Goal: Task Accomplishment & Management: Manage account settings

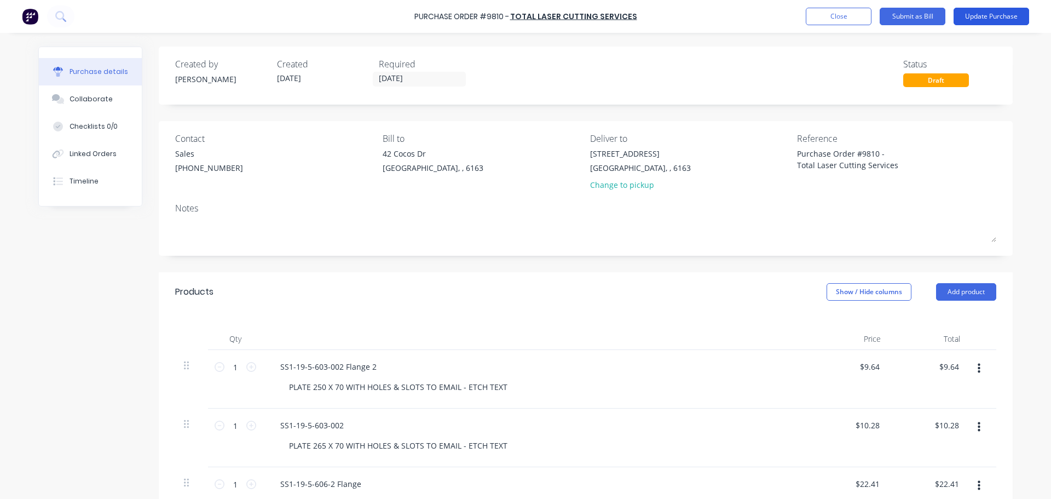
click at [969, 14] on button "Update Purchase" at bounding box center [992, 17] width 76 height 18
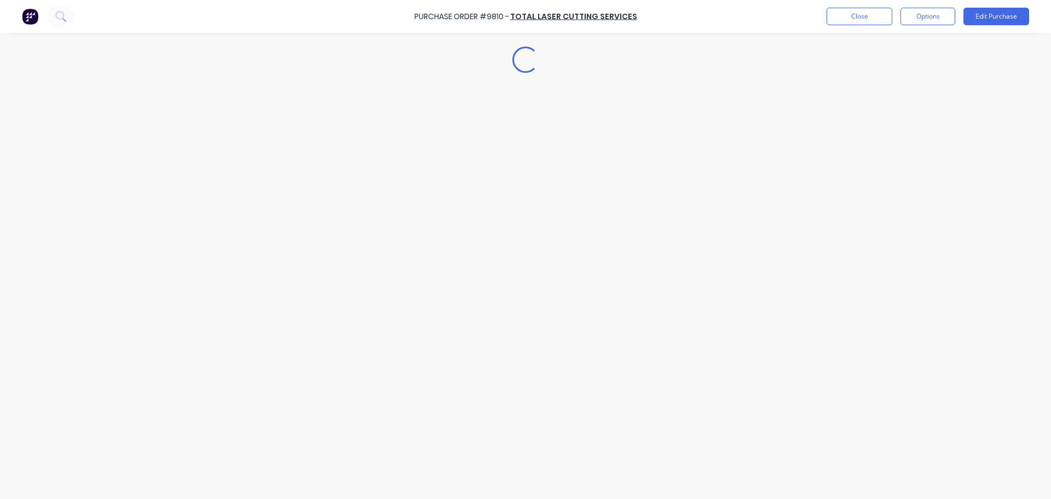
type textarea "x"
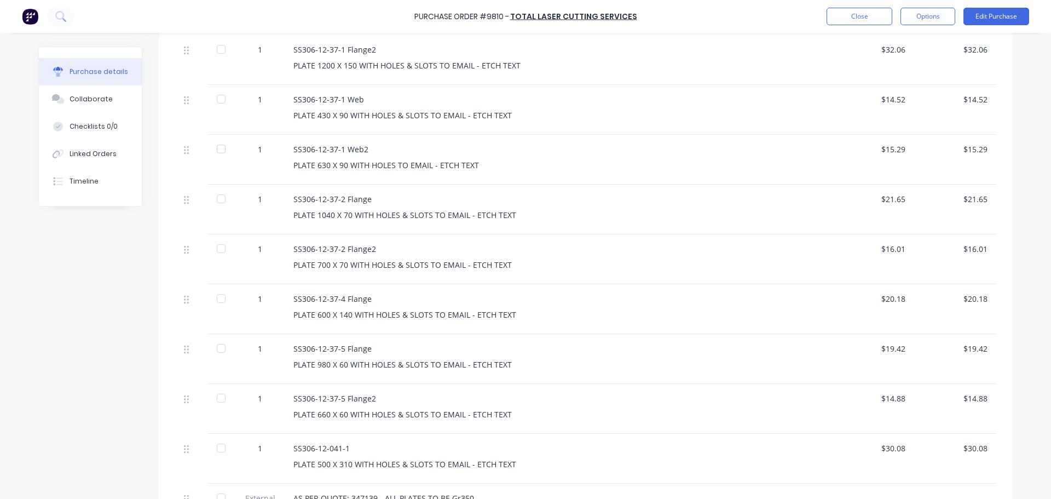
scroll to position [1423, 0]
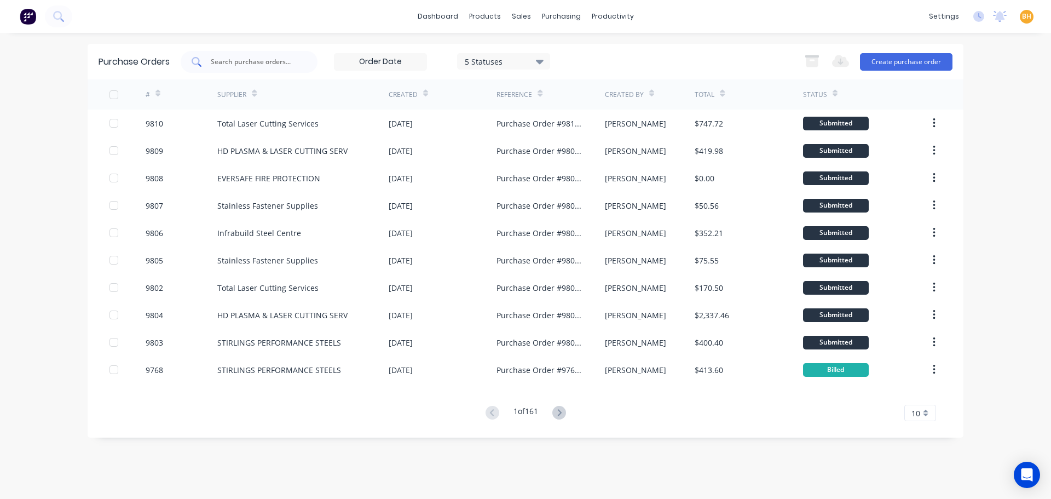
click at [298, 65] on div at bounding box center [249, 62] width 137 height 22
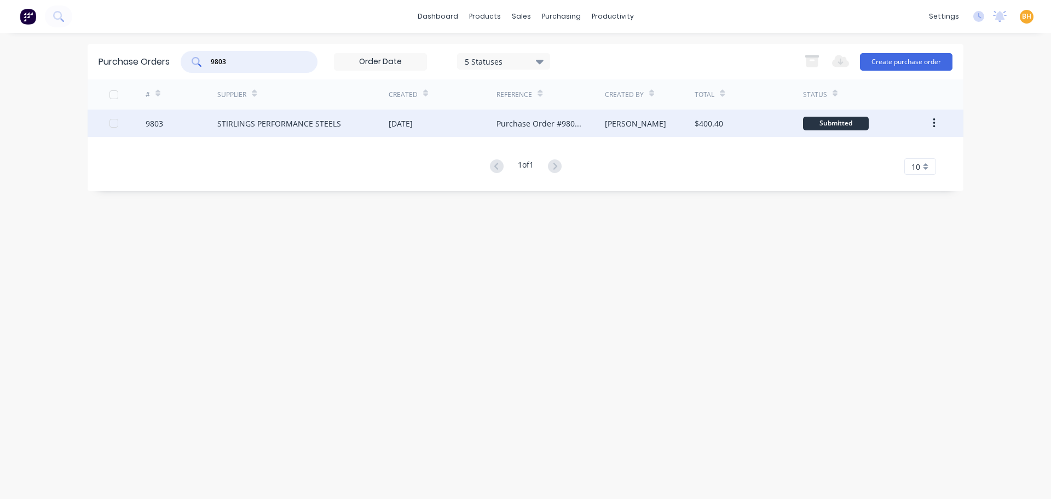
type input "9803"
click at [283, 123] on div "STIRLINGS PERFORMANCE STEELS" at bounding box center [279, 123] width 124 height 11
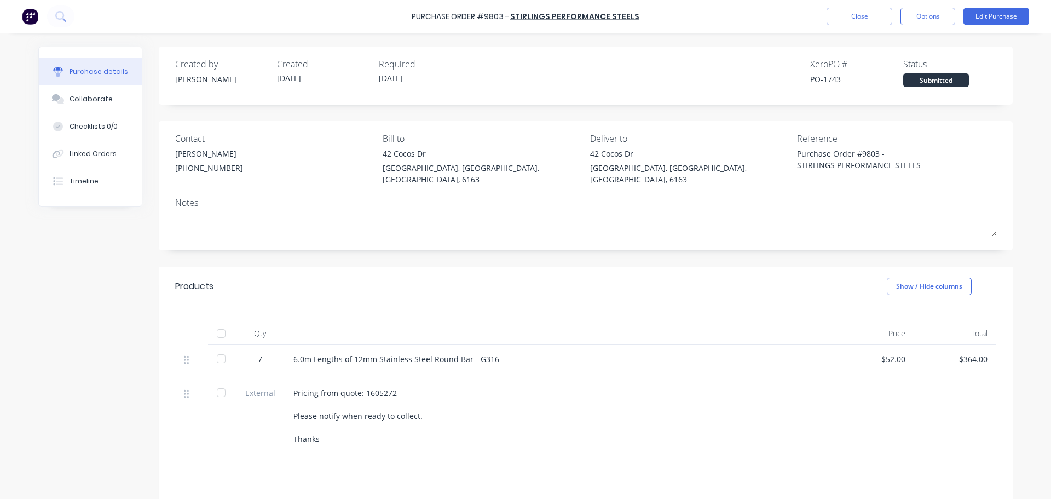
type textarea "x"
click at [622, 253] on div "Created by Andrew Created 10/10/25 Required 15/10/25 Xero PO # PO-1743 Status S…" at bounding box center [586, 325] width 854 height 557
click at [857, 9] on button "Close" at bounding box center [860, 17] width 66 height 18
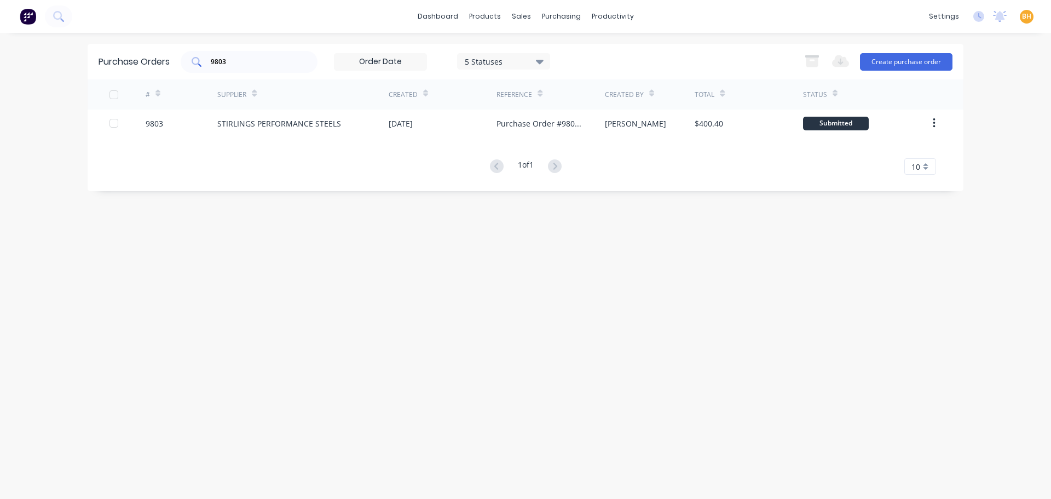
click at [242, 69] on div "9803" at bounding box center [249, 62] width 137 height 22
type input "9"
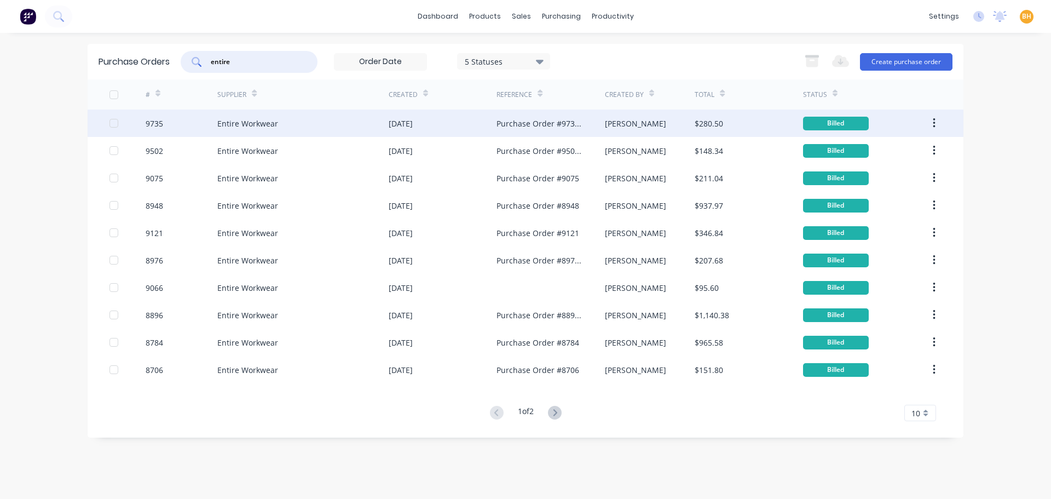
type input "entire"
click at [235, 131] on div "Entire Workwear" at bounding box center [302, 123] width 171 height 27
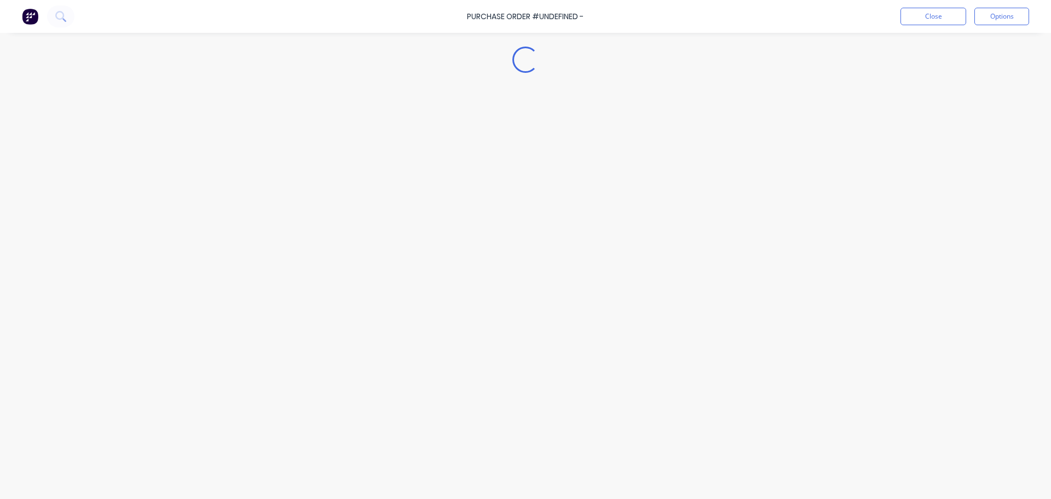
type textarea "x"
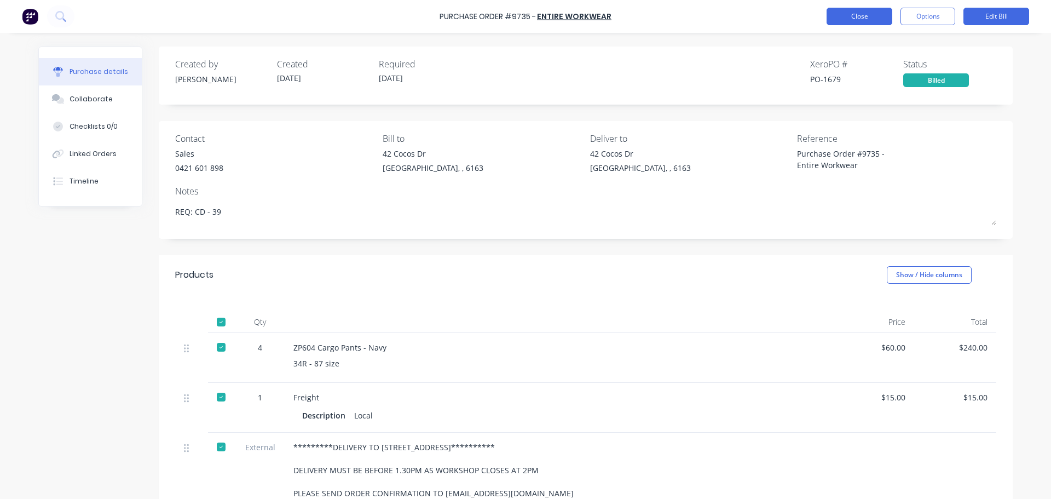
click at [840, 17] on button "Close" at bounding box center [860, 17] width 66 height 18
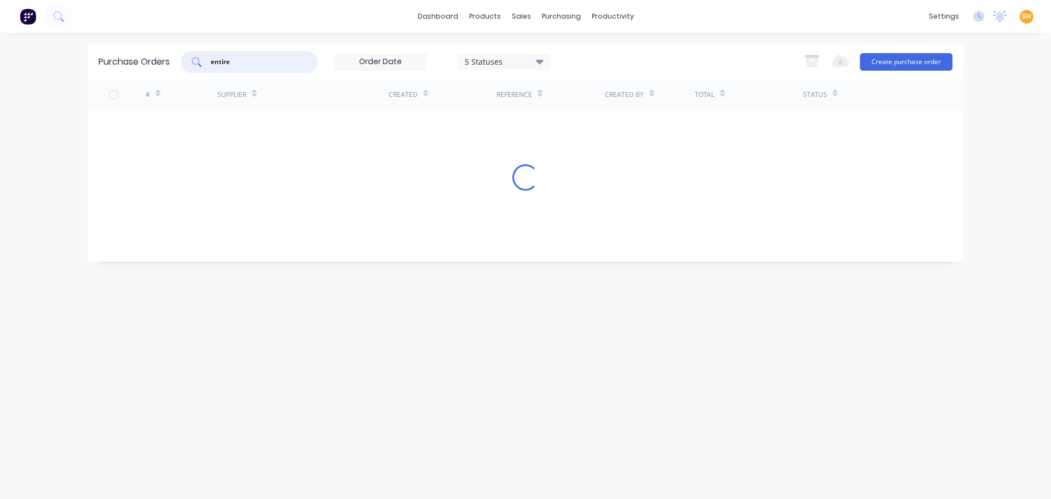
click at [254, 57] on input "entire" at bounding box center [255, 61] width 91 height 11
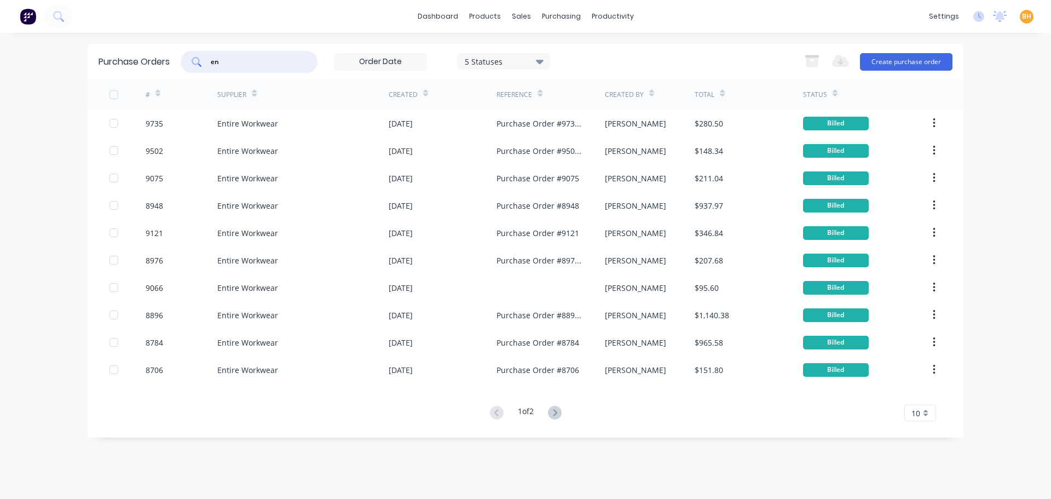
type input "e"
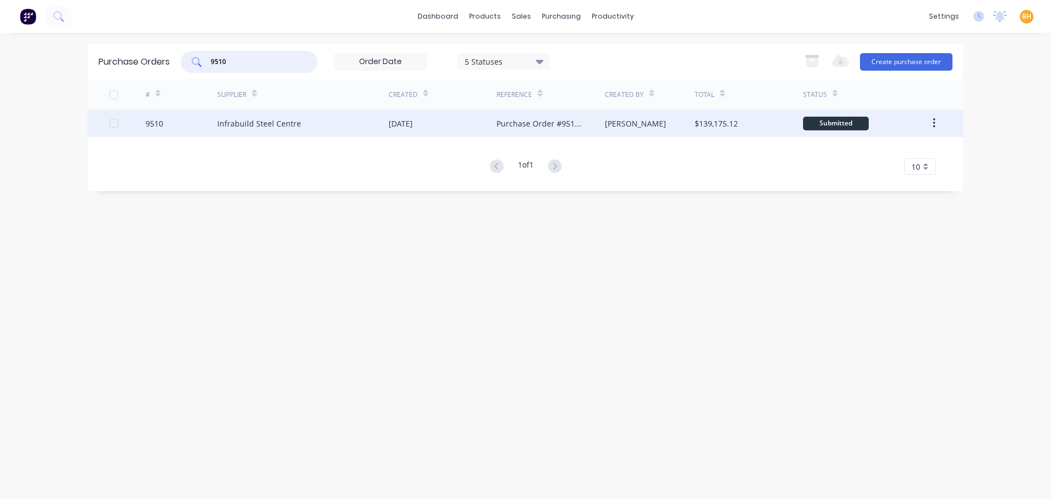
type input "9510"
click at [256, 126] on div "Infrabuild Steel Centre" at bounding box center [259, 123] width 84 height 11
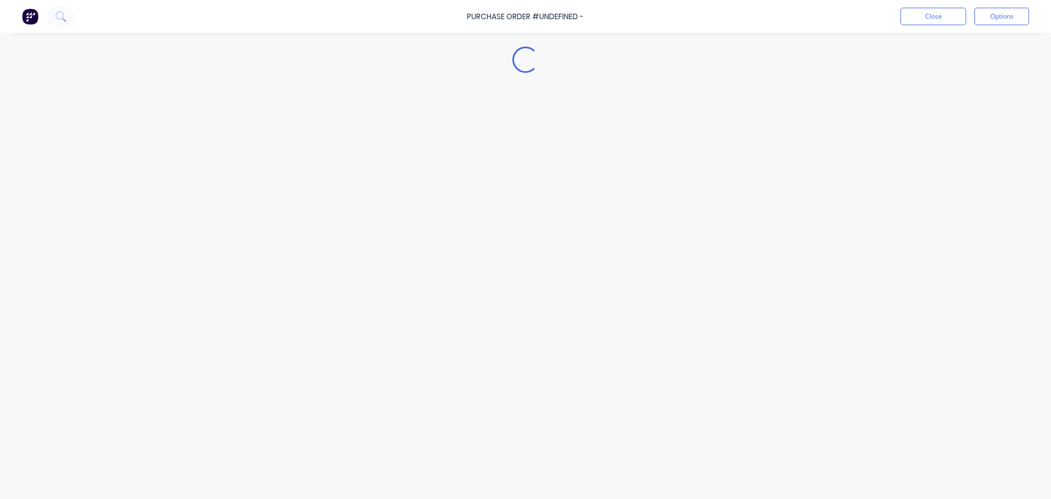
type textarea "x"
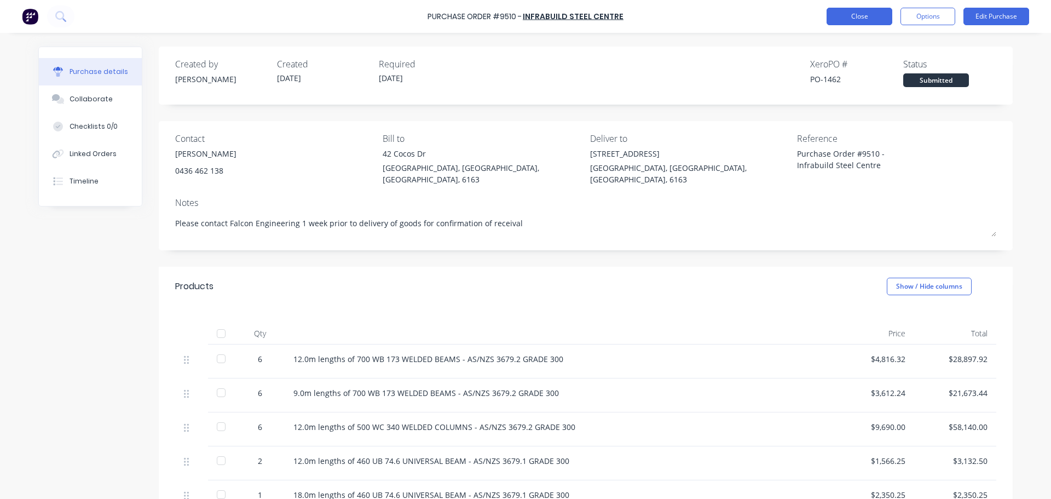
click at [854, 18] on button "Close" at bounding box center [860, 17] width 66 height 18
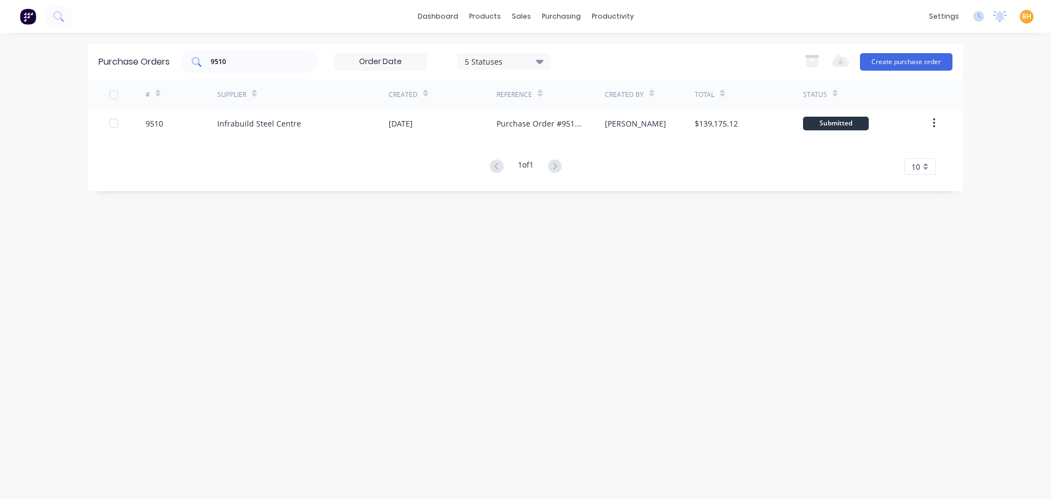
click at [245, 62] on input "9510" at bounding box center [255, 61] width 91 height 11
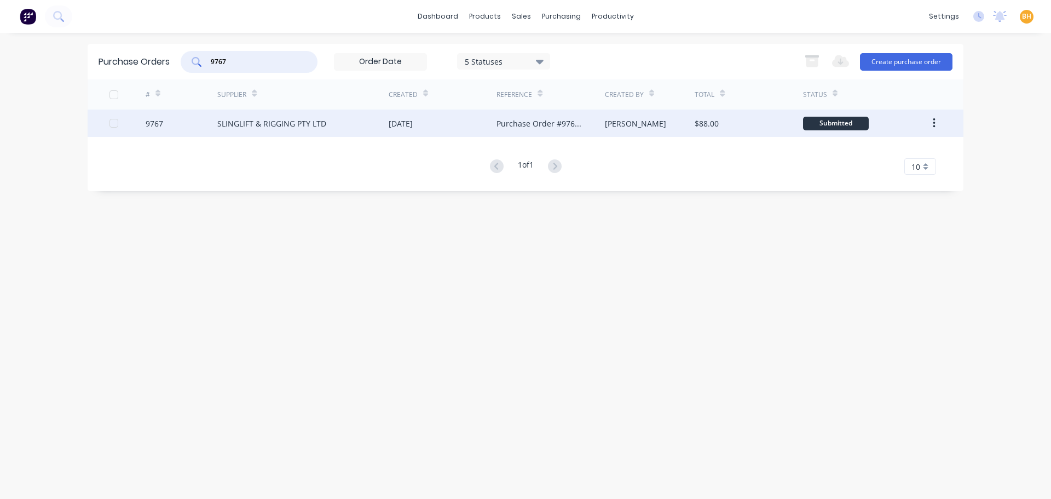
type input "9767"
click at [284, 133] on div "SLINGLIFT & RIGGING PTY LTD" at bounding box center [302, 123] width 171 height 27
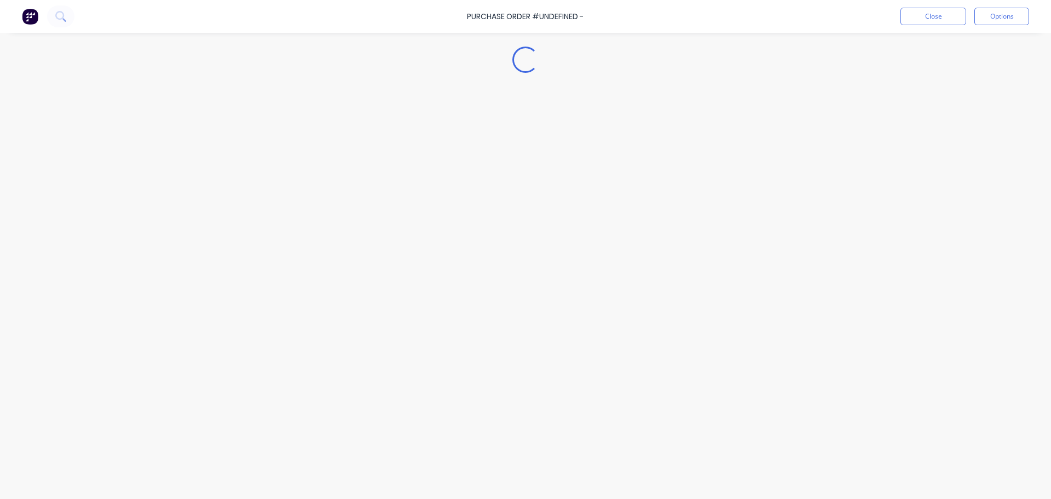
type textarea "x"
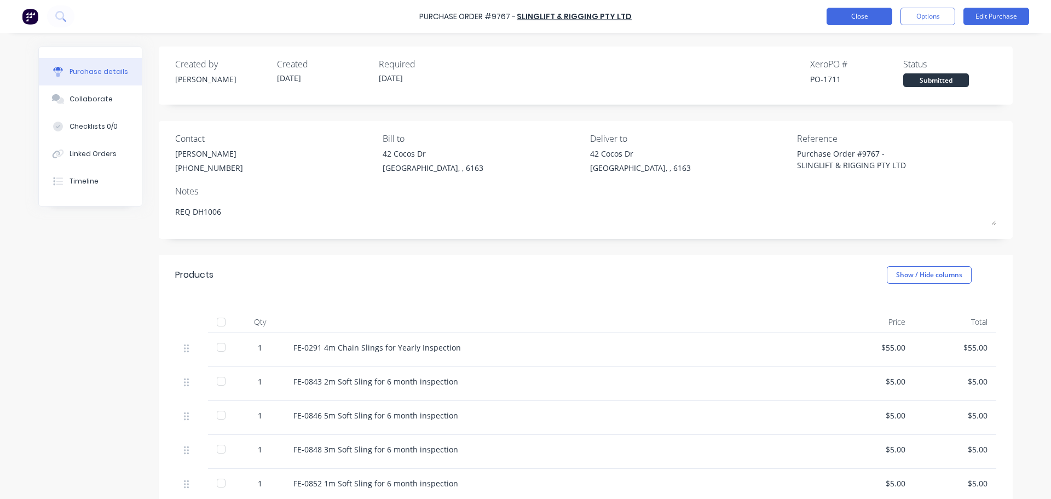
click at [863, 19] on button "Close" at bounding box center [860, 17] width 66 height 18
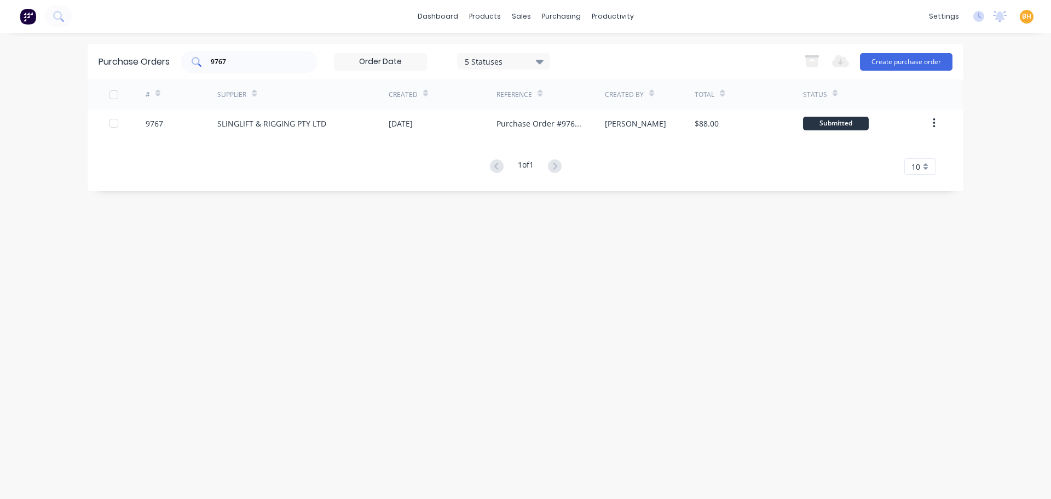
click at [255, 70] on div "9767" at bounding box center [249, 62] width 137 height 22
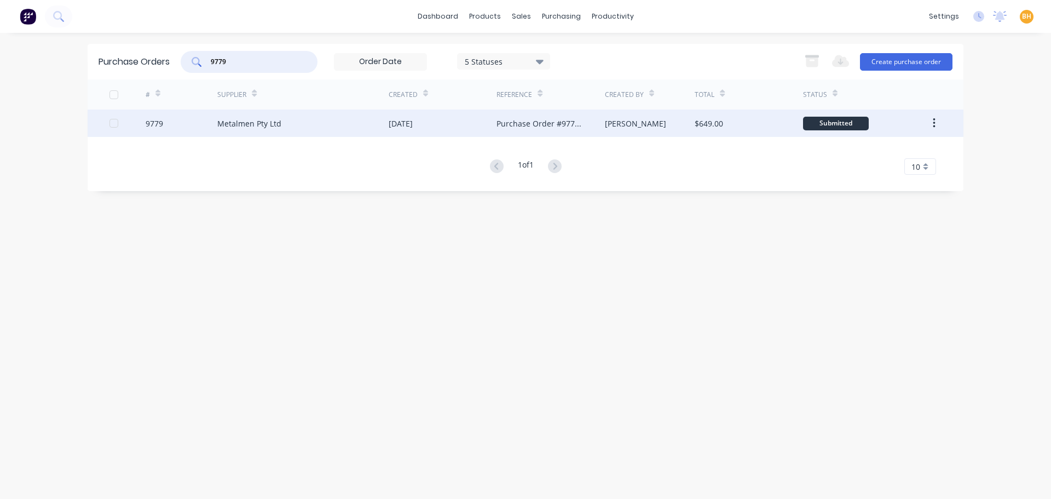
type input "9779"
click at [220, 118] on div "Metalmen Pty Ltd" at bounding box center [249, 123] width 64 height 11
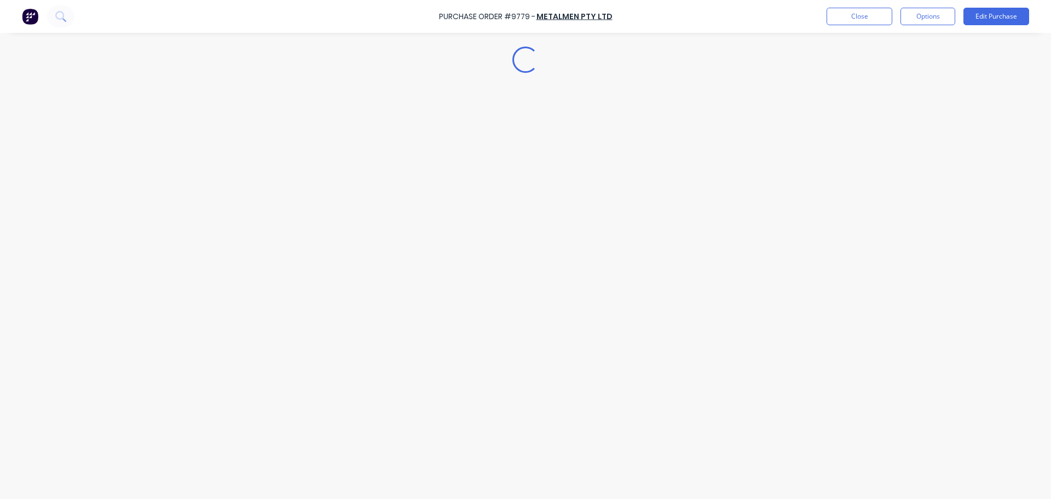
type textarea "x"
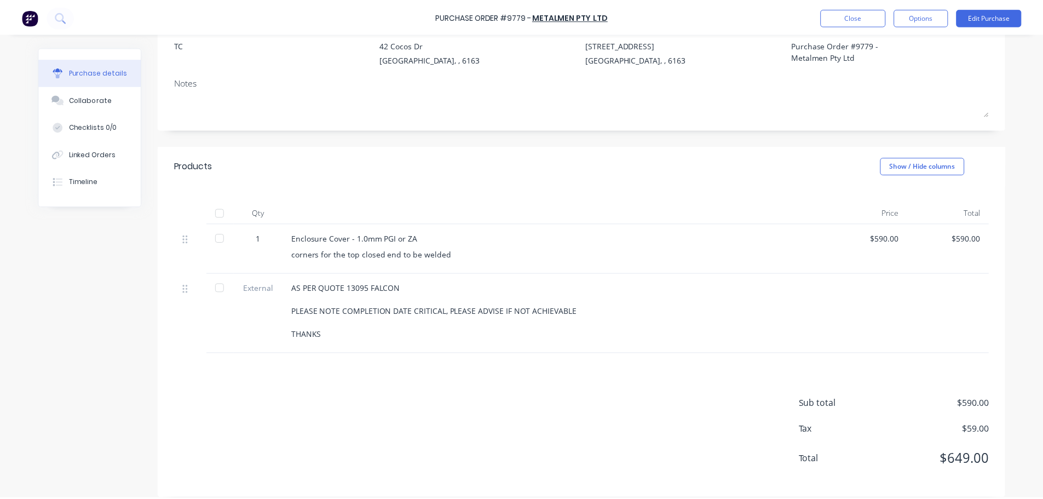
scroll to position [120, 0]
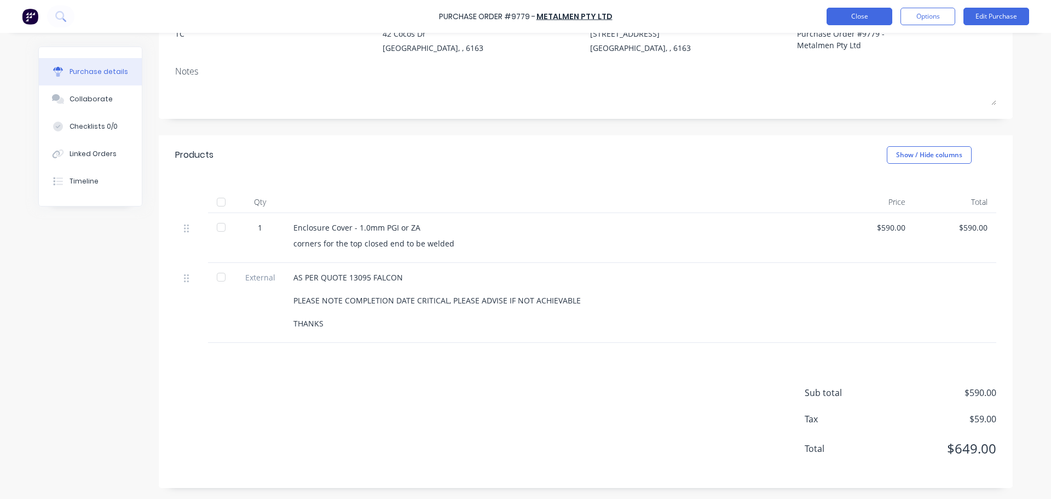
click at [862, 15] on button "Close" at bounding box center [860, 17] width 66 height 18
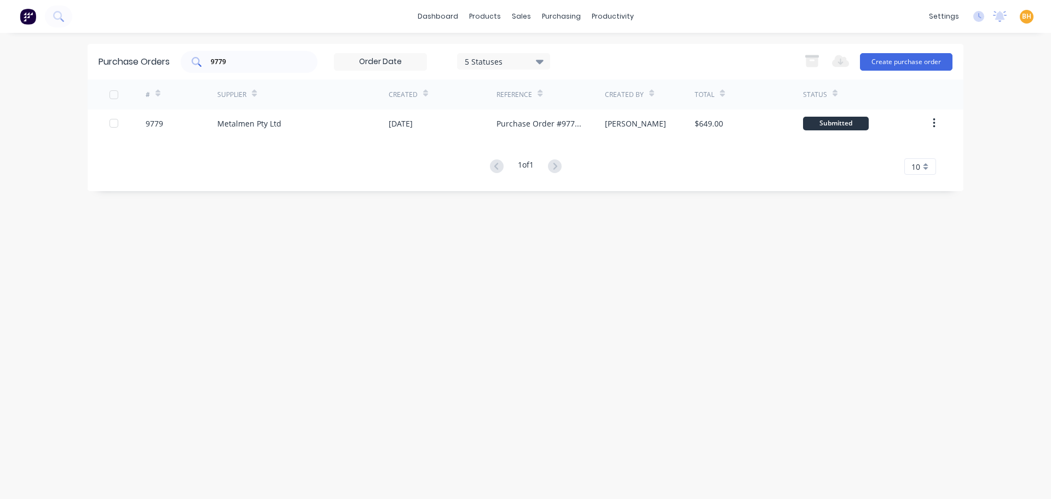
click at [241, 66] on input "9779" at bounding box center [255, 61] width 91 height 11
type input "9"
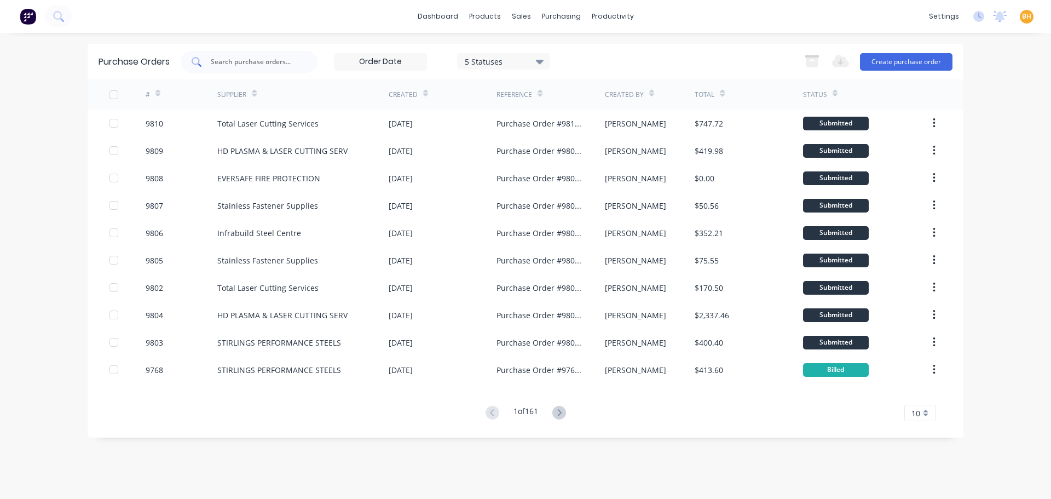
click at [232, 64] on input "text" at bounding box center [255, 61] width 91 height 11
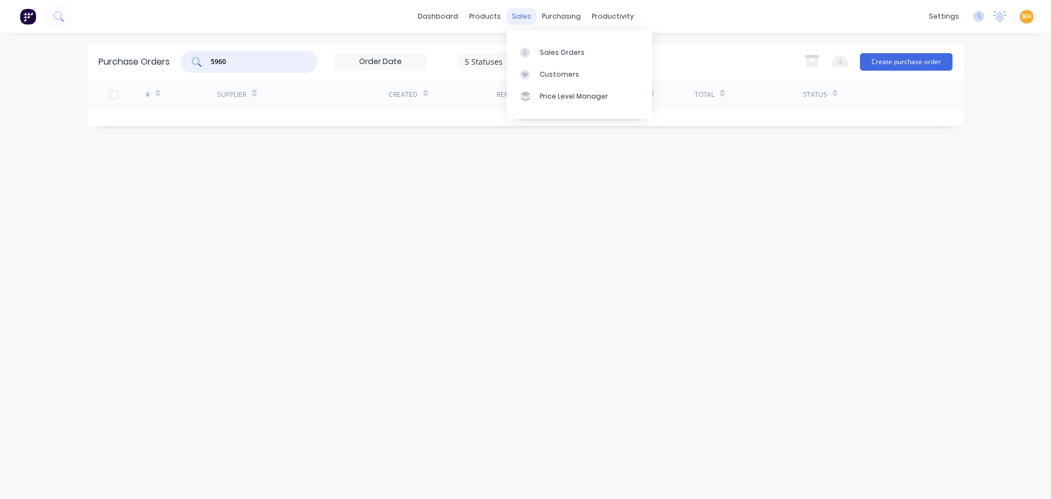
type input "5960"
click at [516, 13] on div "sales" at bounding box center [521, 16] width 30 height 16
click at [546, 53] on div "Sales Orders" at bounding box center [562, 53] width 45 height 10
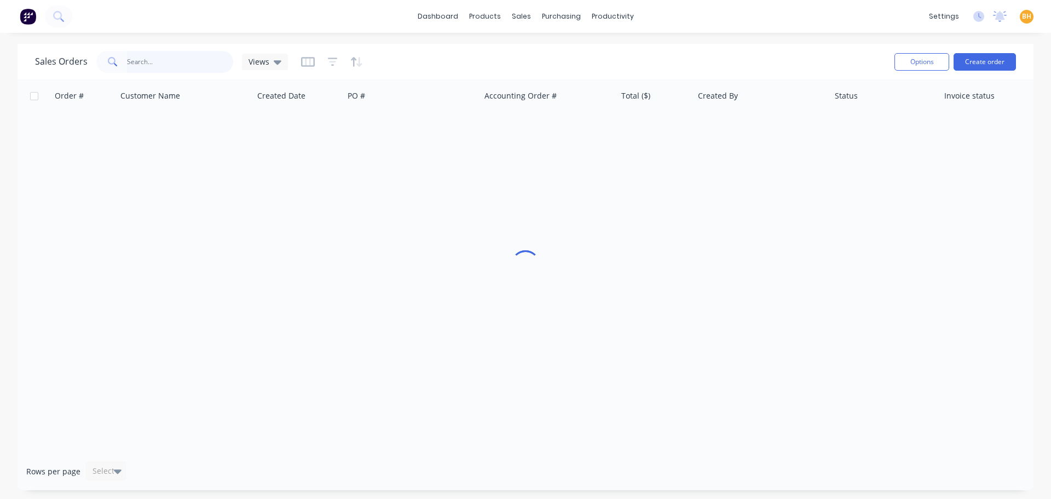
click at [149, 60] on input "text" at bounding box center [180, 62] width 107 height 22
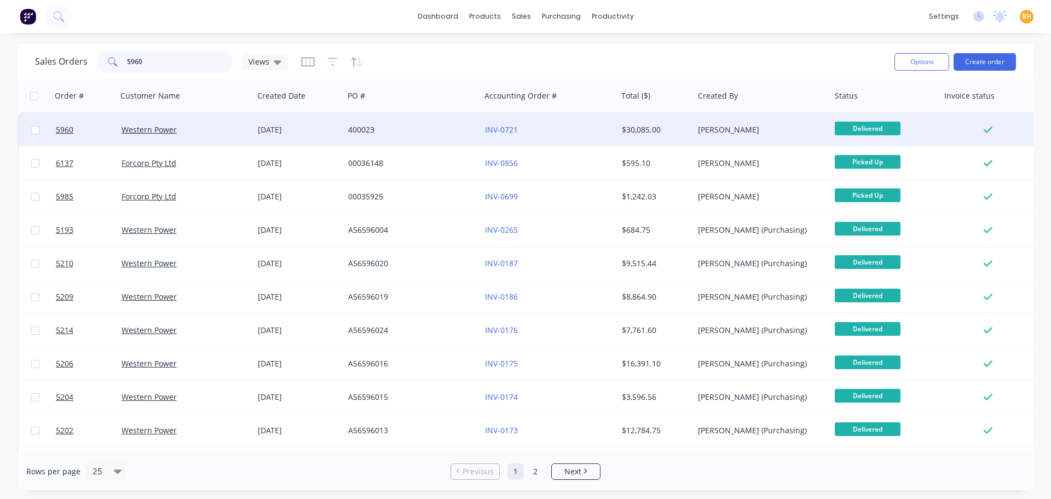
type input "5960"
click at [137, 143] on div "Western Power" at bounding box center [185, 129] width 137 height 33
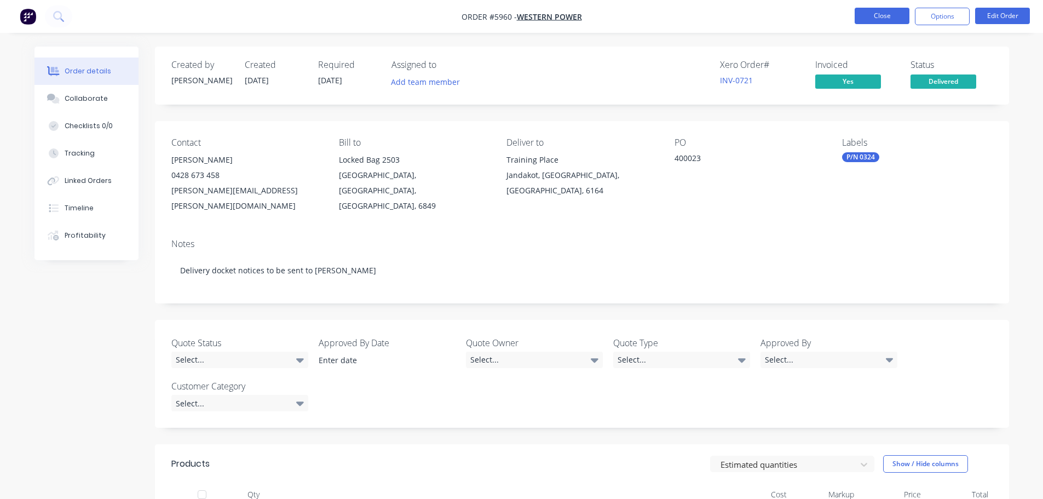
click at [879, 19] on button "Close" at bounding box center [882, 16] width 55 height 16
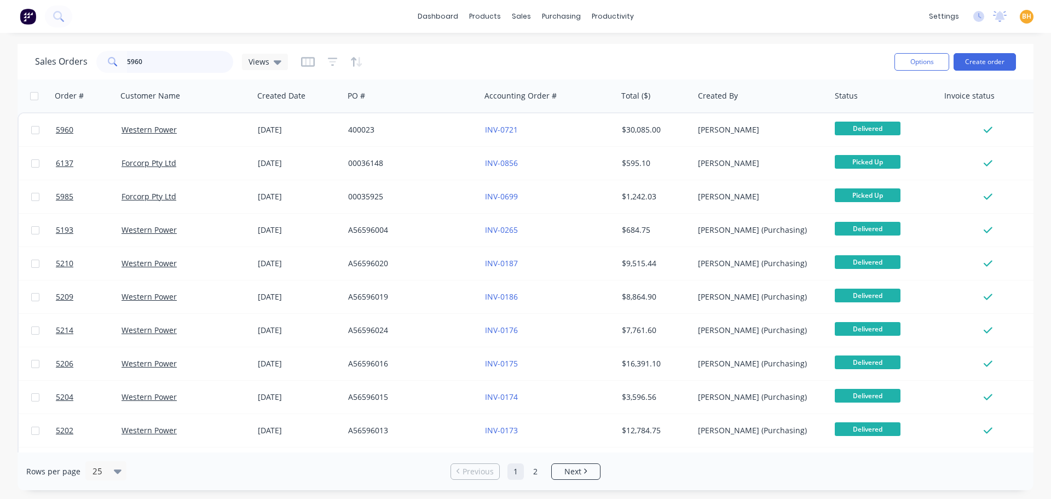
click at [162, 63] on input "5960" at bounding box center [180, 62] width 107 height 22
type input "5"
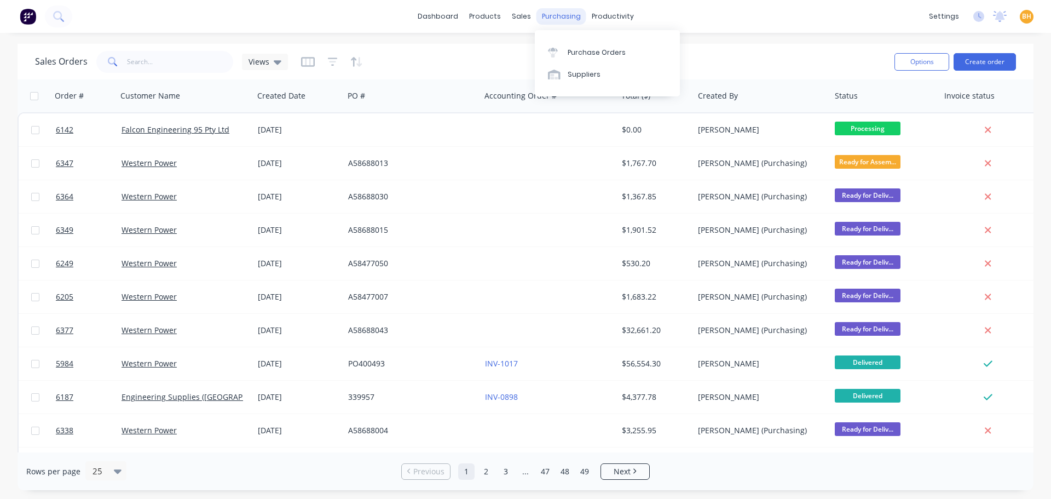
click at [555, 18] on div "purchasing" at bounding box center [562, 16] width 50 height 16
click at [563, 45] on link "Purchase Orders" at bounding box center [607, 52] width 145 height 22
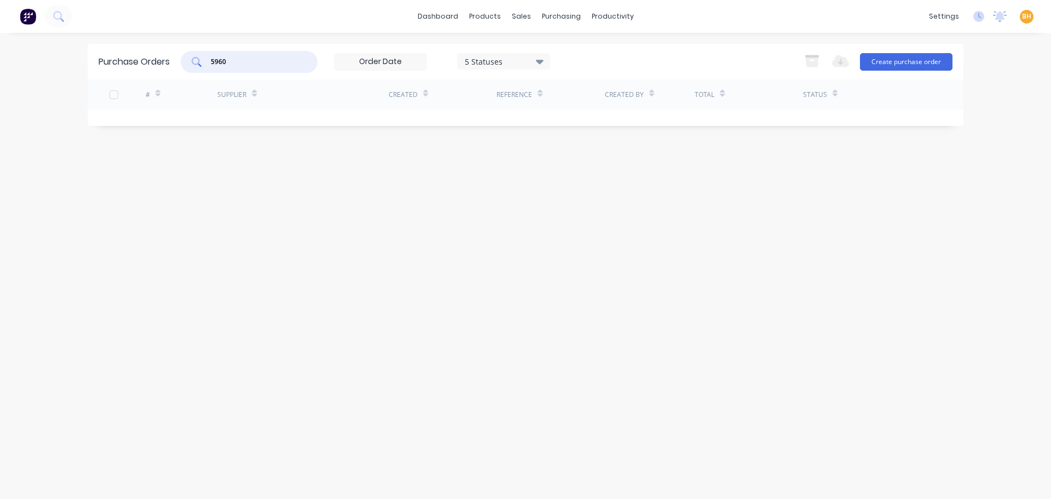
click at [242, 62] on input "5960" at bounding box center [255, 61] width 91 height 11
type input "5"
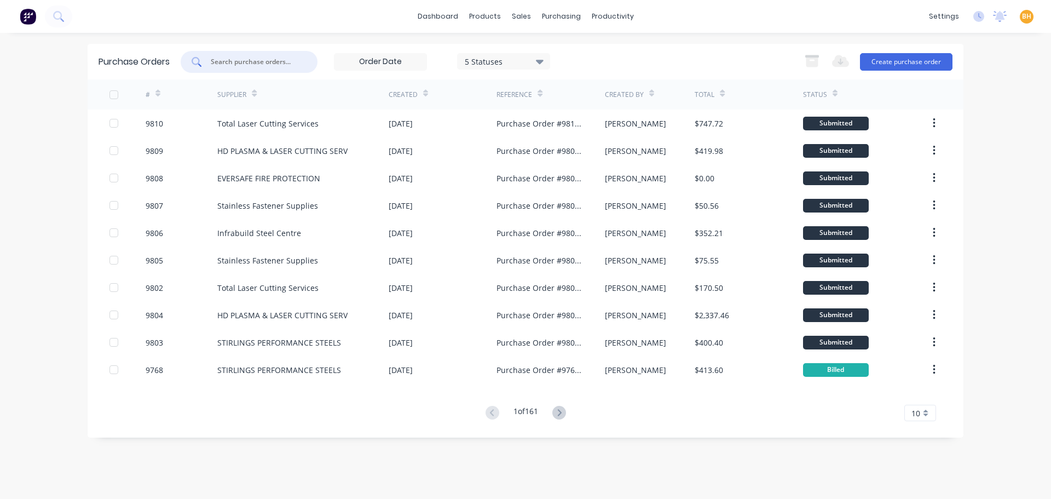
click at [542, 62] on icon at bounding box center [540, 62] width 8 height 4
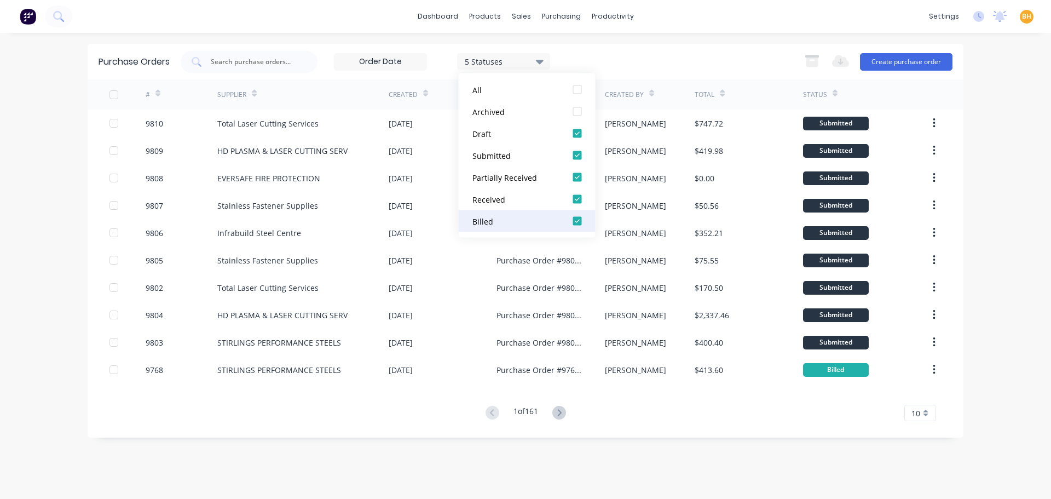
click at [578, 219] on div at bounding box center [578, 221] width 22 height 22
click at [579, 198] on div at bounding box center [578, 199] width 22 height 22
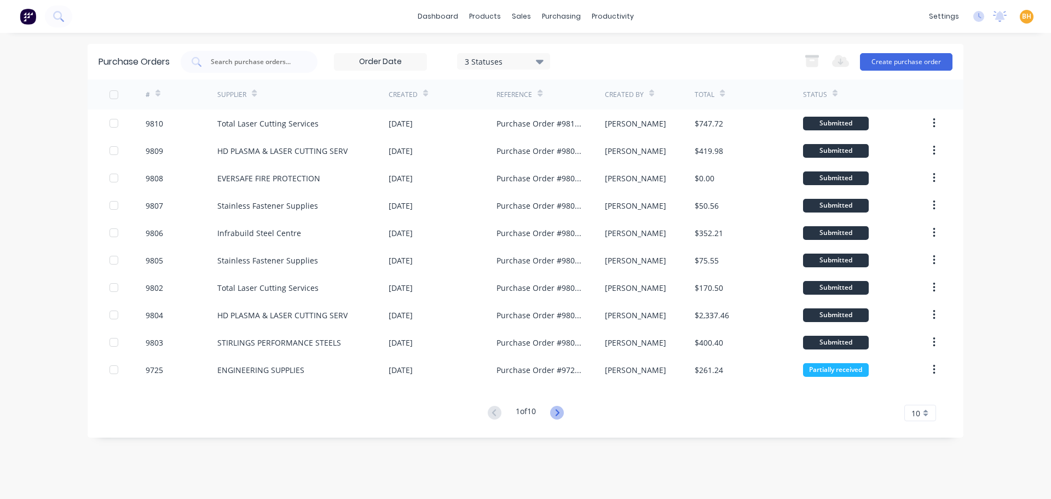
click at [563, 413] on icon at bounding box center [557, 413] width 14 height 14
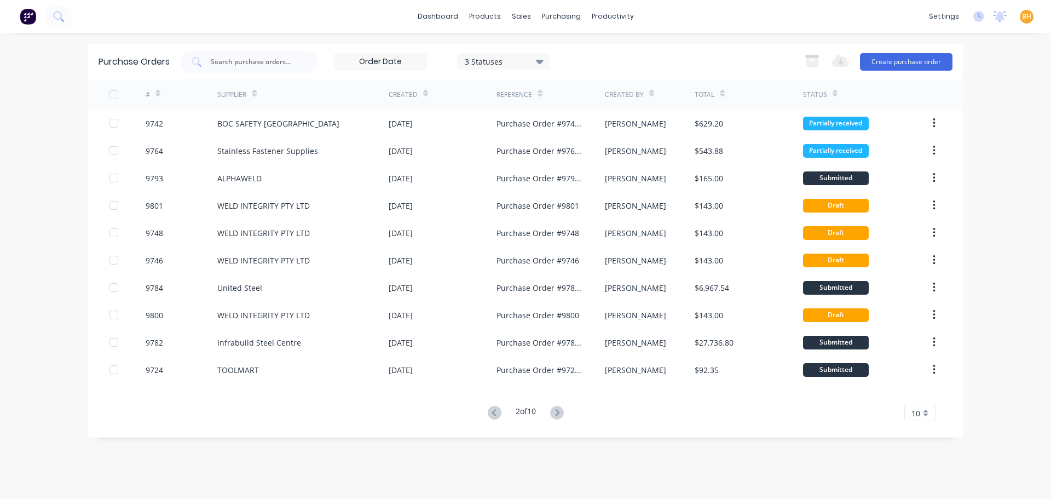
click at [563, 412] on icon at bounding box center [557, 413] width 14 height 14
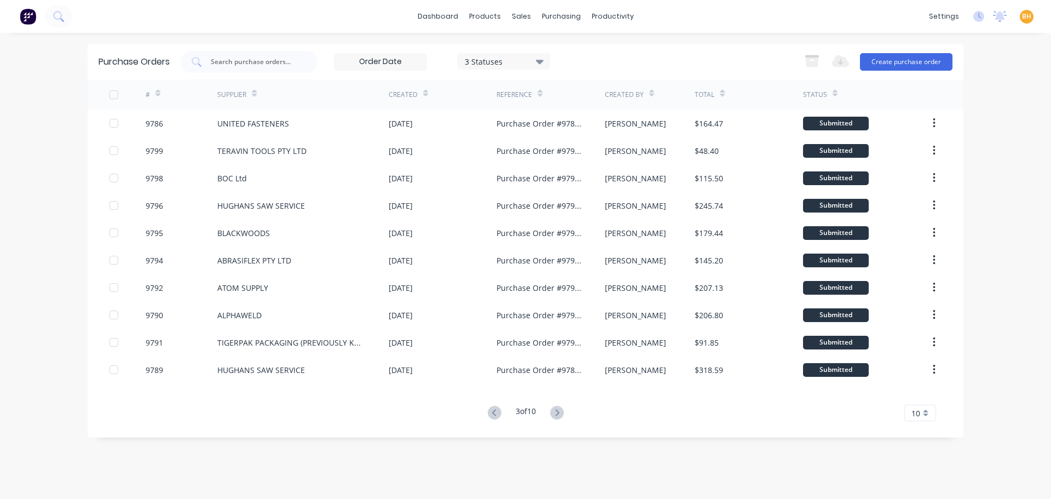
click at [563, 412] on icon at bounding box center [557, 413] width 14 height 14
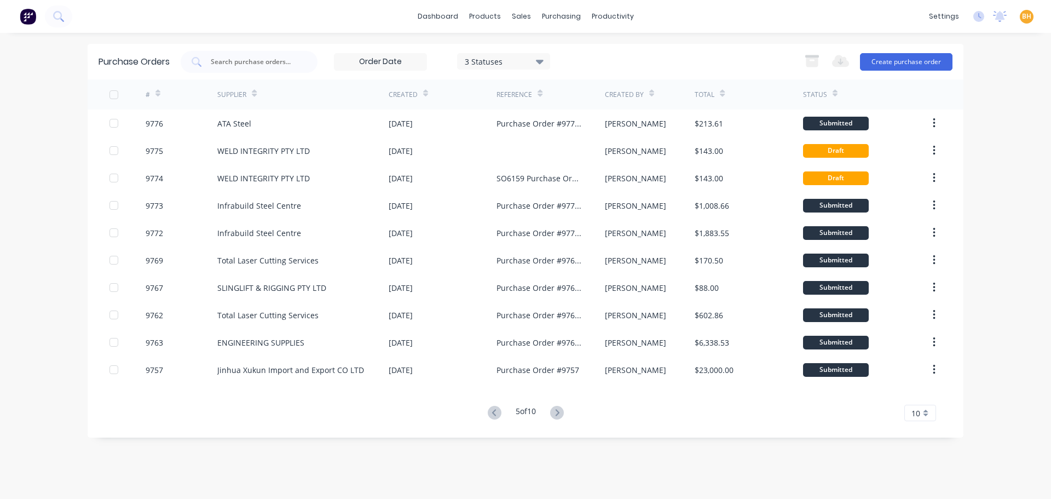
click at [481, 416] on div "5 of 10 10 5 10 15 20 25 30 35" at bounding box center [526, 413] width 876 height 16
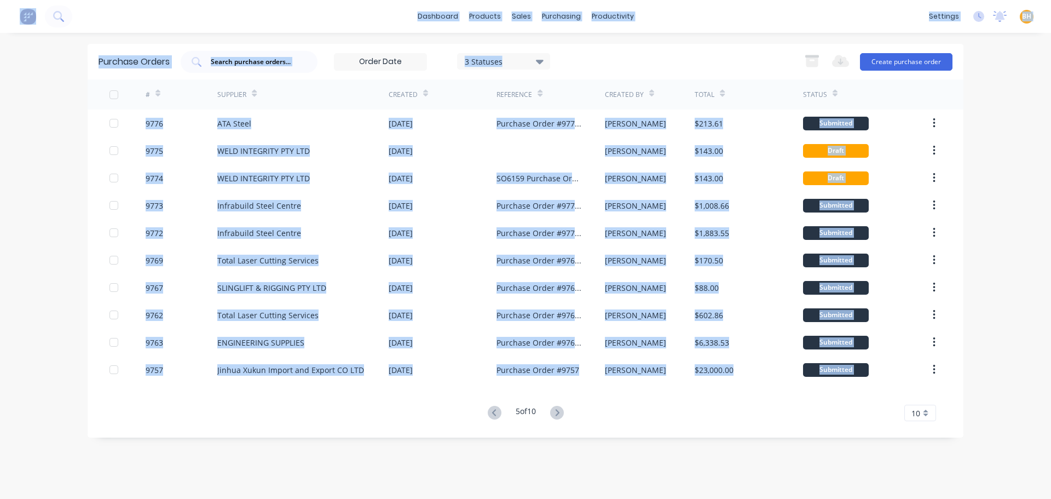
click at [481, 416] on div "5 of 10 10 5 10 15 20 25 30 35" at bounding box center [526, 413] width 876 height 16
click at [494, 414] on icon at bounding box center [495, 413] width 14 height 14
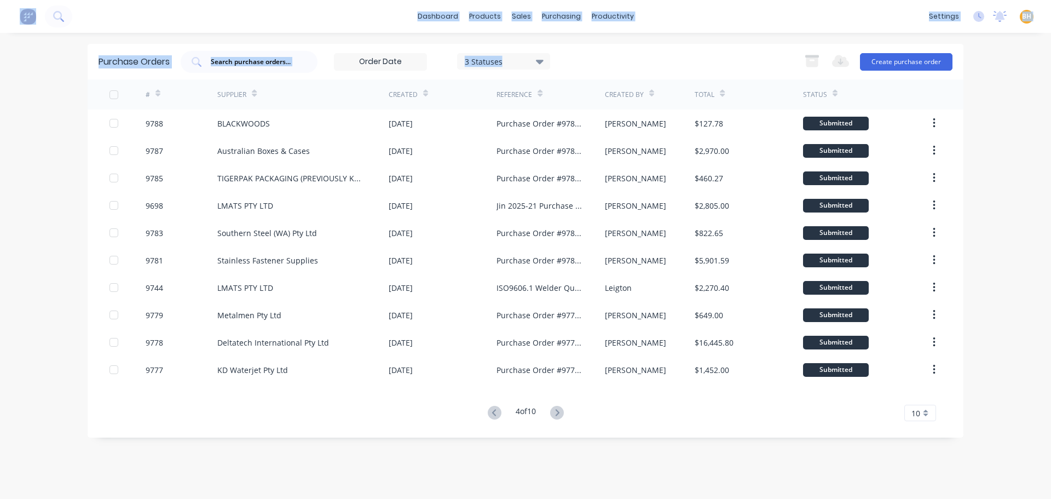
click at [494, 414] on icon at bounding box center [495, 413] width 14 height 14
click at [618, 449] on div "Purchase Orders 3 Statuses 3 Statuses Export to Excel (XLSX) Create purchase or…" at bounding box center [526, 266] width 876 height 444
click at [619, 449] on div "Purchase Orders 3 Statuses 3 Statuses Export to Excel (XLSX) Create purchase or…" at bounding box center [526, 266] width 876 height 444
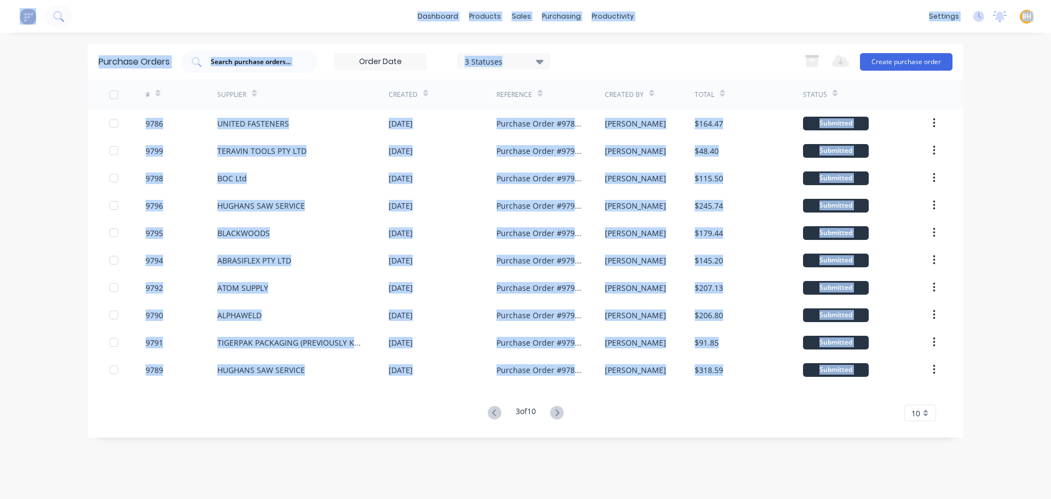
click at [619, 448] on div "Purchase Orders 3 Statuses 3 Statuses Export to Excel (XLSX) Create purchase or…" at bounding box center [526, 266] width 876 height 444
click at [489, 411] on icon at bounding box center [495, 413] width 14 height 14
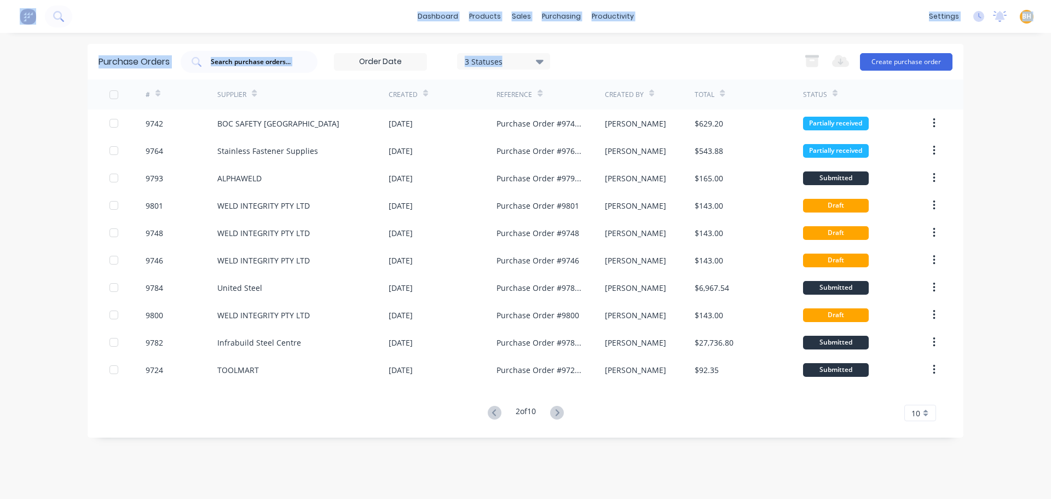
click at [585, 442] on div "Purchase Orders 3 Statuses 3 Statuses Export to Excel (XLSX) Create purchase or…" at bounding box center [526, 266] width 876 height 444
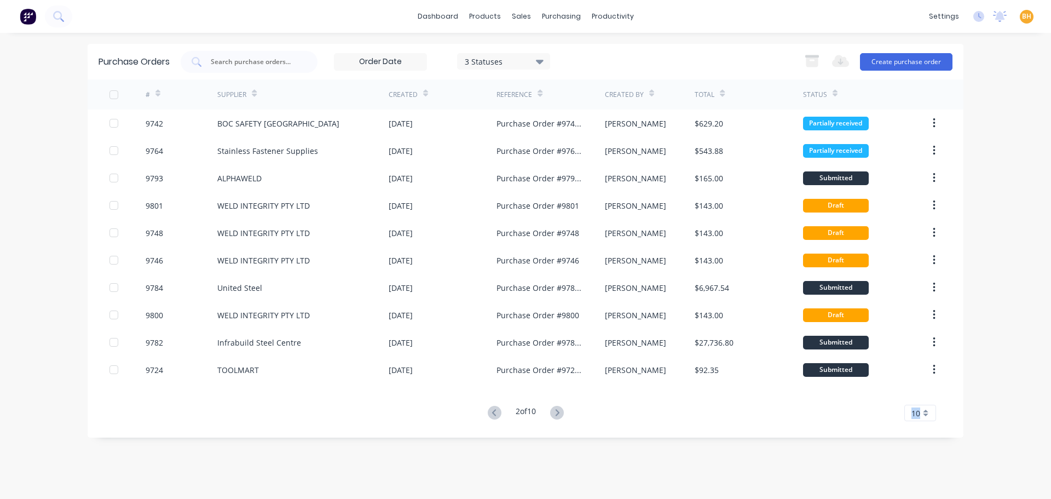
click at [585, 442] on div "Purchase Orders 3 Statuses 3 Statuses Export to Excel (XLSX) Create purchase or…" at bounding box center [526, 266] width 876 height 444
click at [244, 66] on input "text" at bounding box center [255, 61] width 91 height 11
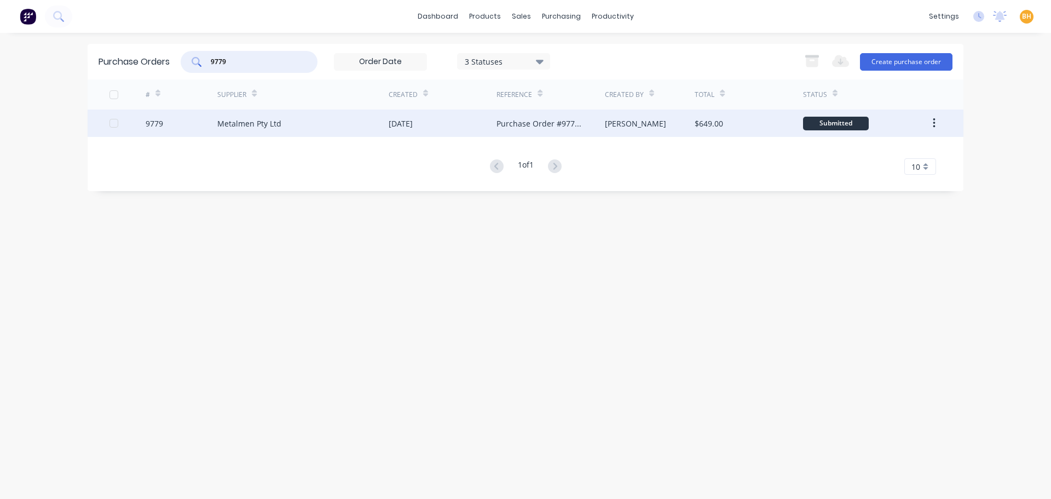
type input "9779"
click at [236, 119] on div "Metalmen Pty Ltd" at bounding box center [249, 123] width 64 height 11
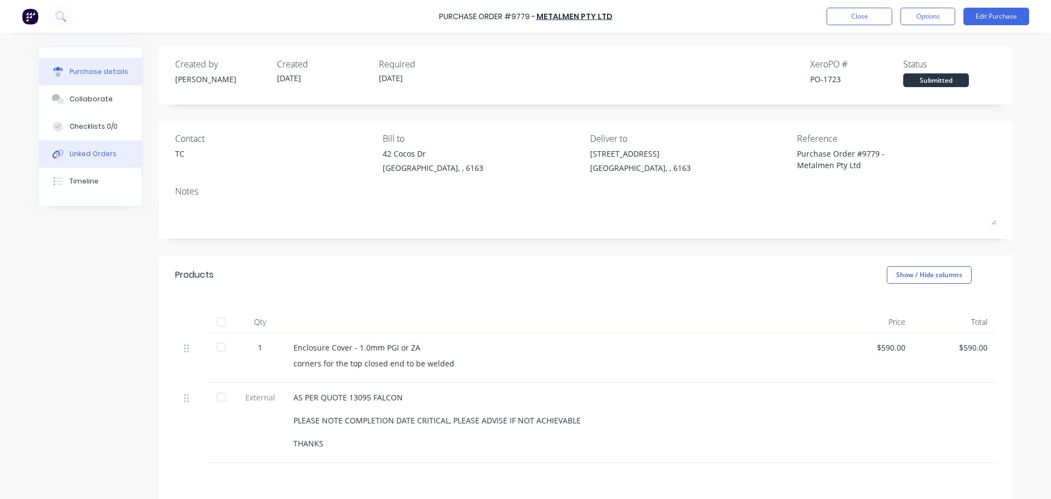
click at [74, 148] on button "Linked Orders" at bounding box center [90, 153] width 103 height 27
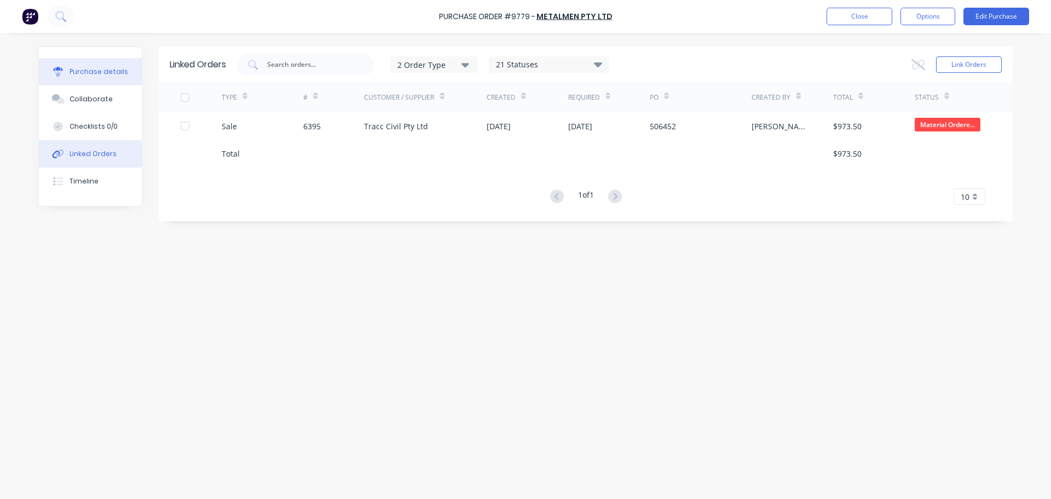
click at [100, 72] on div "Purchase details" at bounding box center [99, 72] width 59 height 10
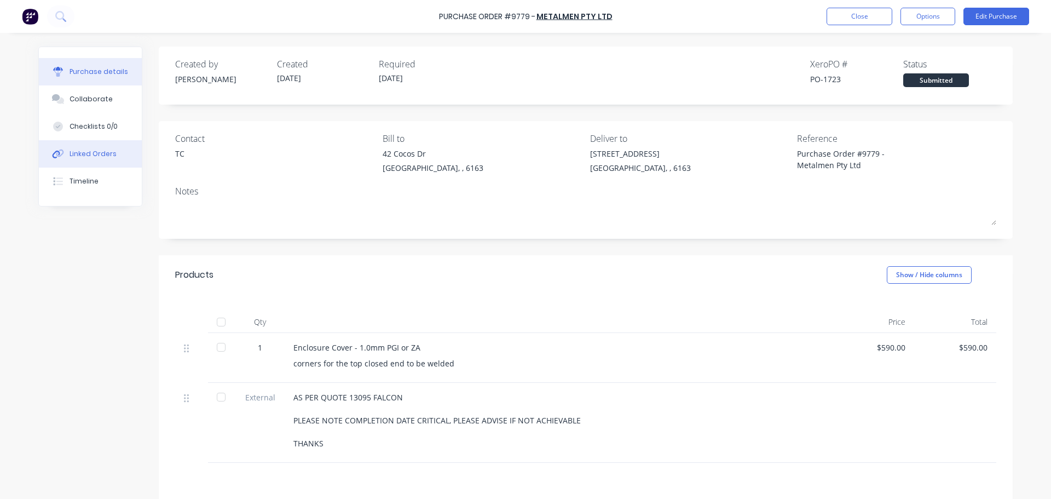
click at [89, 146] on button "Linked Orders" at bounding box center [90, 153] width 103 height 27
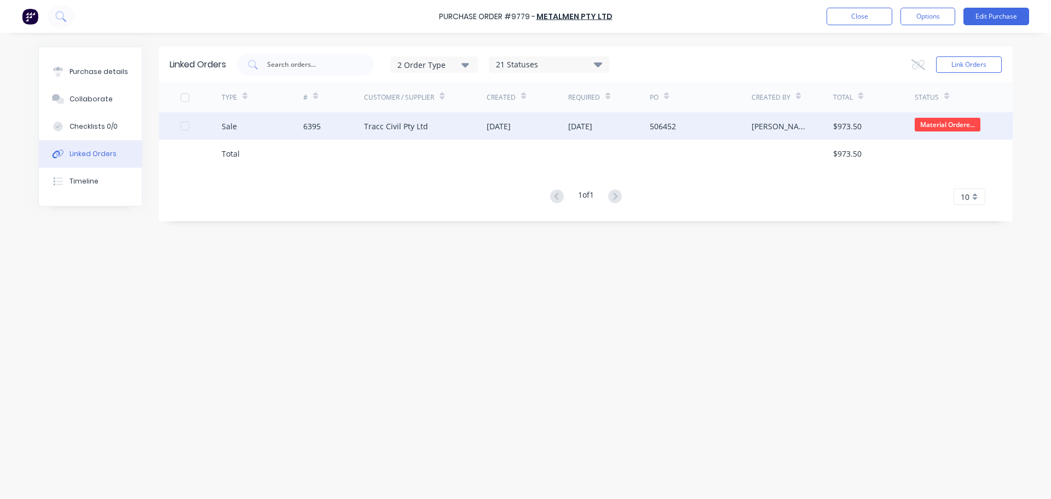
click at [361, 129] on div "6395" at bounding box center [333, 125] width 61 height 27
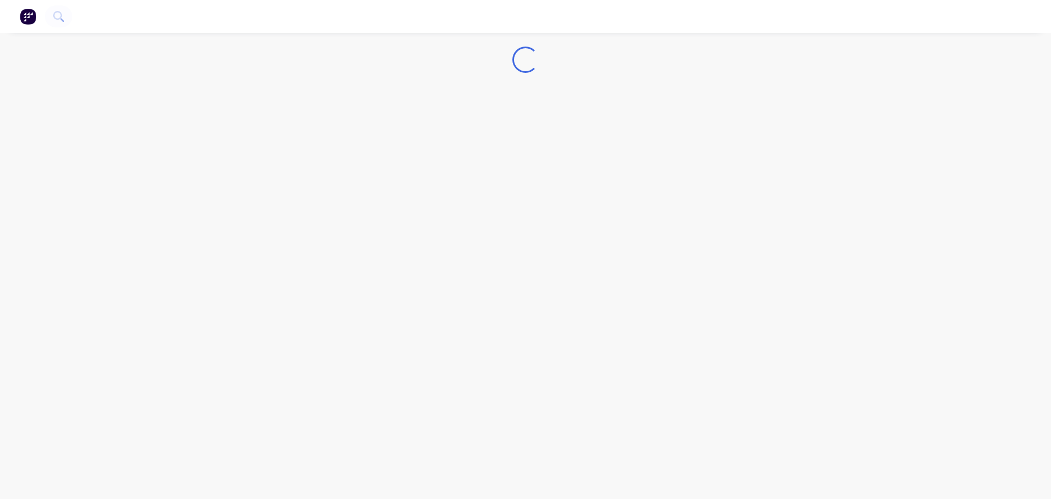
click at [361, 129] on div "Loading..." at bounding box center [525, 249] width 1051 height 499
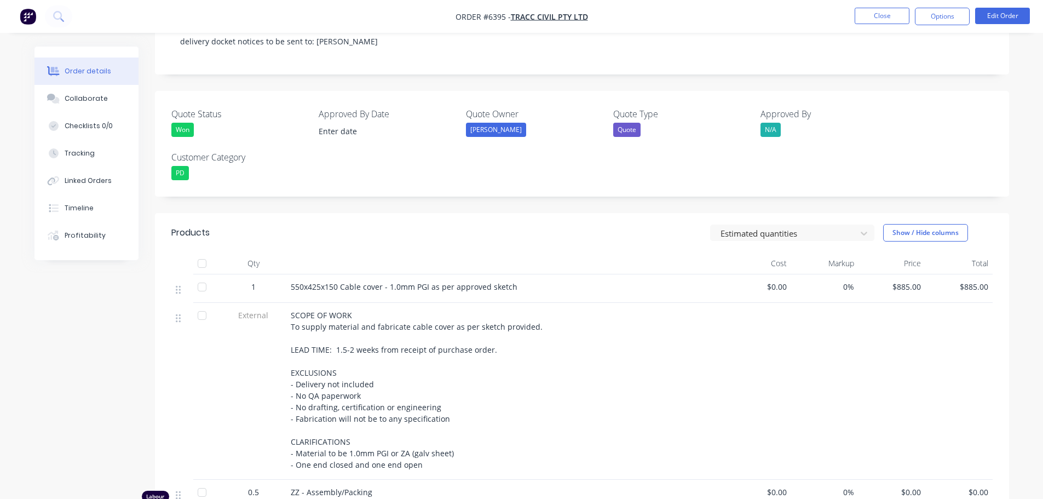
scroll to position [164, 0]
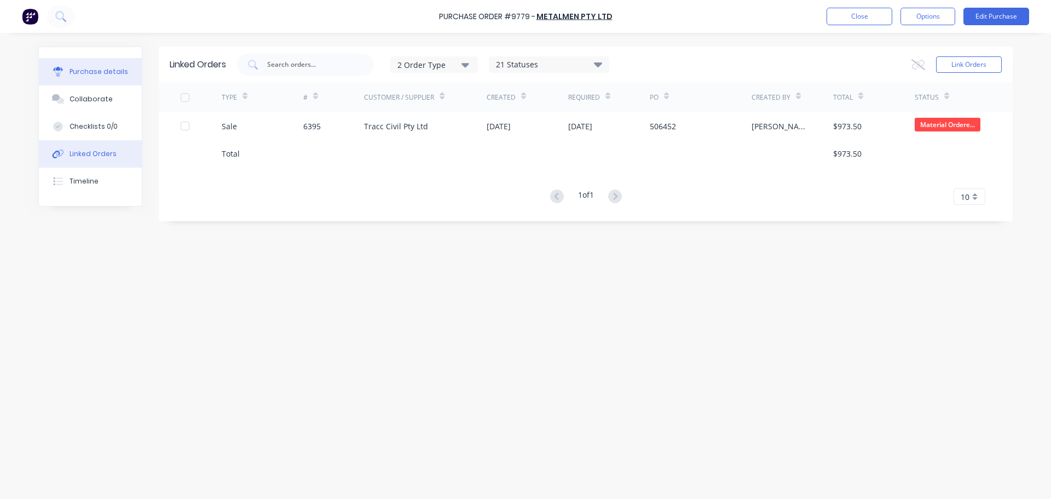
click at [80, 74] on div "Purchase details" at bounding box center [99, 72] width 59 height 10
type textarea "x"
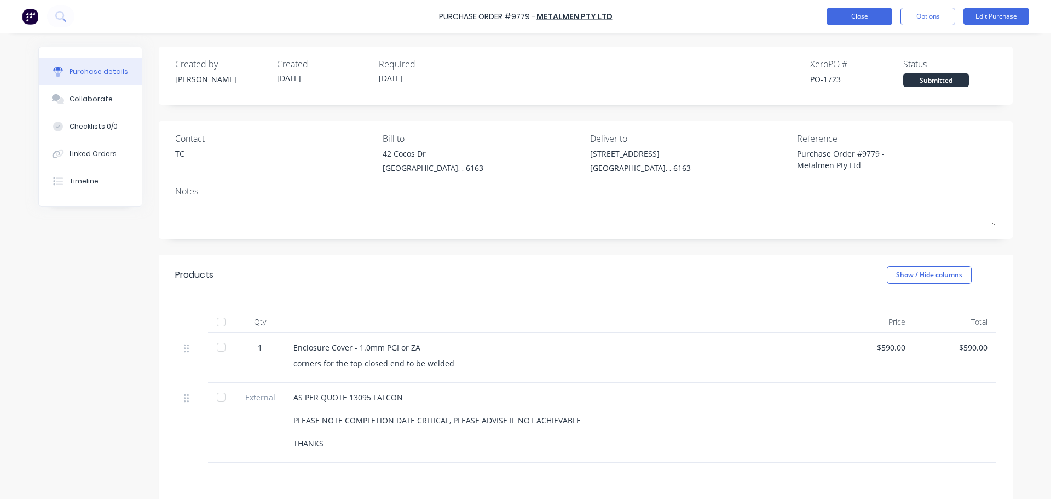
click at [853, 22] on button "Close" at bounding box center [860, 17] width 66 height 18
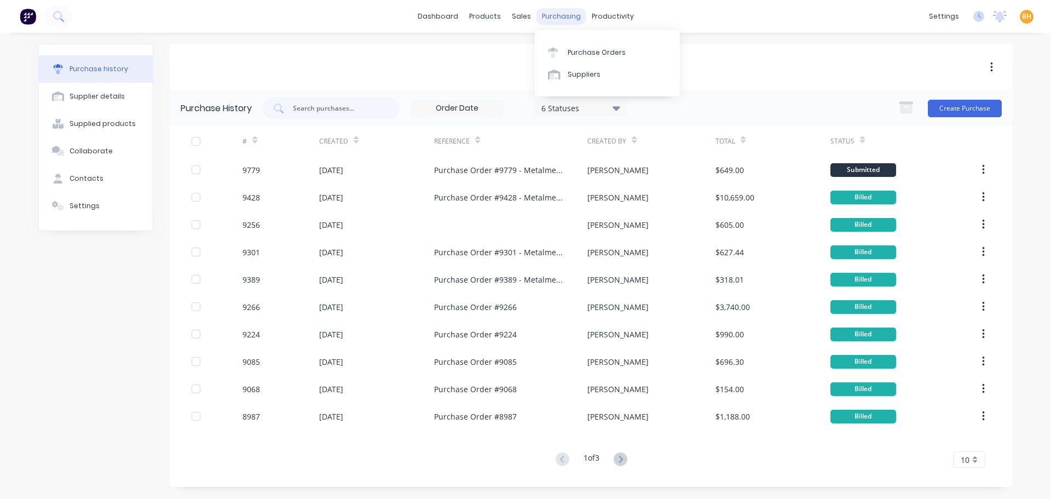
click at [559, 16] on div "purchasing" at bounding box center [562, 16] width 50 height 16
click at [565, 49] on link "Purchase Orders" at bounding box center [607, 52] width 145 height 22
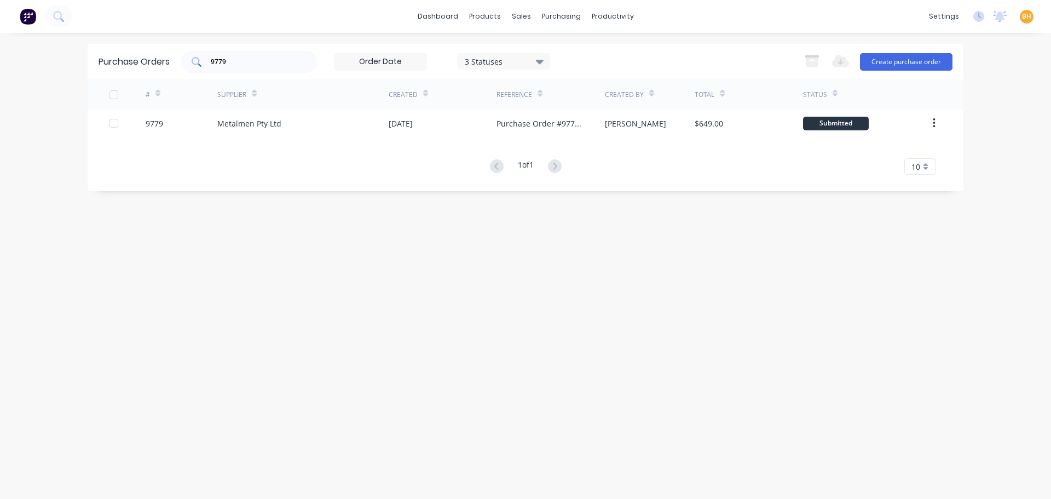
click at [275, 67] on div "9779" at bounding box center [249, 62] width 137 height 22
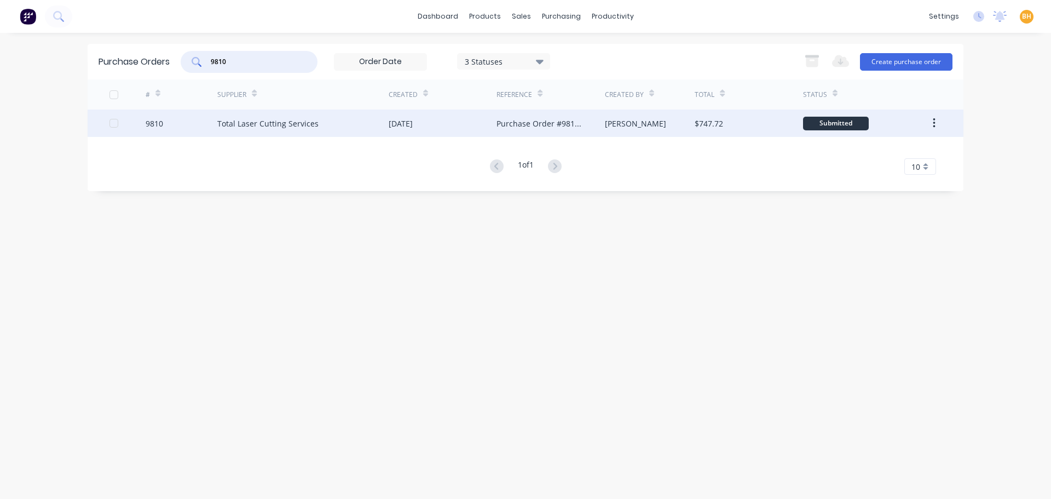
type input "9810"
click at [253, 119] on div "Total Laser Cutting Services" at bounding box center [267, 123] width 101 height 11
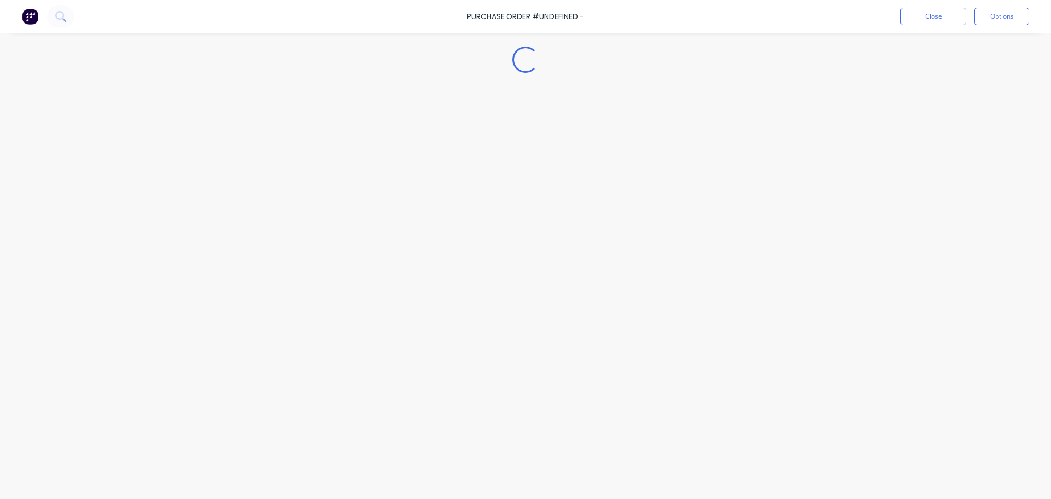
type textarea "x"
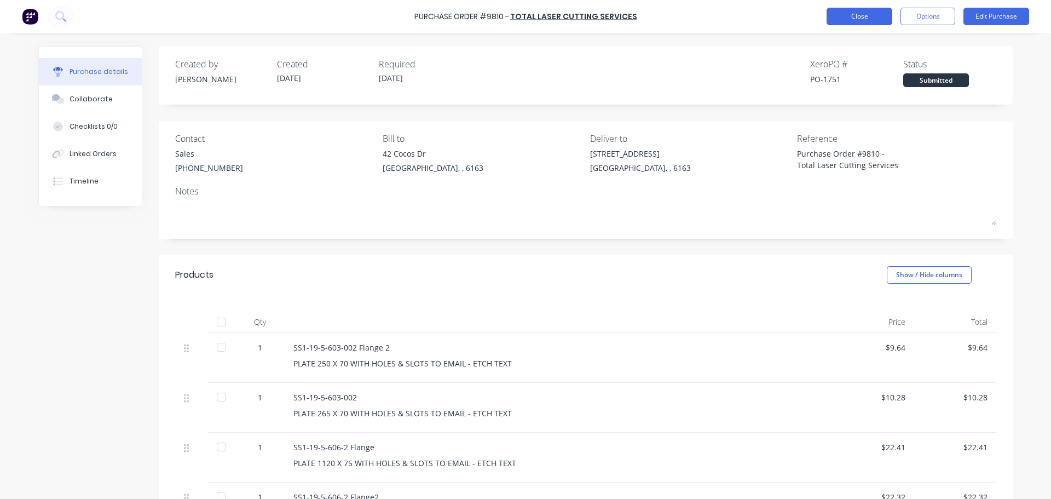
click at [867, 14] on button "Close" at bounding box center [860, 17] width 66 height 18
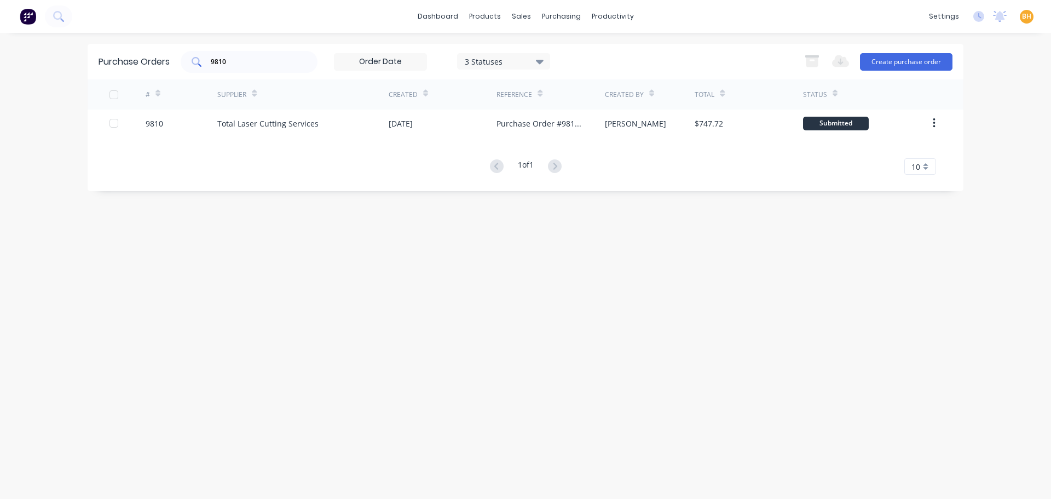
click at [264, 59] on input "9810" at bounding box center [255, 61] width 91 height 11
type input "9"
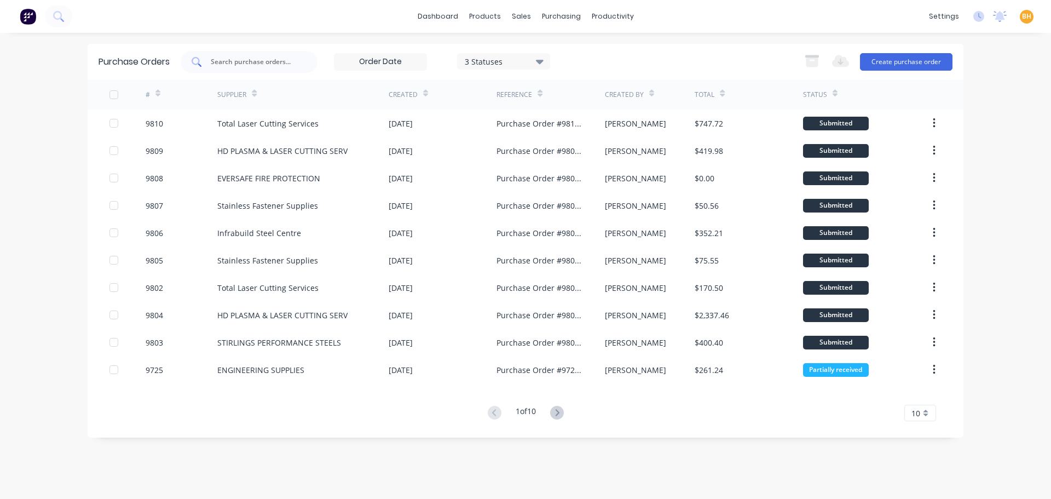
click at [238, 62] on input "text" at bounding box center [255, 61] width 91 height 11
click at [244, 61] on input "text" at bounding box center [255, 61] width 91 height 11
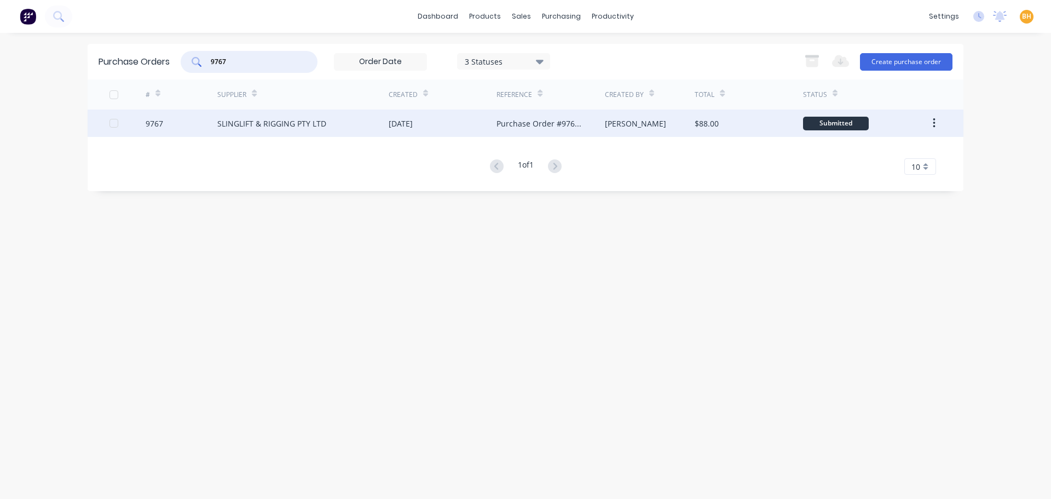
type input "9767"
click at [245, 126] on div "SLINGLIFT & RIGGING PTY LTD" at bounding box center [271, 123] width 109 height 11
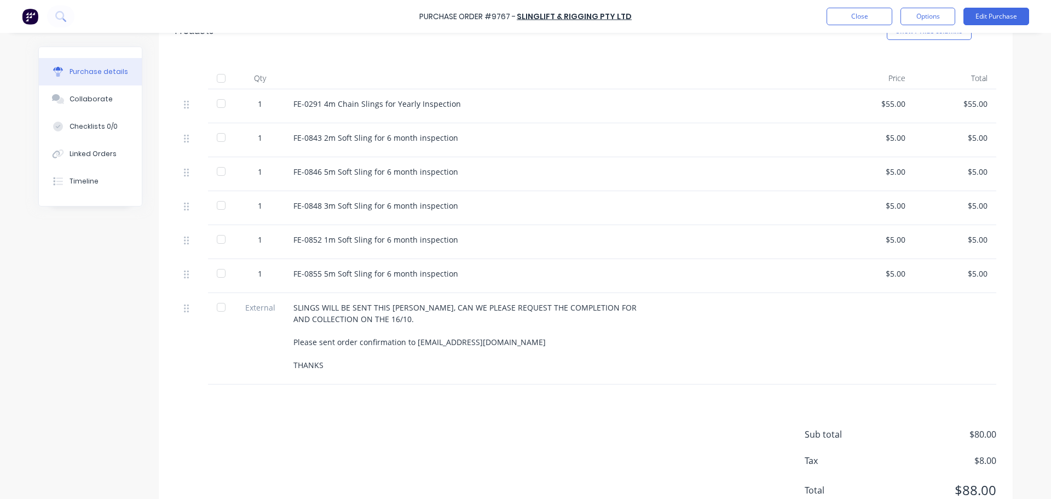
scroll to position [231, 0]
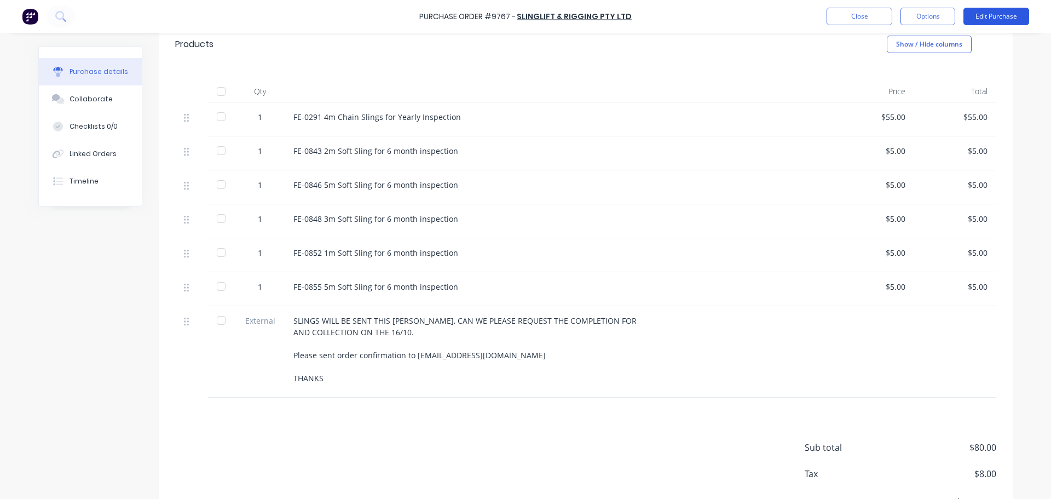
click at [1006, 18] on button "Edit Purchase" at bounding box center [997, 17] width 66 height 18
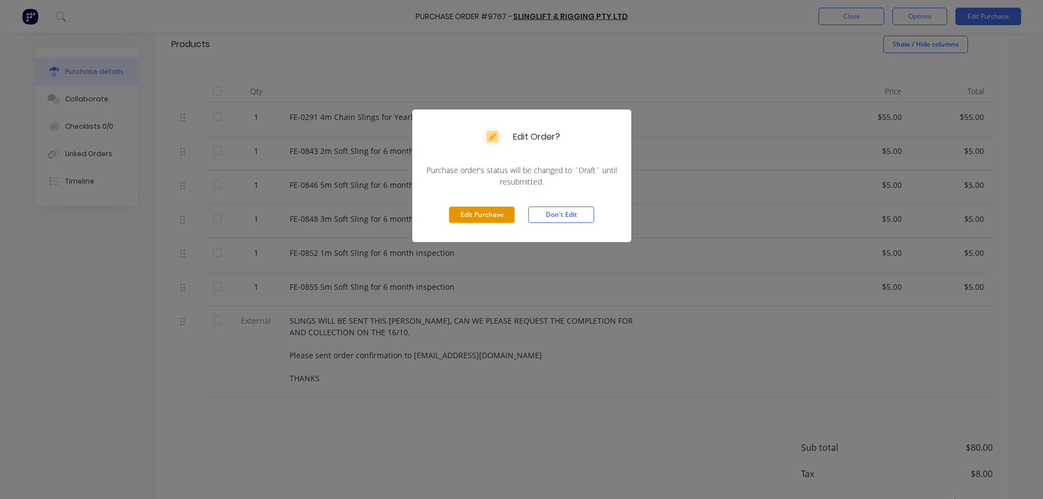
click at [488, 217] on button "Edit Purchase" at bounding box center [482, 214] width 66 height 16
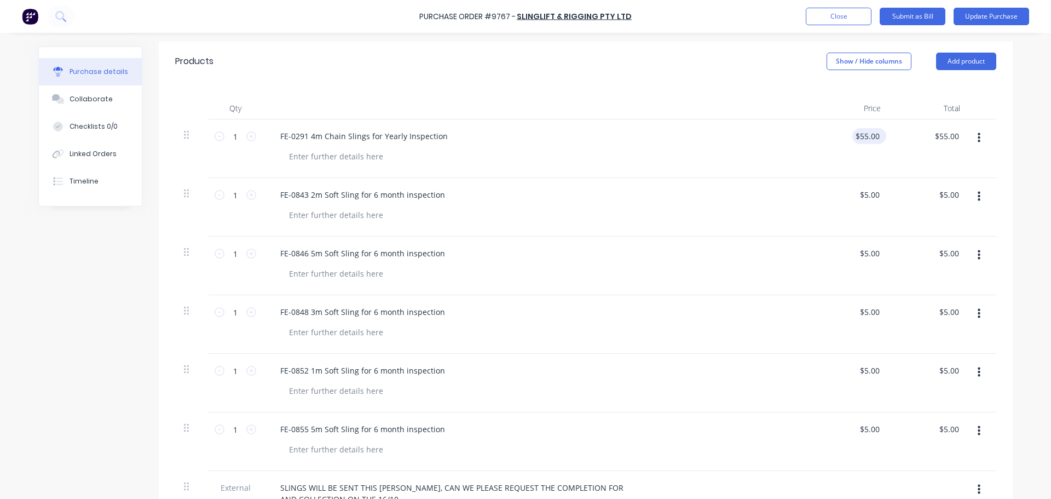
type textarea "x"
type input "55.00"
click at [875, 137] on input "55.00" at bounding box center [869, 136] width 25 height 16
type textarea "x"
click at [873, 136] on input "55.00" at bounding box center [869, 136] width 25 height 16
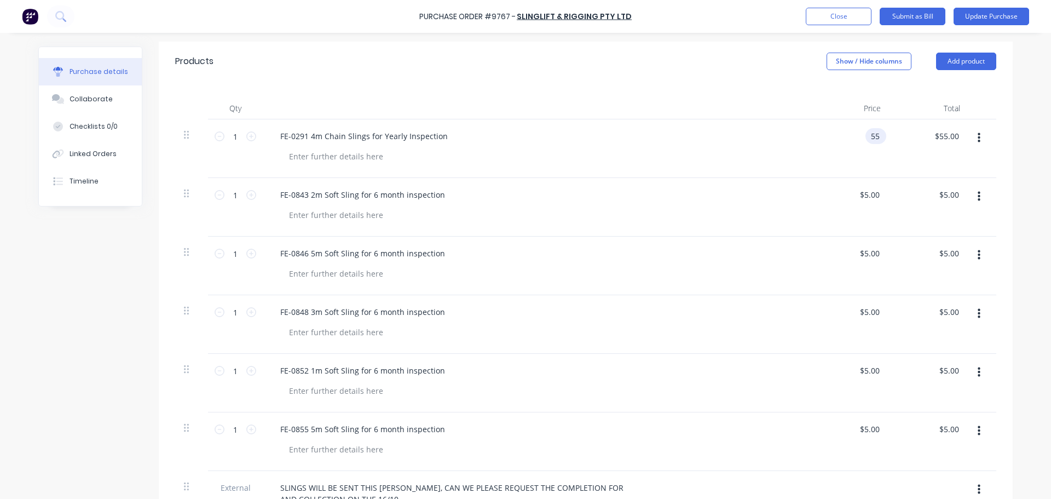
type input "5"
type input "89"
type textarea "x"
type input "$89.00"
type input "89.00"
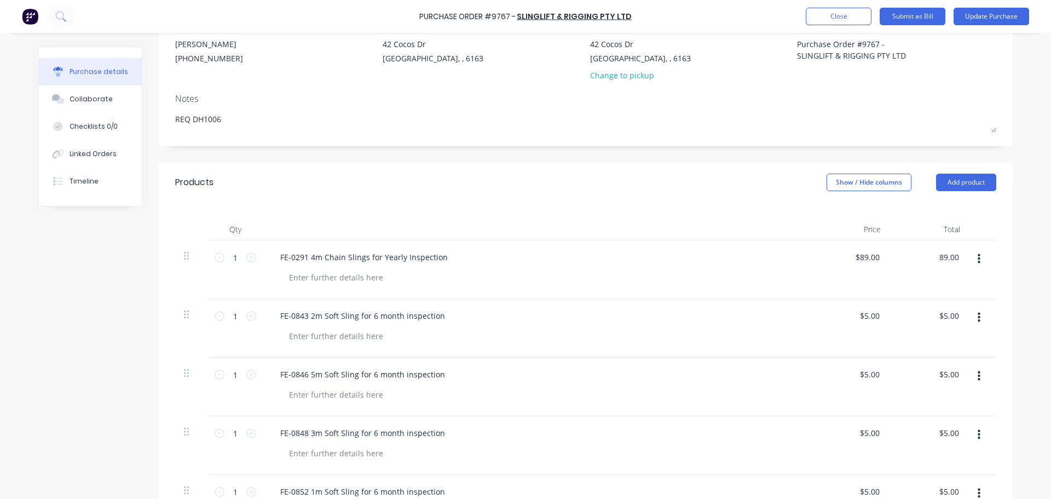
scroll to position [274, 0]
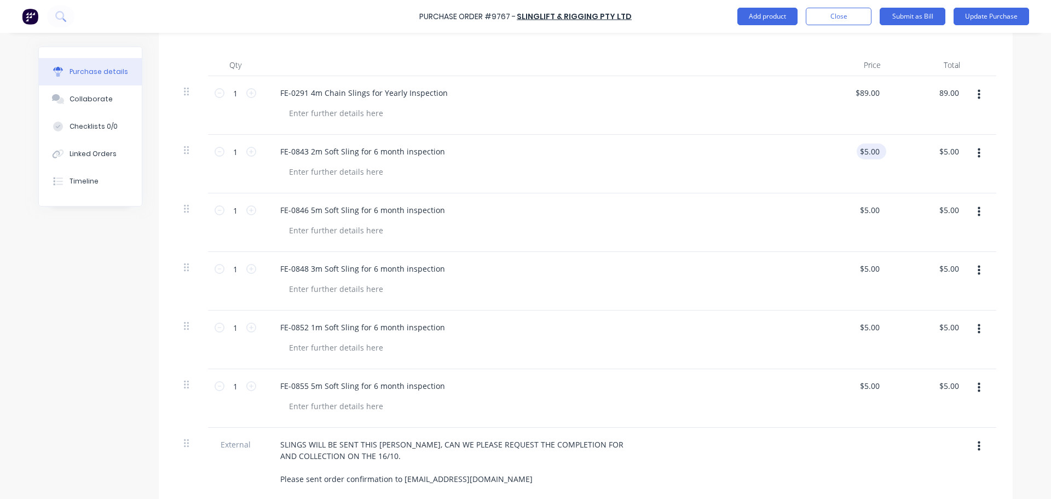
type textarea "x"
type input "$89.00"
click at [867, 156] on input "5.00" at bounding box center [871, 151] width 21 height 16
type input "8.00"
type textarea "x"
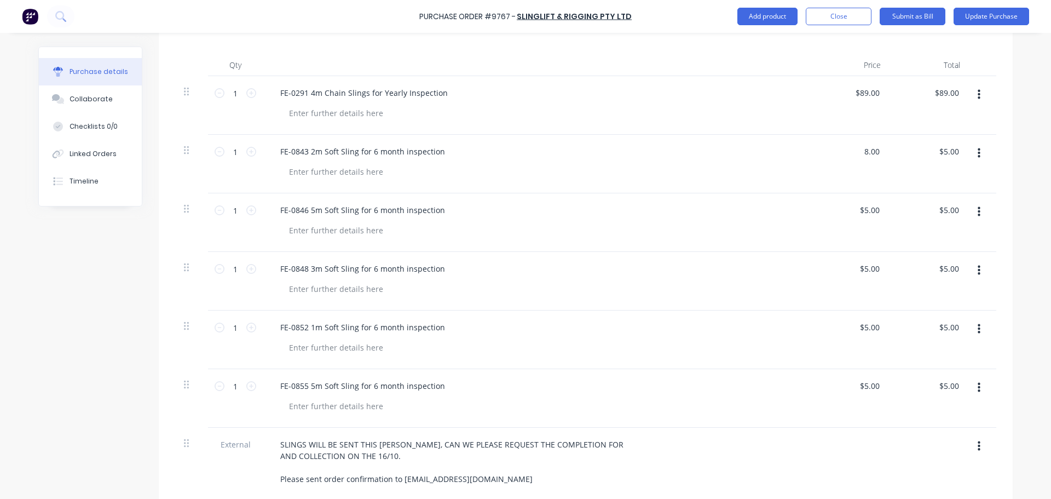
type input "$8.00"
type input "8.00"
type textarea "x"
type input "$8.00"
click at [865, 209] on input "5.00" at bounding box center [871, 210] width 21 height 16
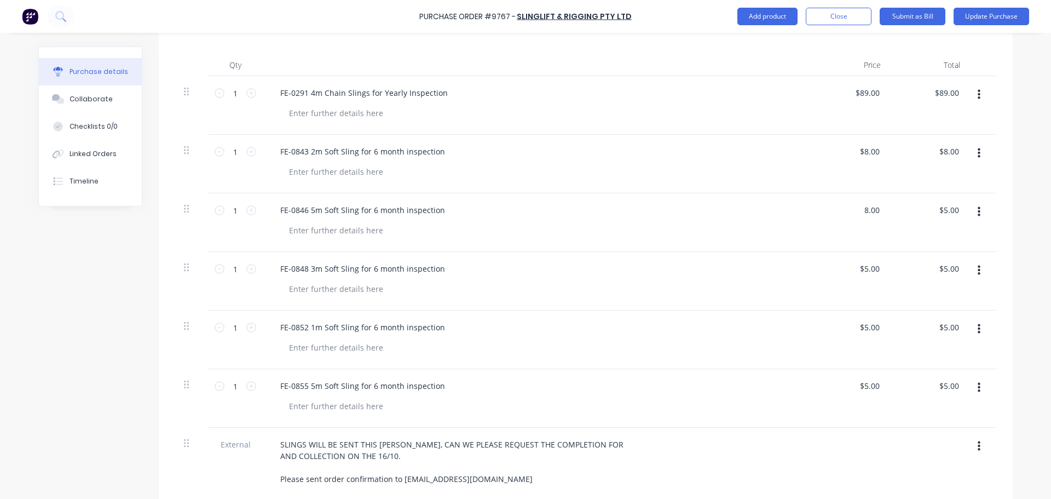
type input "8.00"
type textarea "x"
type input "$8.00"
type input "8.00"
type textarea "x"
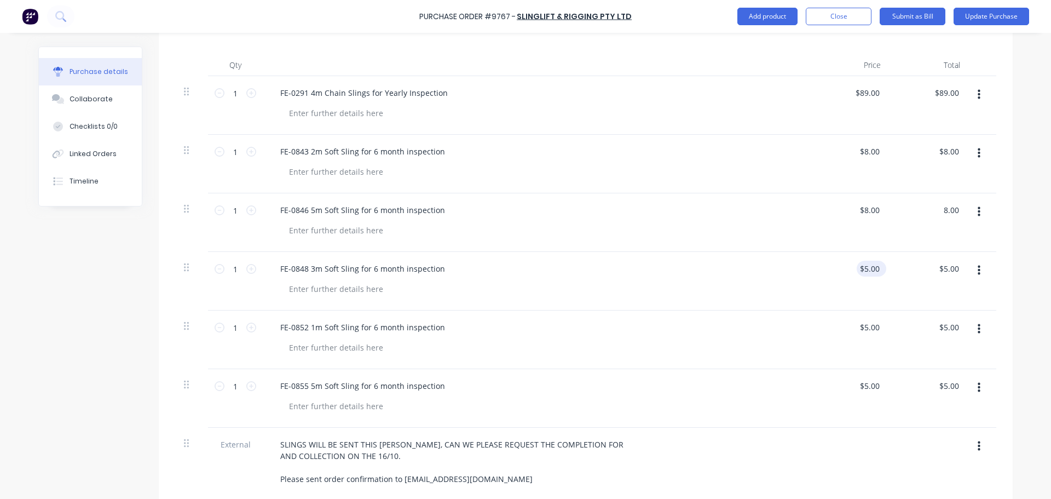
type input "$8.00"
click at [862, 270] on input "5.00" at bounding box center [869, 269] width 25 height 16
type input "8.00"
type textarea "x"
type input "$8.00"
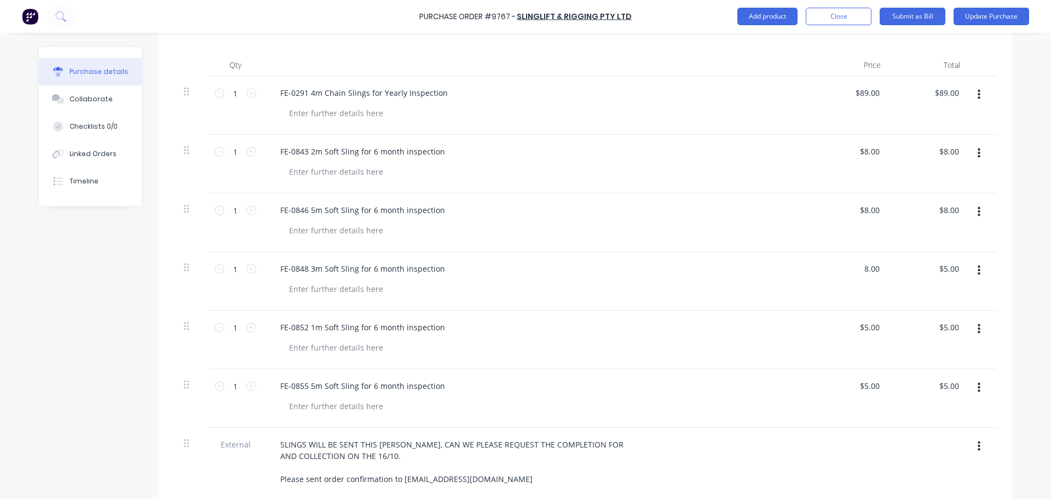
type input "8.00"
type textarea "x"
type input "$8.00"
click at [864, 327] on input "5.00" at bounding box center [871, 327] width 21 height 16
type input "8.00"
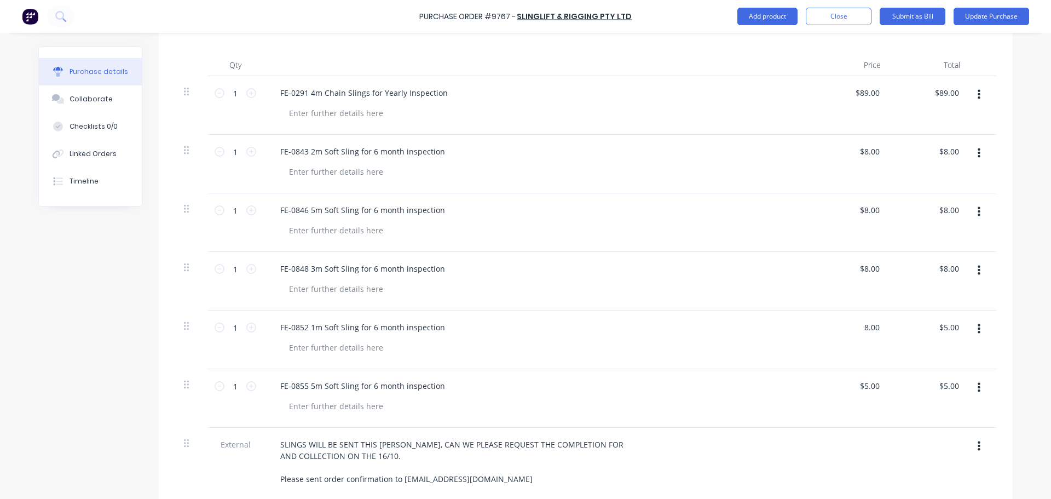
type textarea "x"
type input "$8.00"
type input "8.00"
type textarea "x"
type input "$8.00"
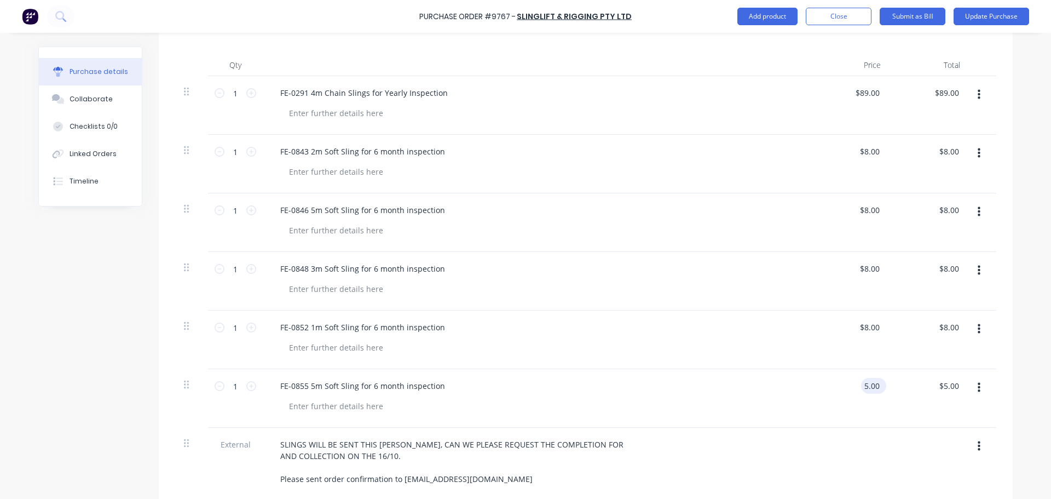
click at [863, 389] on input "5.00" at bounding box center [871, 386] width 21 height 16
type input "8.00"
type textarea "x"
type input "$8.00"
type input "8.00"
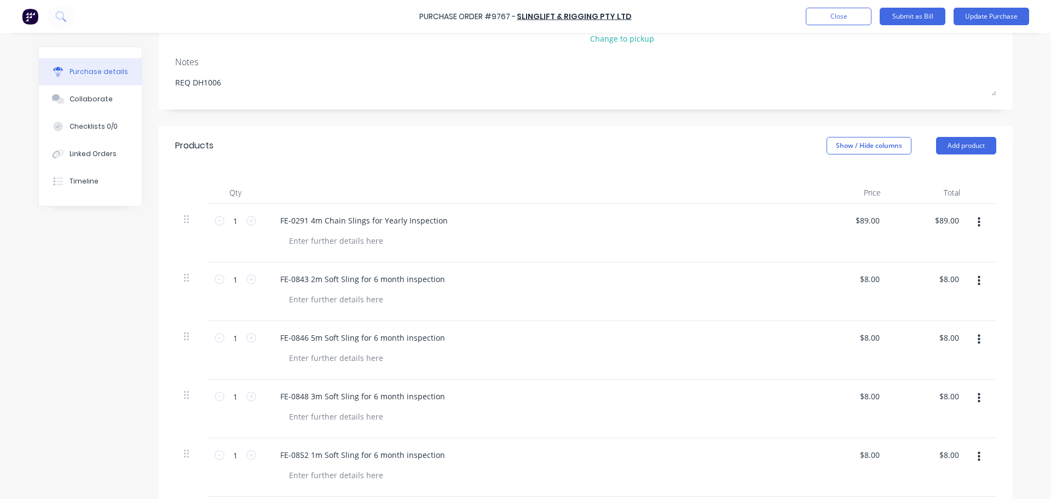
scroll to position [91, 0]
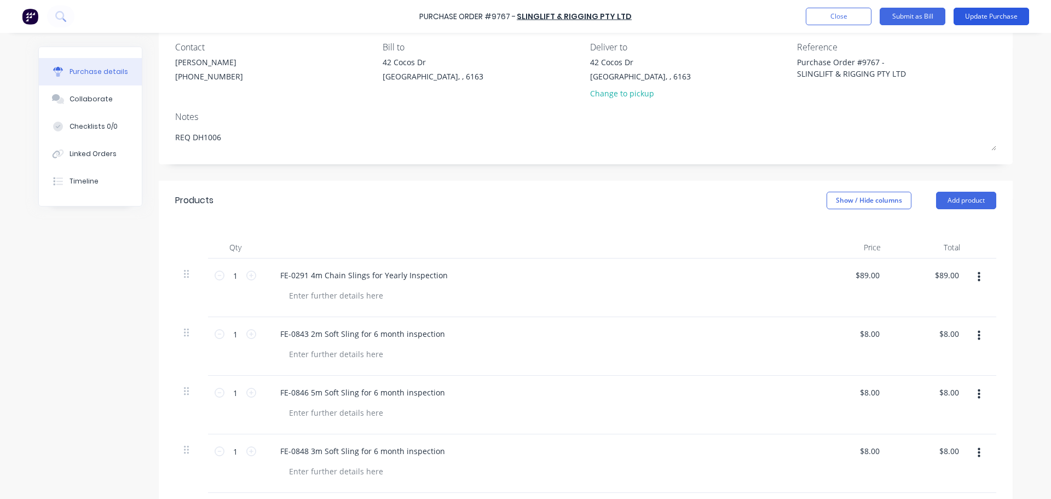
type textarea "x"
type input "$8.00"
click at [988, 19] on button "Update Purchase" at bounding box center [992, 17] width 76 height 18
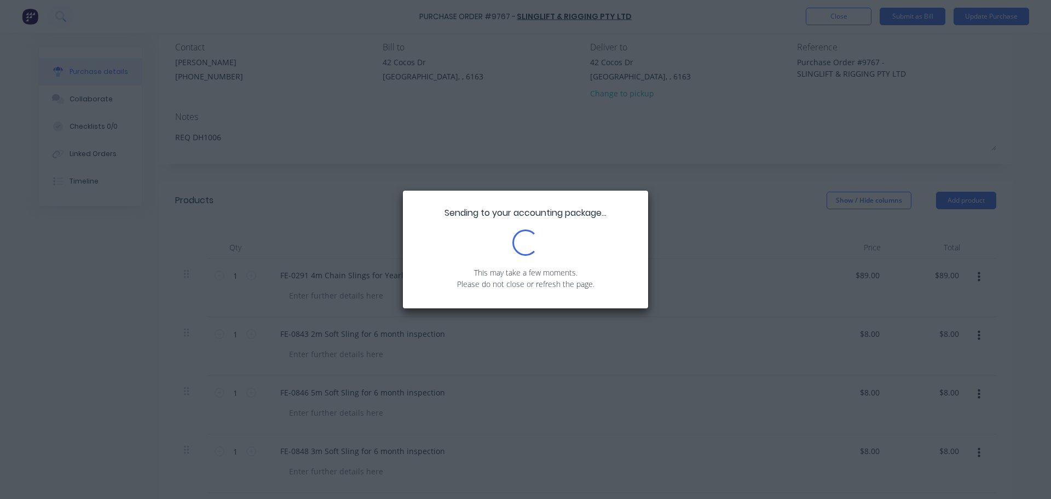
scroll to position [0, 0]
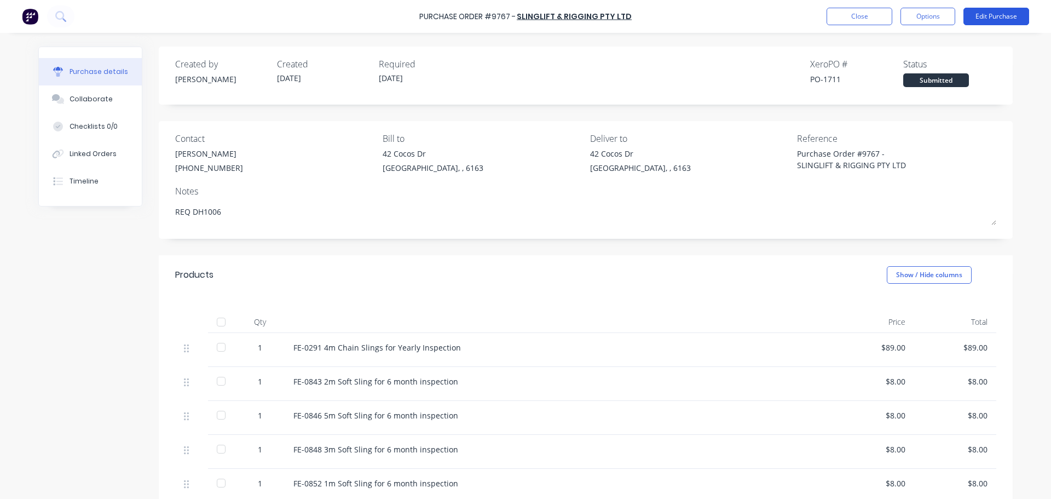
click at [993, 14] on button "Edit Purchase" at bounding box center [997, 17] width 66 height 18
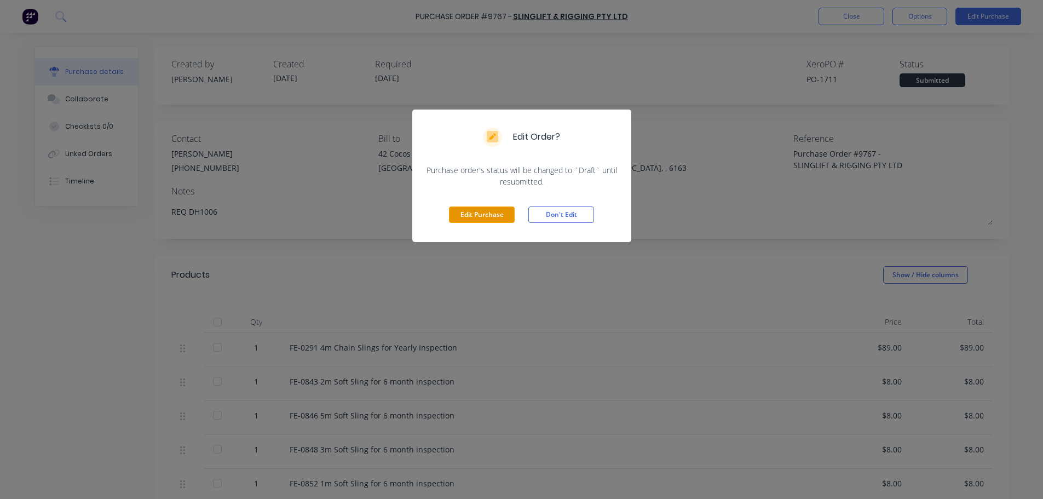
click at [474, 212] on button "Edit Purchase" at bounding box center [482, 214] width 66 height 16
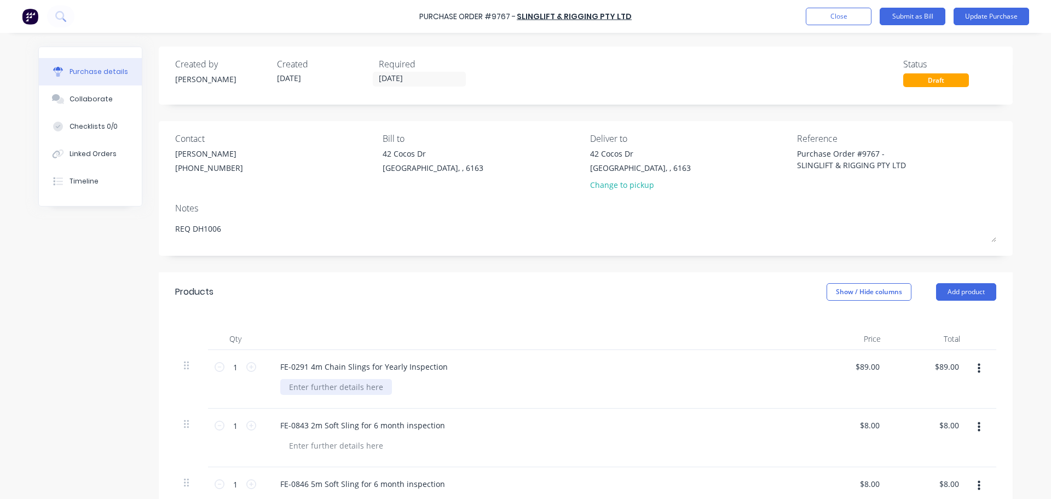
type textarea "x"
click at [332, 389] on div at bounding box center [336, 387] width 112 height 16
click at [475, 387] on div "- Repair" at bounding box center [540, 387] width 521 height 16
click at [987, 15] on button "Update Purchase" at bounding box center [992, 17] width 76 height 18
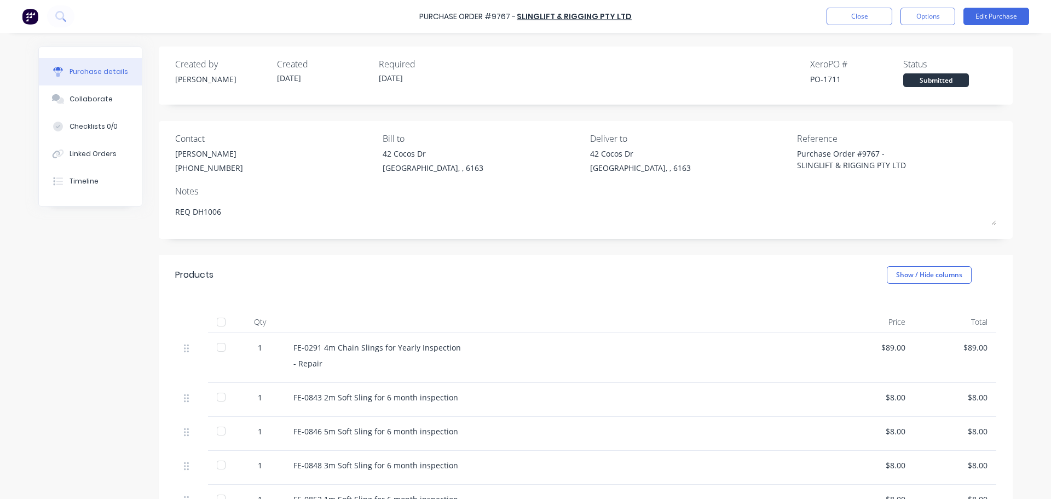
scroll to position [164, 0]
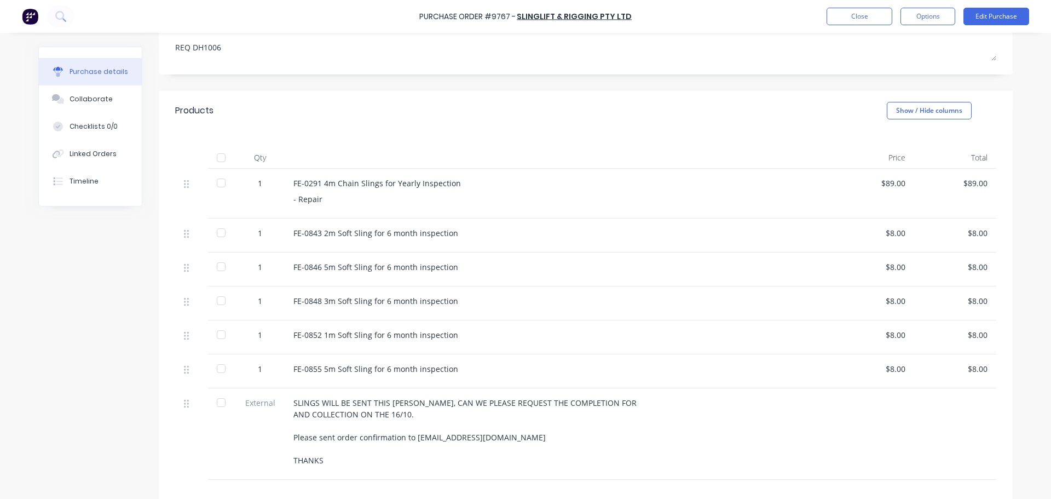
click at [327, 200] on div "- Repair" at bounding box center [558, 198] width 530 height 11
click at [997, 15] on button "Edit Purchase" at bounding box center [997, 17] width 66 height 18
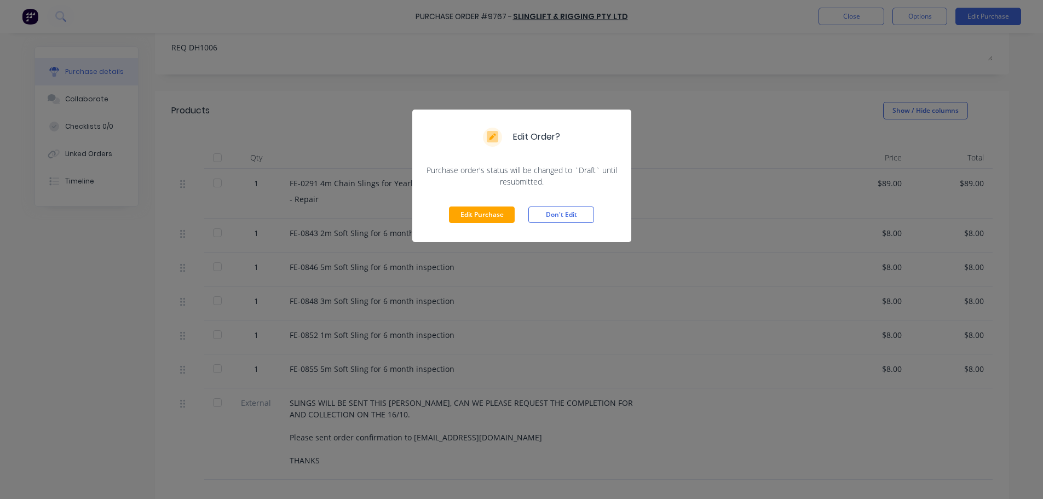
click at [480, 223] on div "Edit Purchase Don't Edit" at bounding box center [521, 214] width 219 height 55
click at [477, 220] on button "Edit Purchase" at bounding box center [482, 214] width 66 height 16
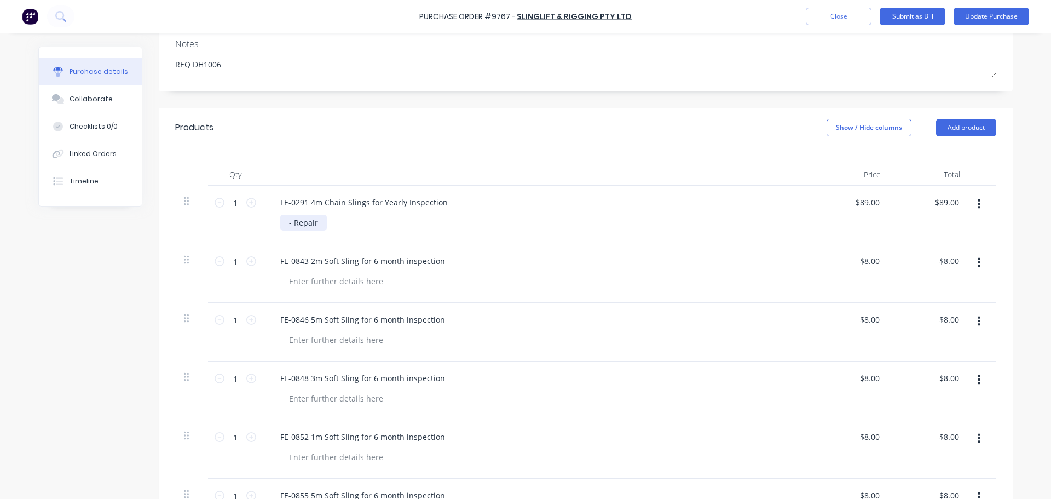
type textarea "x"
click at [290, 222] on div "- Repair" at bounding box center [303, 223] width 47 height 16
click at [329, 221] on div "- Inc Repair" at bounding box center [310, 223] width 60 height 16
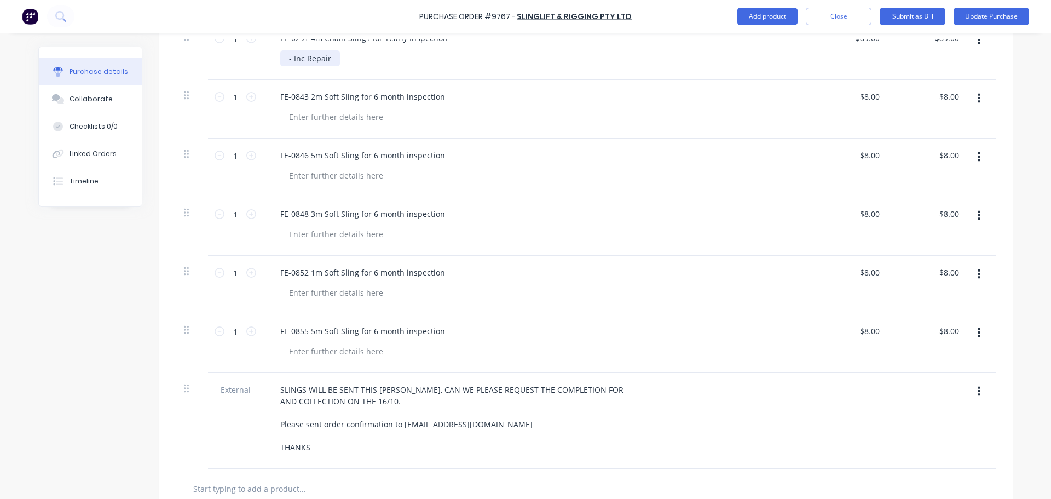
scroll to position [274, 0]
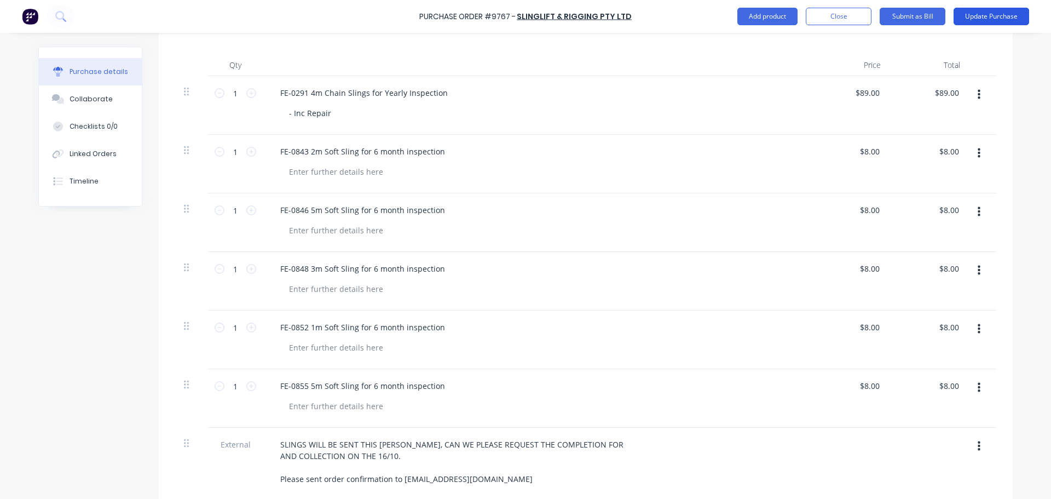
click at [983, 16] on button "Update Purchase" at bounding box center [992, 17] width 76 height 18
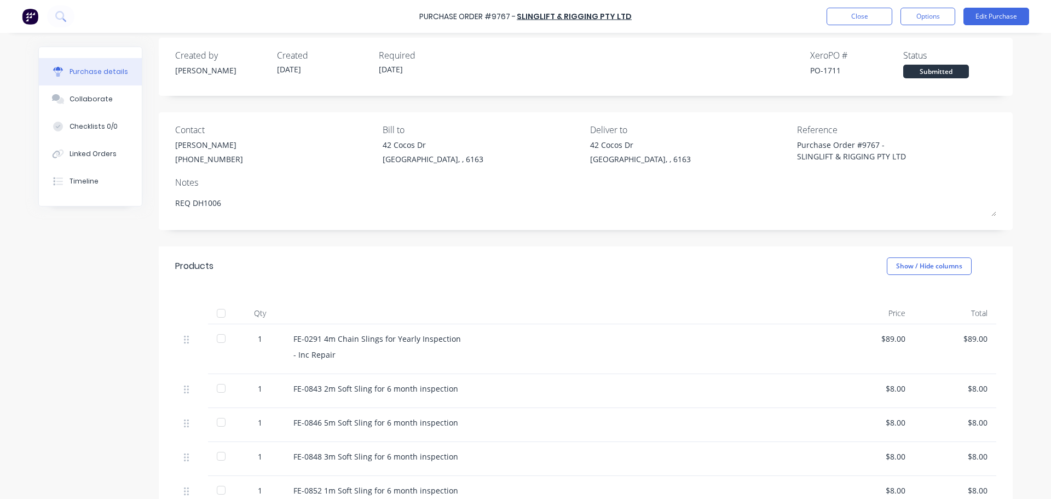
scroll to position [0, 0]
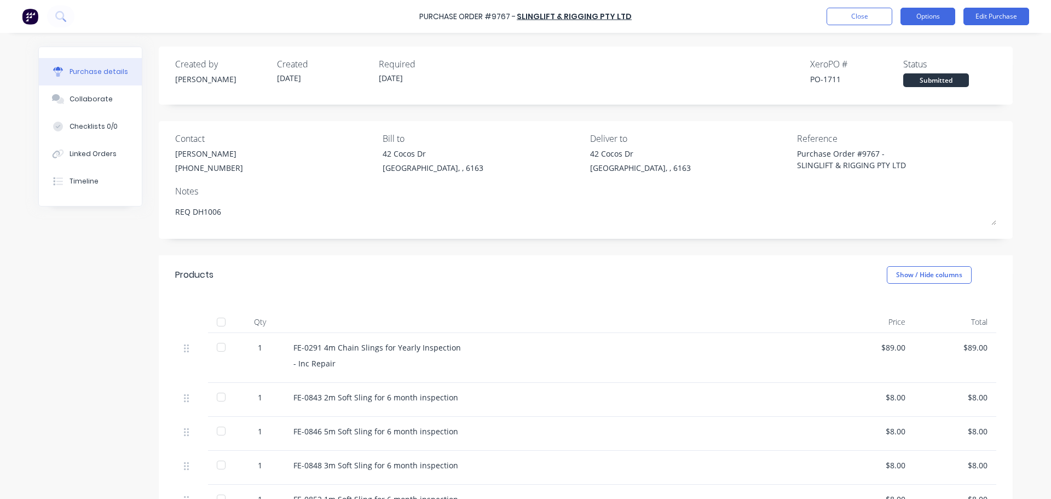
click at [912, 11] on button "Options" at bounding box center [928, 17] width 55 height 18
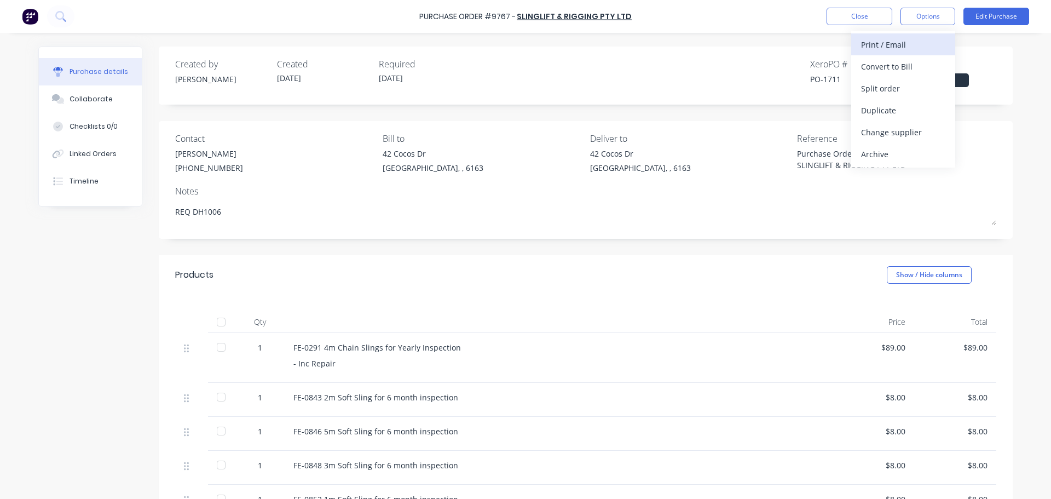
click at [898, 43] on div "Print / Email" at bounding box center [903, 45] width 84 height 16
click at [895, 68] on div "With pricing" at bounding box center [903, 67] width 84 height 16
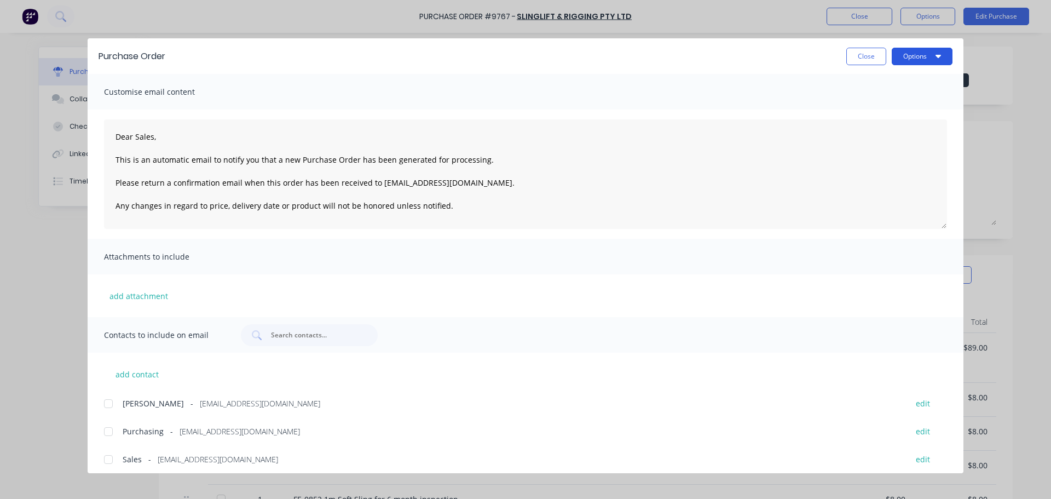
click at [904, 55] on button "Options" at bounding box center [922, 57] width 61 height 18
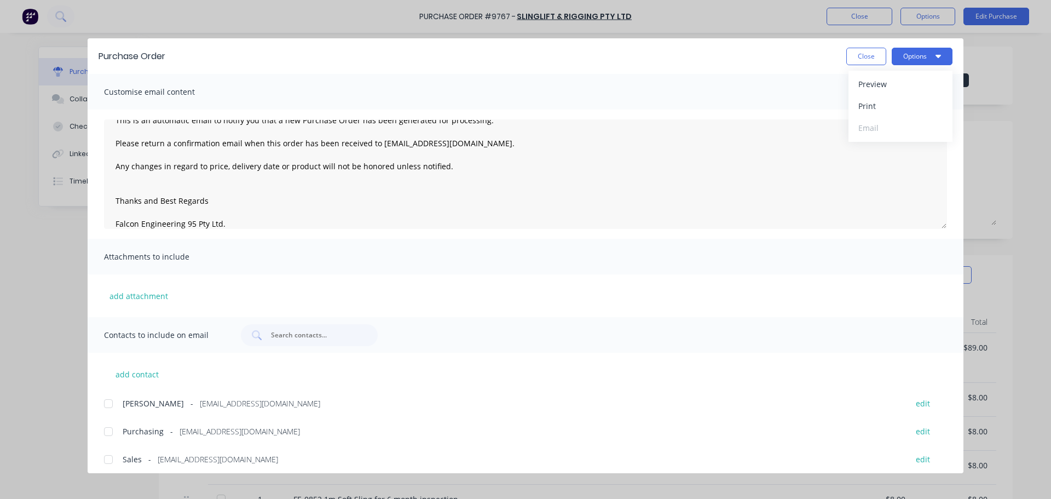
scroll to position [63, 0]
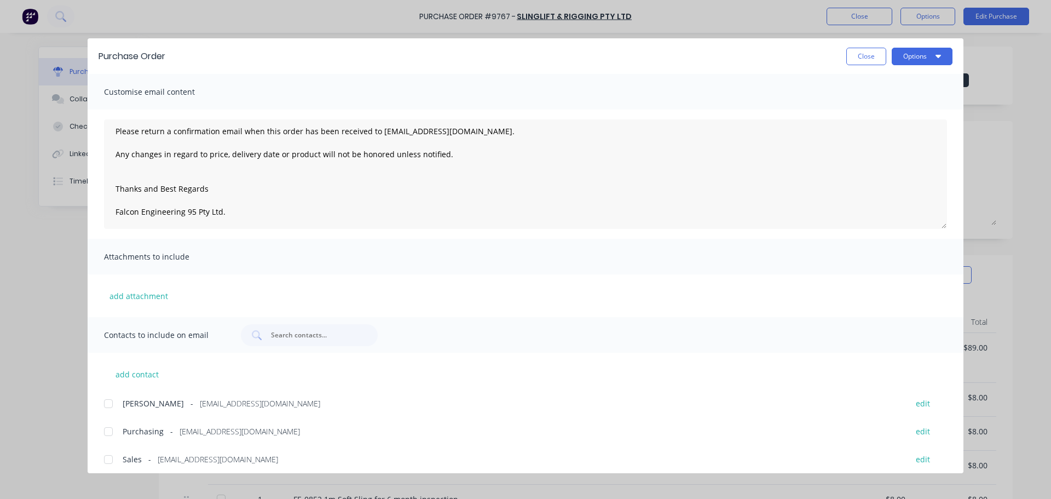
click at [106, 461] on div at bounding box center [108, 459] width 22 height 22
click at [110, 435] on div at bounding box center [108, 432] width 22 height 22
click at [938, 54] on icon "button" at bounding box center [938, 55] width 5 height 9
click at [876, 109] on div "Print" at bounding box center [901, 106] width 84 height 16
click at [866, 59] on button "Close" at bounding box center [867, 57] width 40 height 18
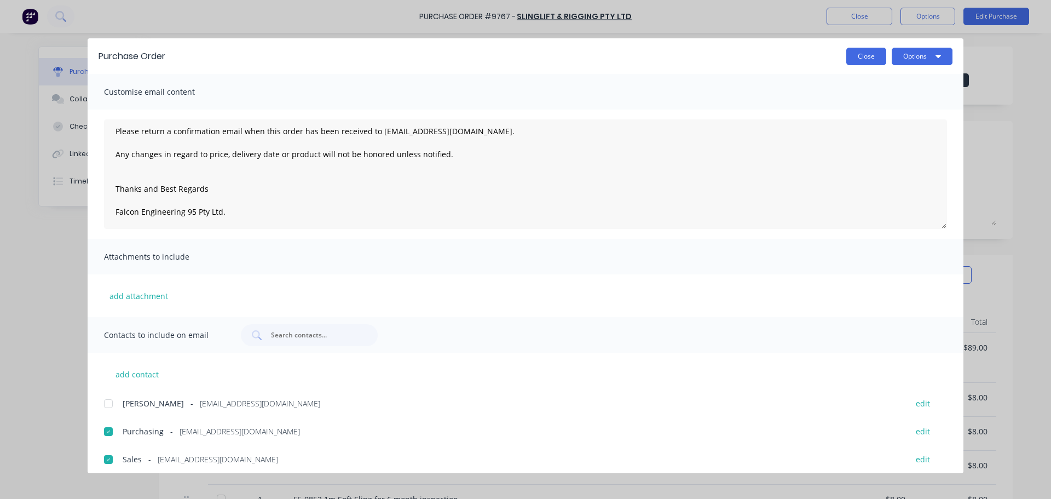
type textarea "x"
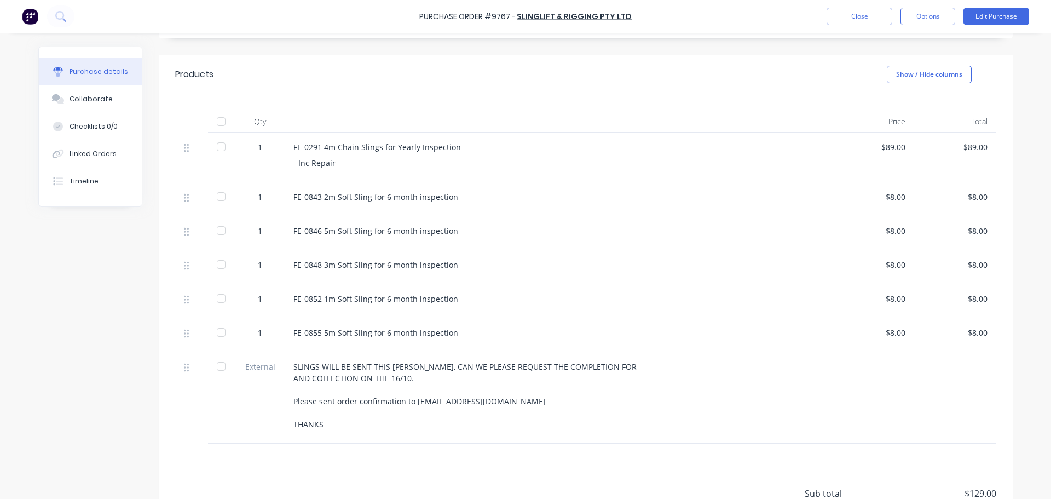
scroll to position [82, 0]
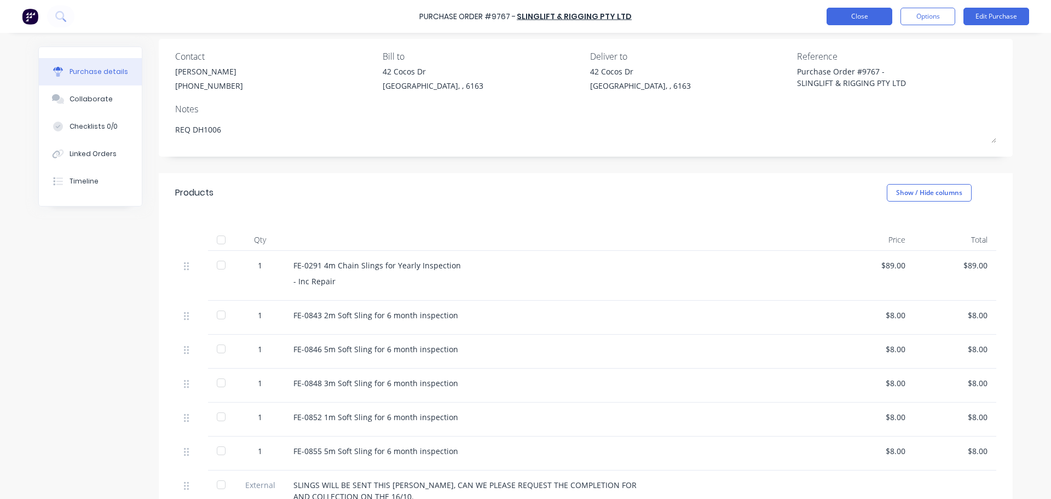
click at [869, 24] on button "Close" at bounding box center [860, 17] width 66 height 18
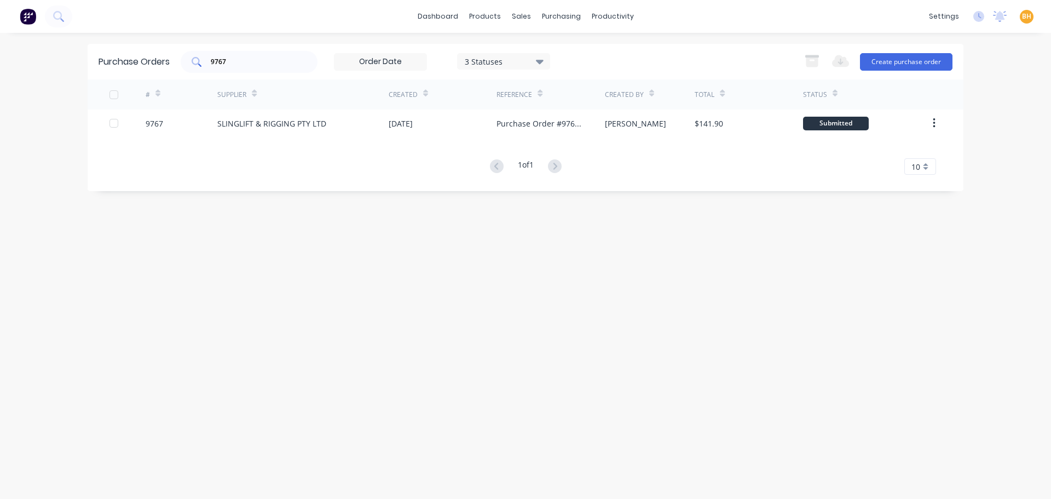
click at [292, 56] on input "9767" at bounding box center [255, 61] width 91 height 11
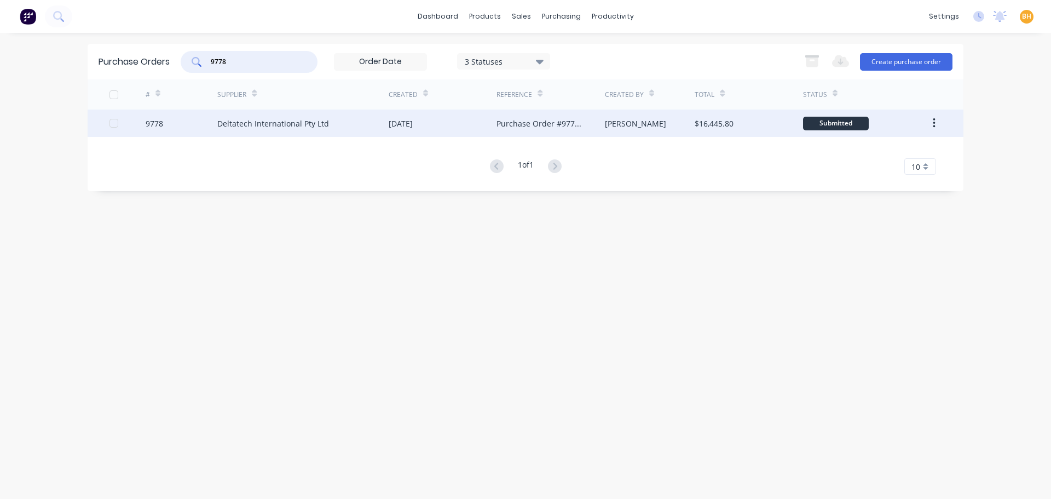
type input "9778"
click at [239, 120] on div "Deltatech International Pty Ltd" at bounding box center [273, 123] width 112 height 11
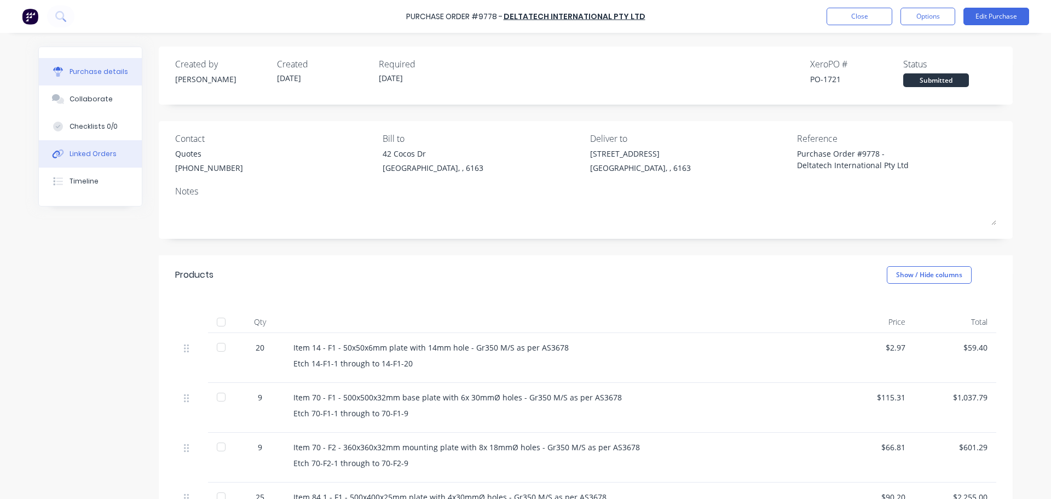
click at [83, 152] on div "Linked Orders" at bounding box center [93, 154] width 47 height 10
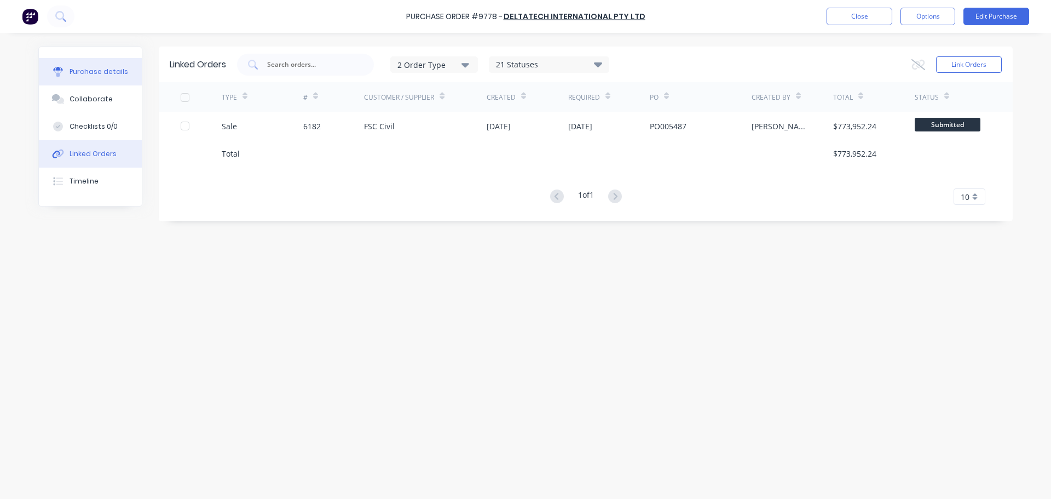
click at [94, 75] on div "Purchase details" at bounding box center [99, 72] width 59 height 10
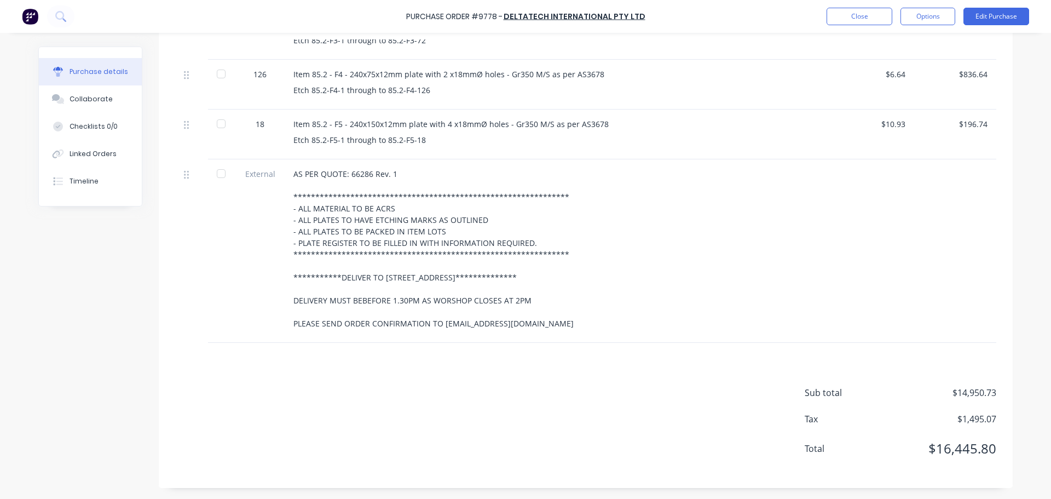
scroll to position [956, 0]
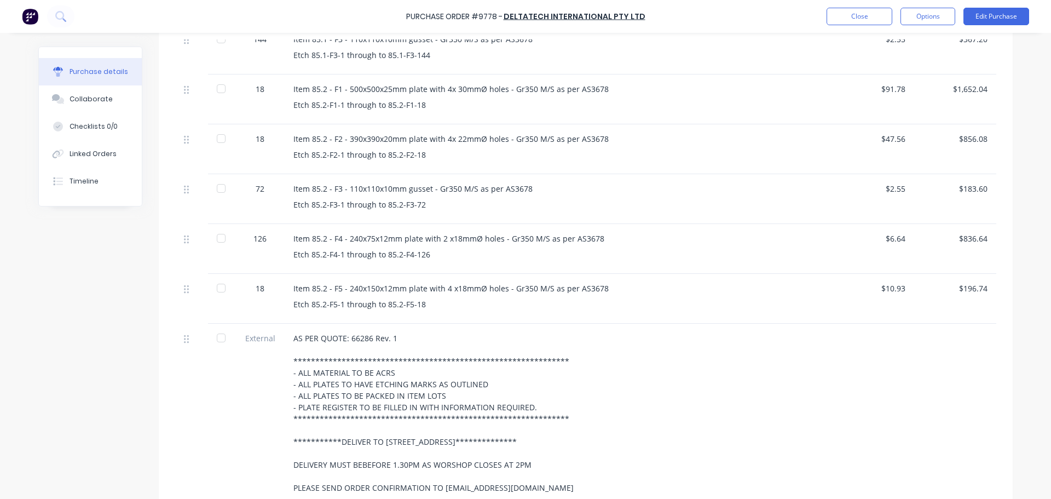
click at [328, 297] on div "Item 85.2 - F5 - 240x150x12mm plate with 4 x18mmØ holes - Gr350 M/S as per AS36…" at bounding box center [559, 299] width 548 height 50
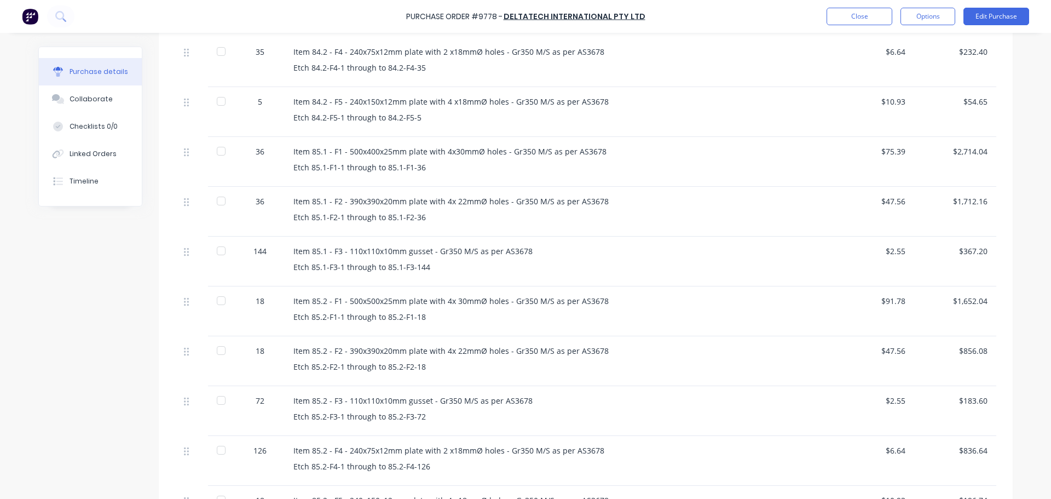
scroll to position [682, 0]
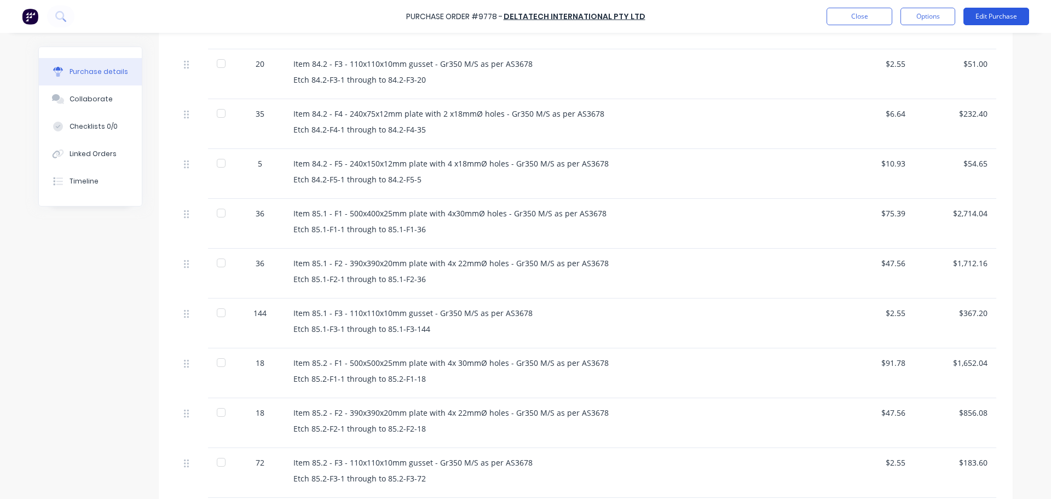
click at [992, 9] on button "Edit Purchase" at bounding box center [997, 17] width 66 height 18
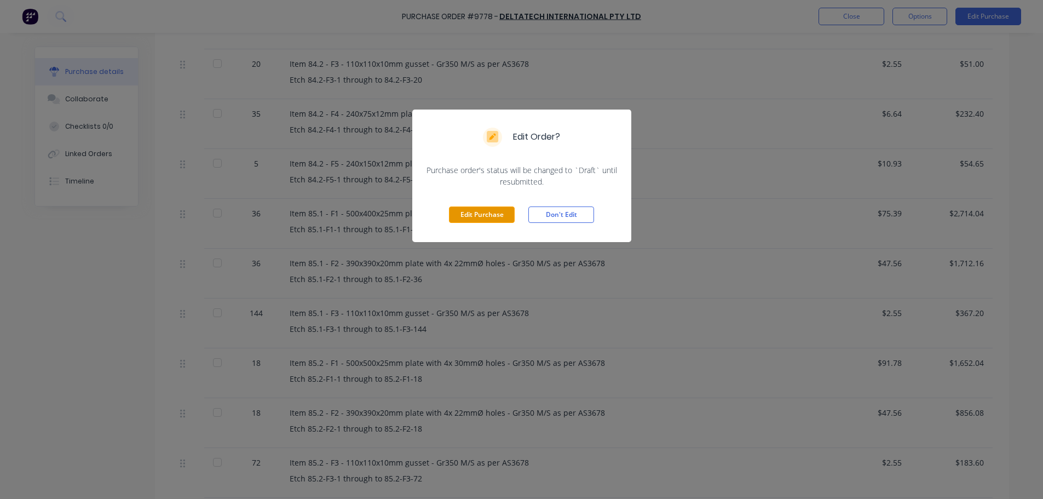
click at [470, 215] on button "Edit Purchase" at bounding box center [482, 214] width 66 height 16
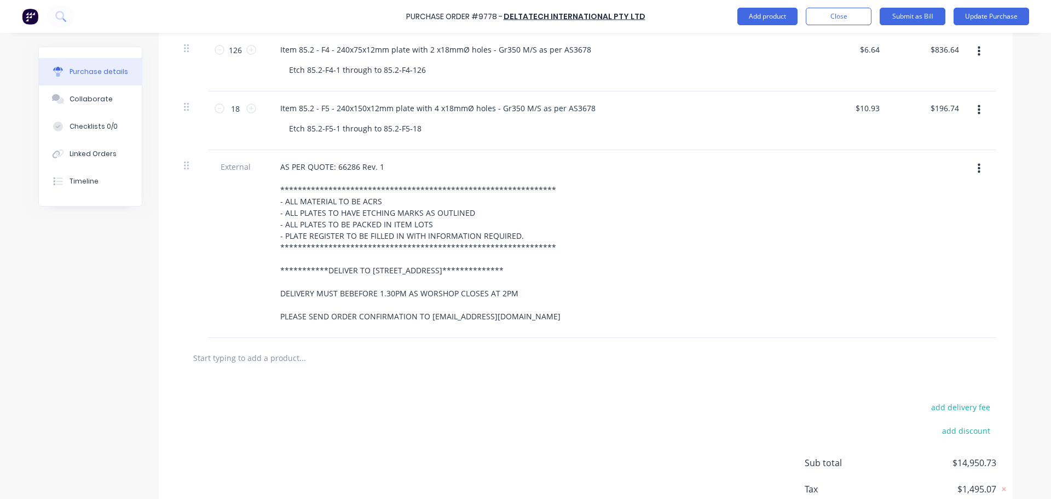
scroll to position [1219, 0]
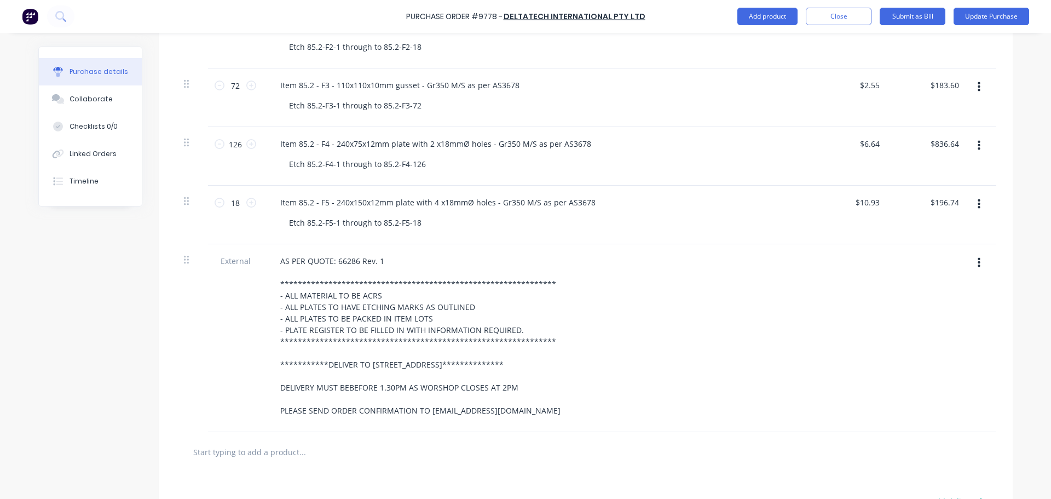
click at [247, 454] on input "text" at bounding box center [302, 452] width 219 height 22
type textarea "x"
type input "f"
type textarea "x"
type input "fr"
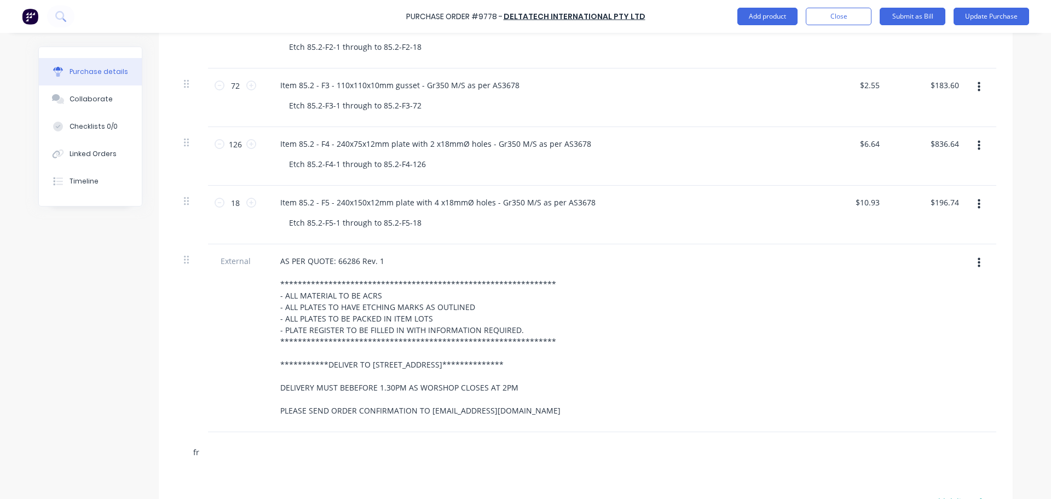
type textarea "x"
type input "fre"
type textarea "x"
type input "frei"
type textarea "x"
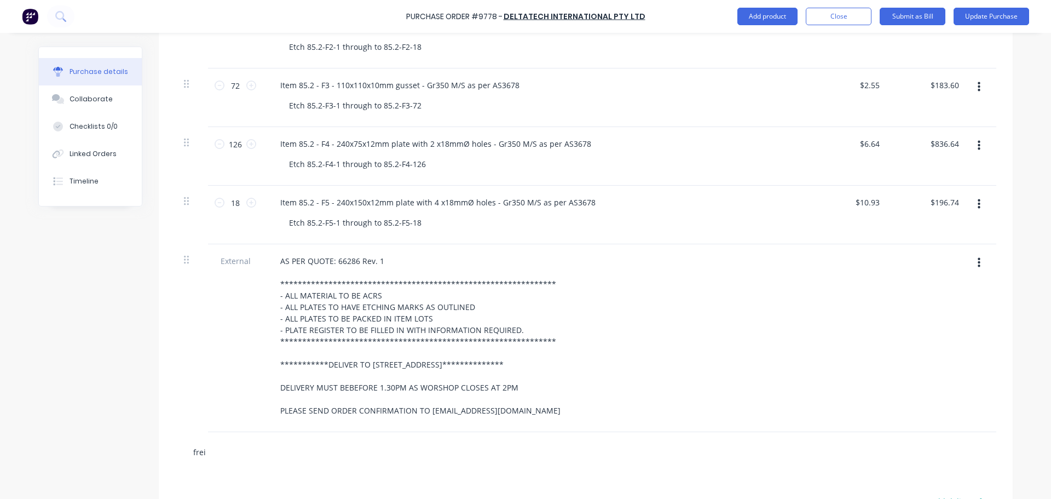
type input "freig"
type textarea "x"
type input "freigh"
type textarea "x"
type input "freight"
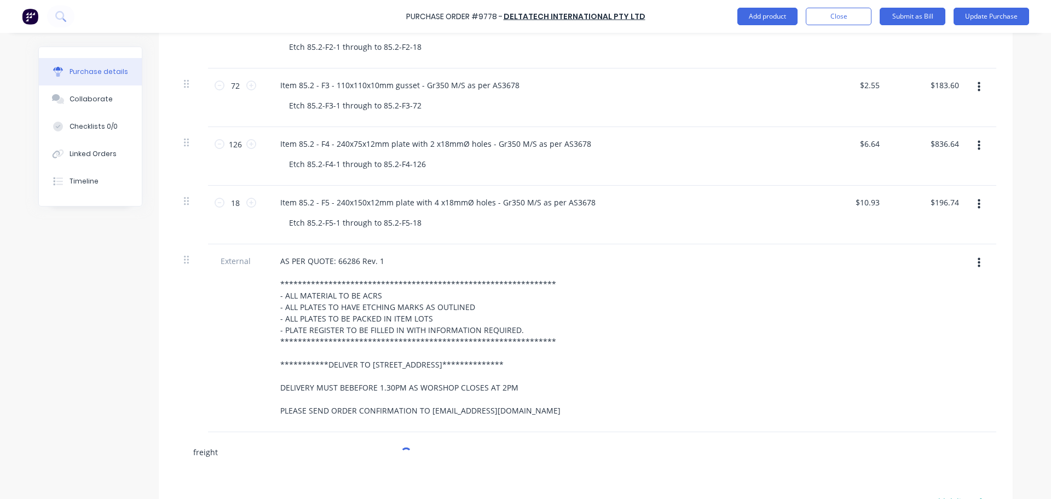
scroll to position [1383, 0]
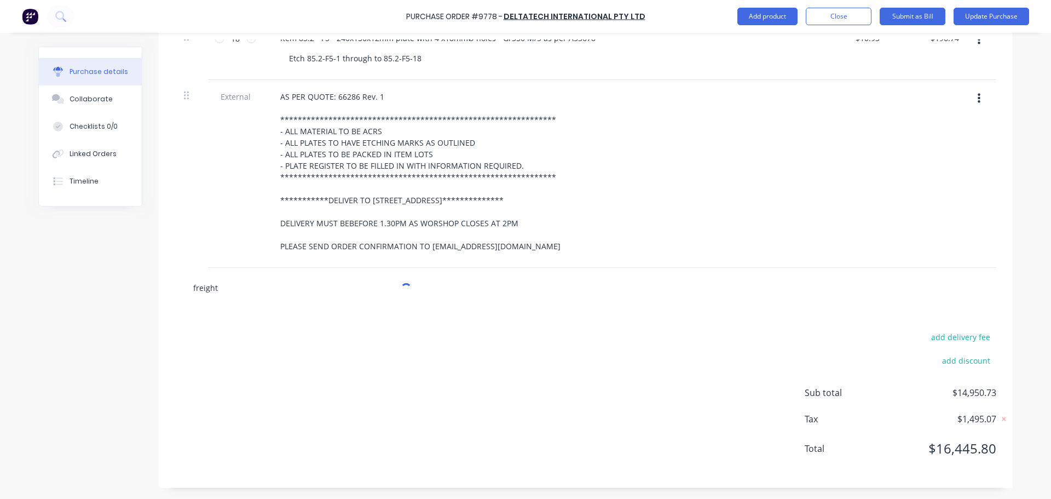
type textarea "x"
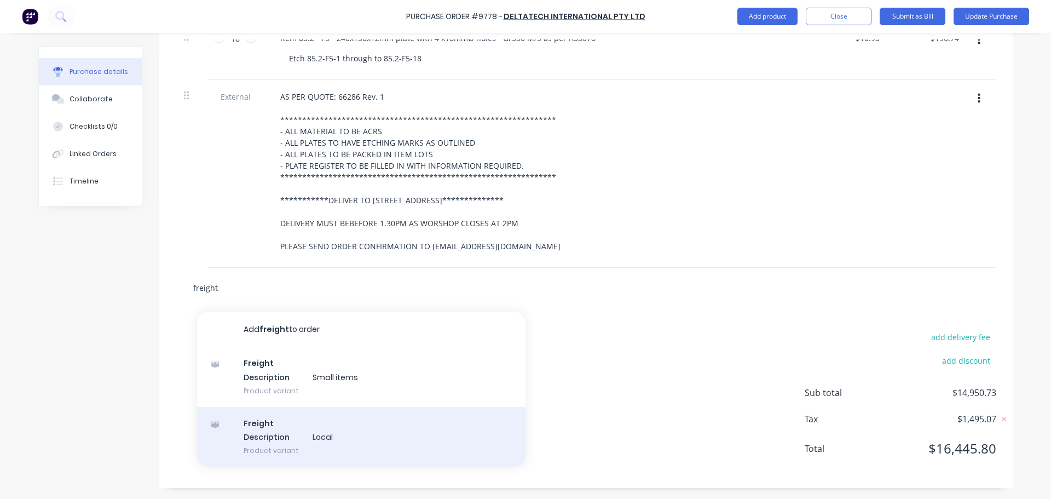
type input "freight"
click at [289, 448] on div "Freight Description Local Product variant" at bounding box center [361, 437] width 329 height 60
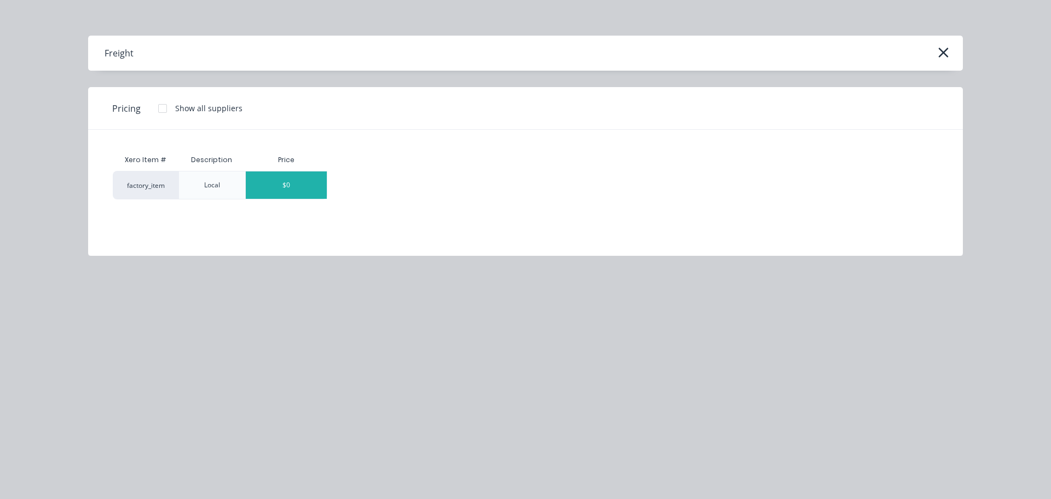
click at [296, 190] on div "$0" at bounding box center [286, 184] width 81 height 27
type textarea "x"
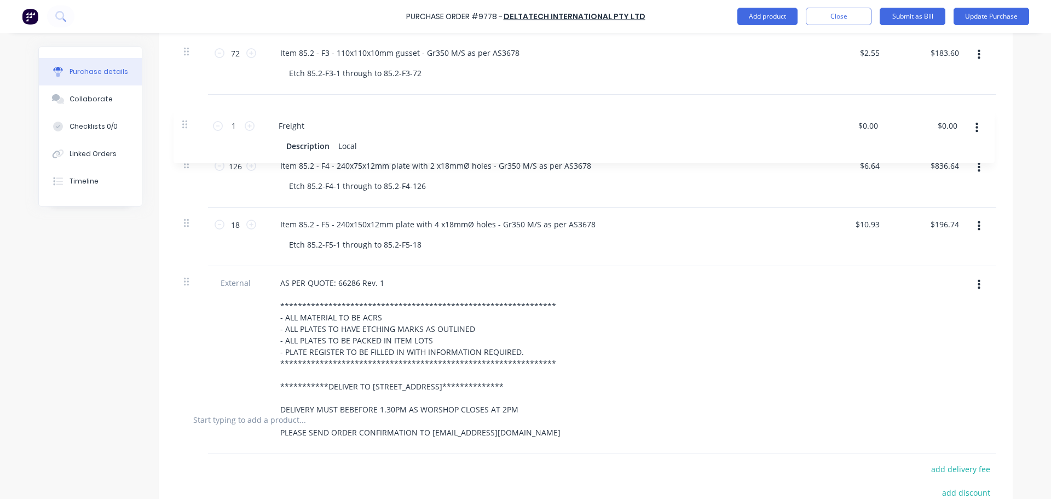
scroll to position [1241, 0]
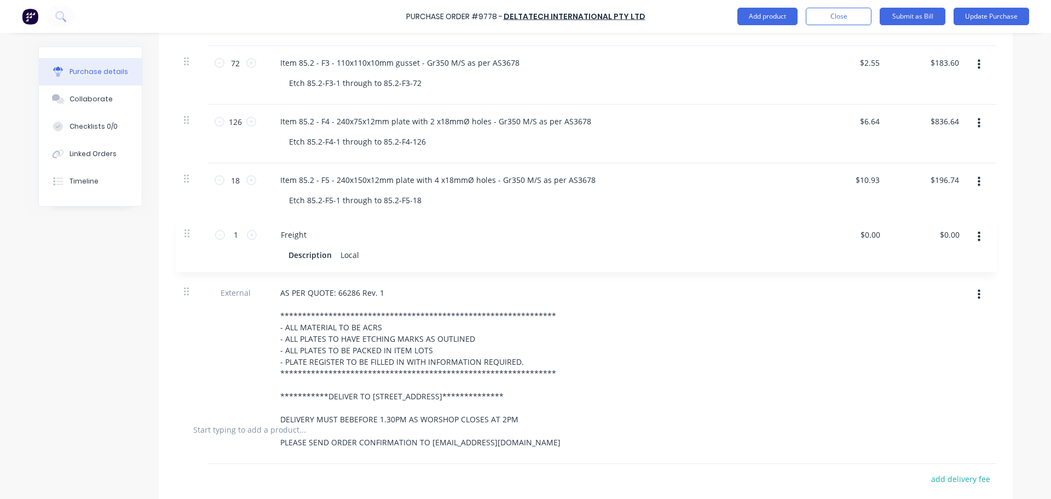
drag, startPoint x: 186, startPoint y: 277, endPoint x: 188, endPoint y: 230, distance: 47.2
type textarea "x"
type input "0.00"
click at [874, 240] on input "0.00" at bounding box center [869, 239] width 25 height 16
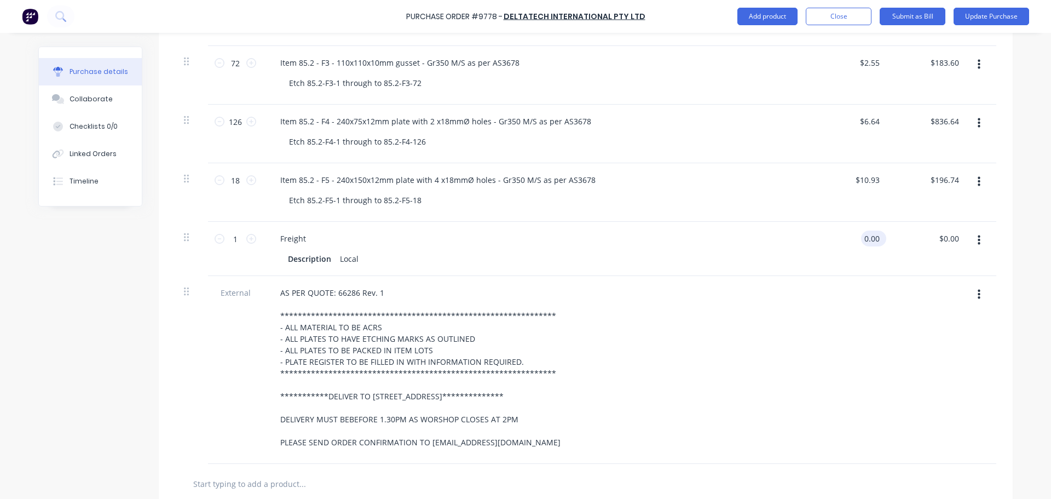
type textarea "x"
type input "0"
type input "80"
type textarea "x"
type input "$80.00"
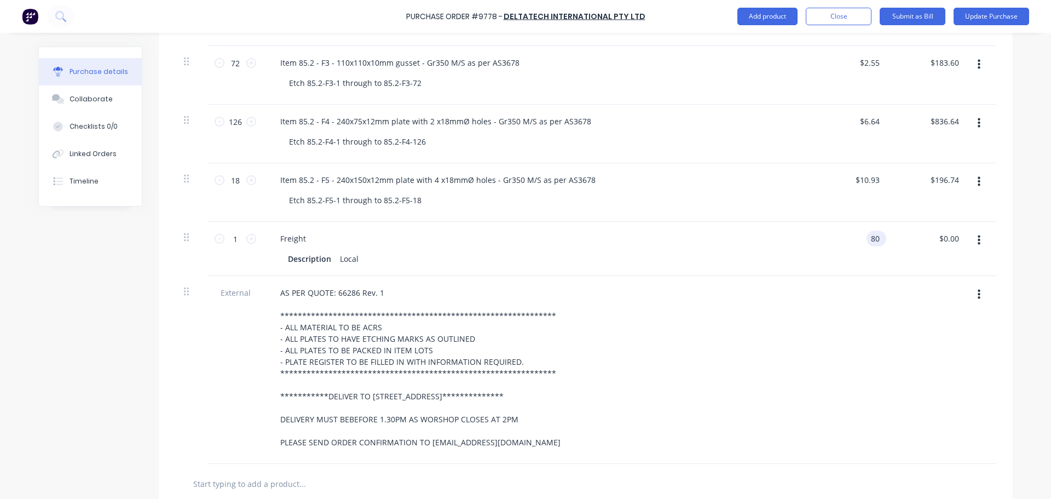
type input "80.00"
type textarea "x"
type input "$80.00"
click at [844, 349] on div at bounding box center [849, 370] width 79 height 188
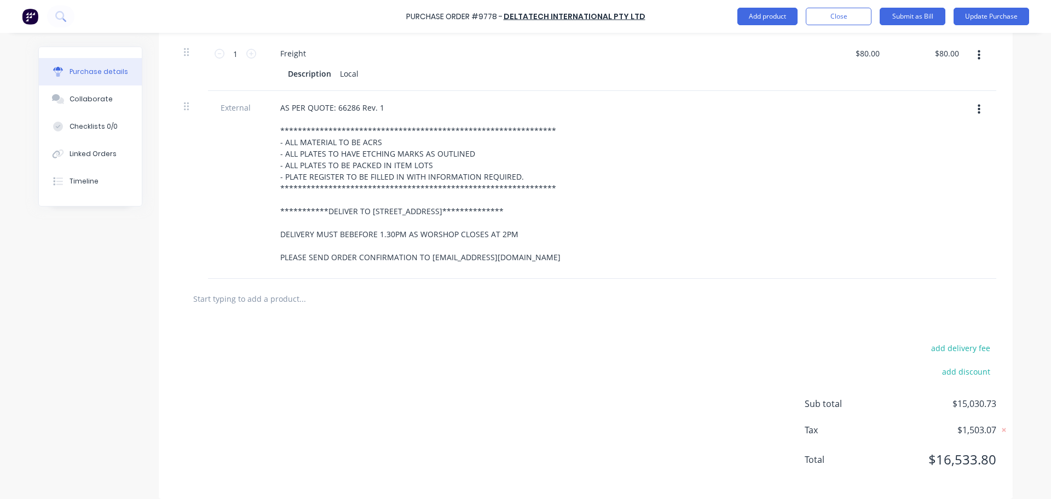
scroll to position [1437, 0]
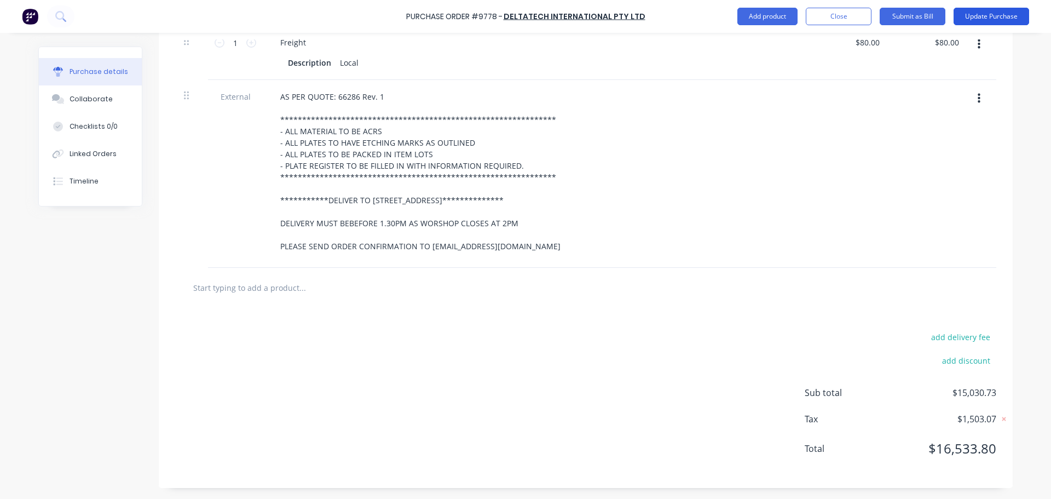
click at [1000, 19] on button "Update Purchase" at bounding box center [992, 17] width 76 height 18
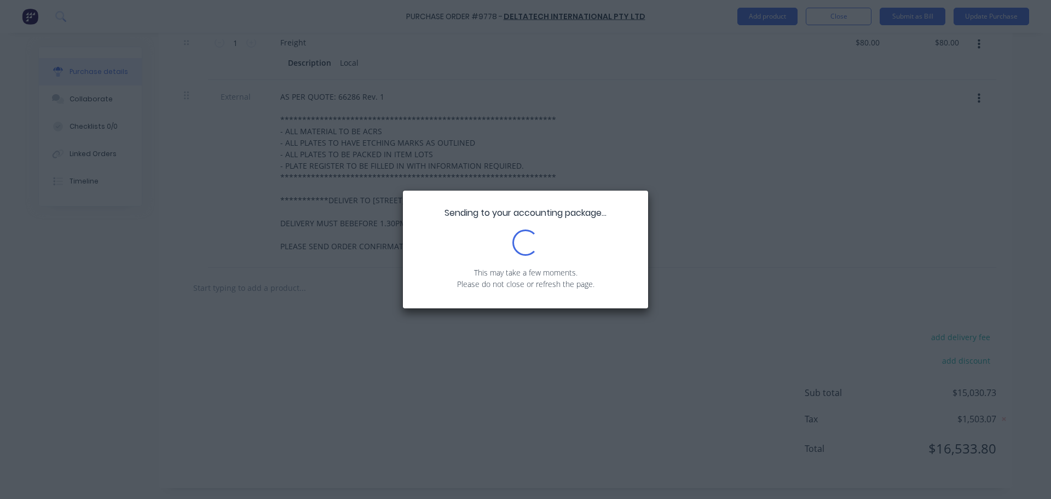
scroll to position [0, 0]
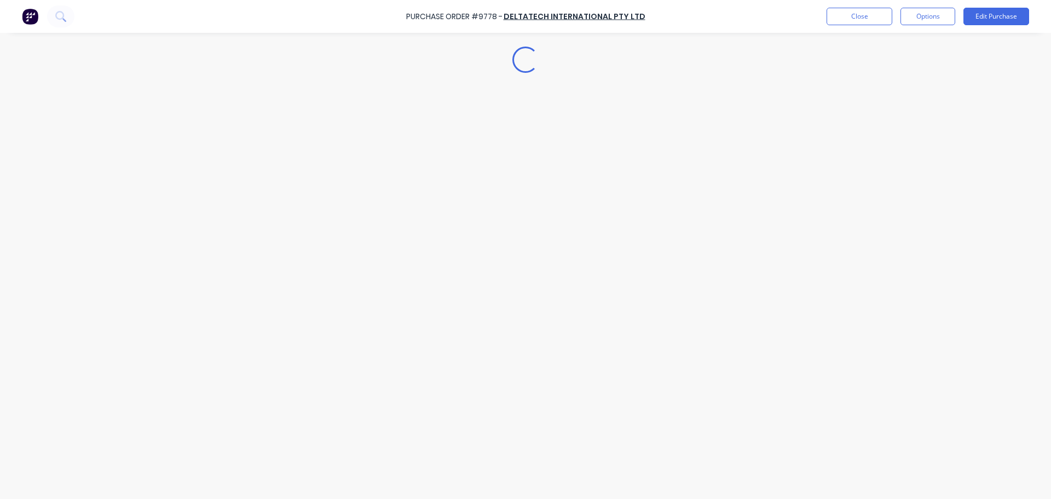
type textarea "x"
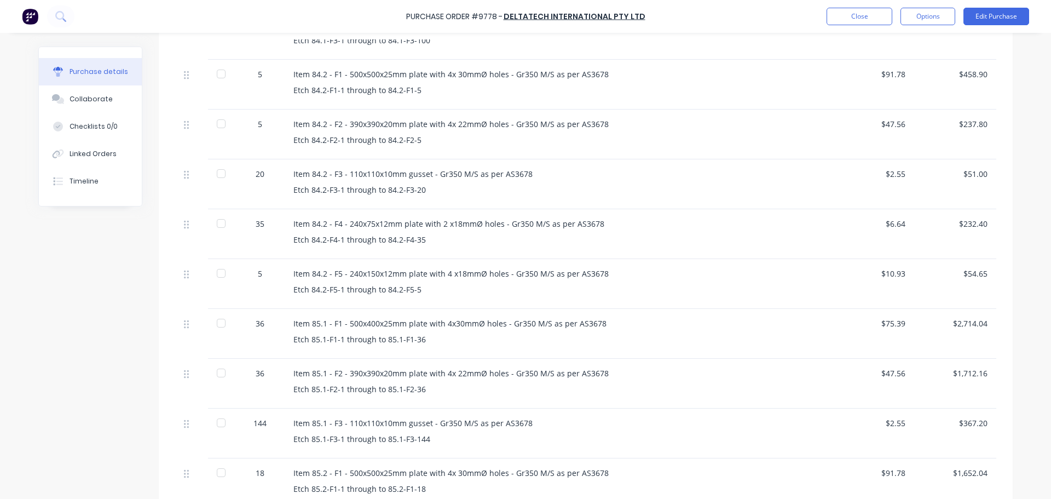
scroll to position [602, 0]
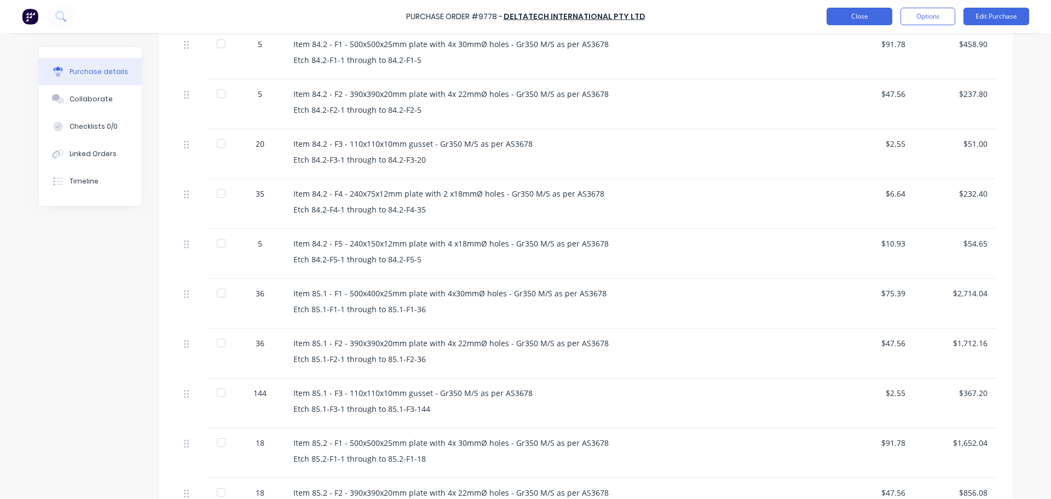
click at [858, 14] on button "Close" at bounding box center [860, 17] width 66 height 18
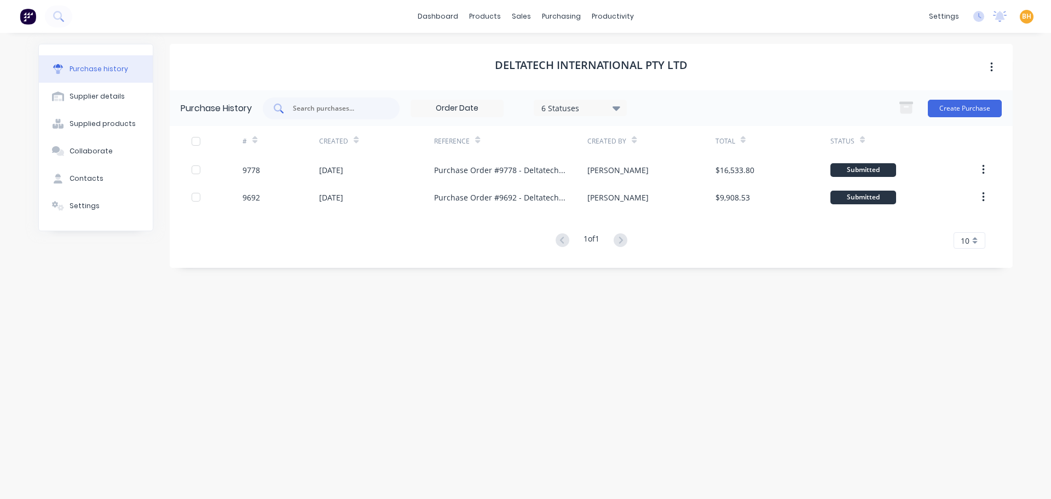
click at [311, 107] on input "text" at bounding box center [337, 108] width 91 height 11
click at [549, 19] on div "purchasing" at bounding box center [562, 16] width 50 height 16
click at [591, 55] on div "Purchase Orders" at bounding box center [597, 53] width 58 height 10
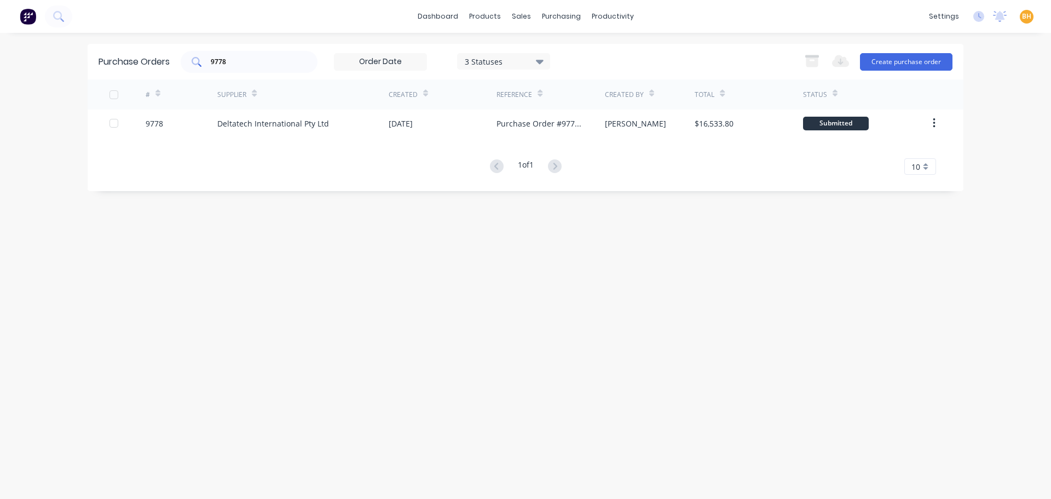
click at [238, 62] on input "9778" at bounding box center [255, 61] width 91 height 11
type input "9"
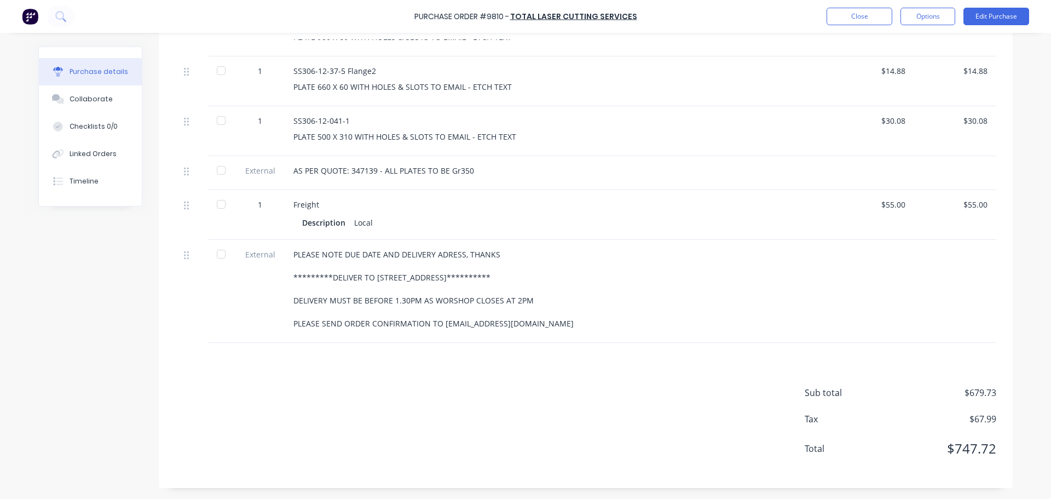
scroll to position [1094, 0]
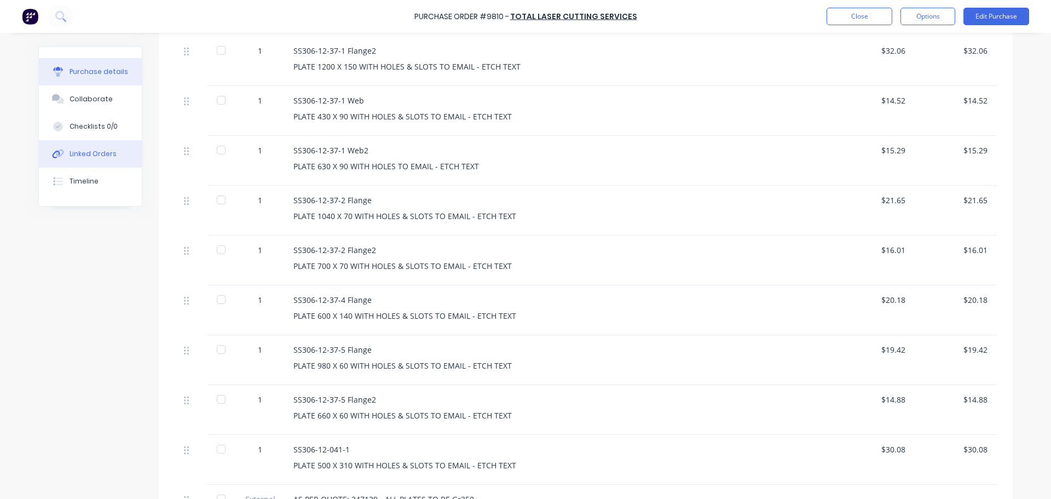
click at [82, 159] on button "Linked Orders" at bounding box center [90, 153] width 103 height 27
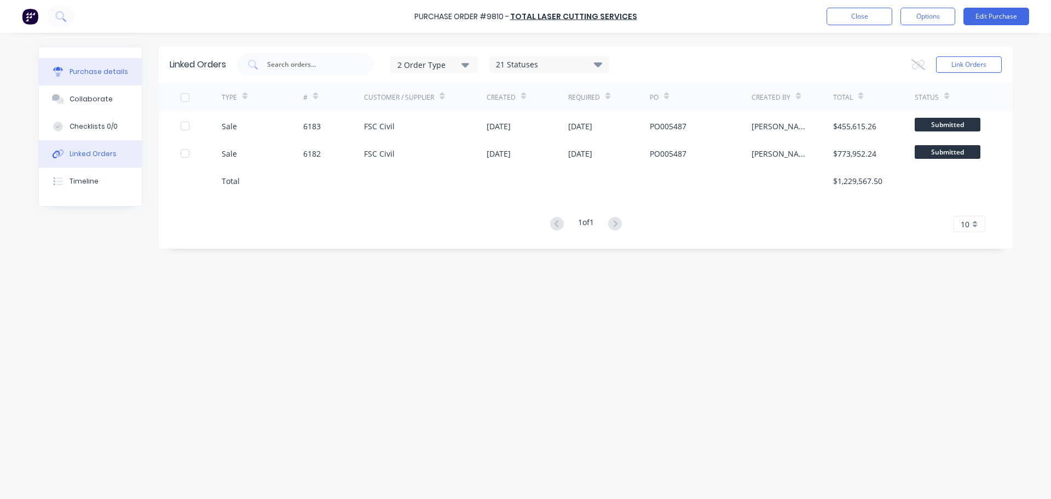
click at [83, 74] on div "Purchase details" at bounding box center [99, 72] width 59 height 10
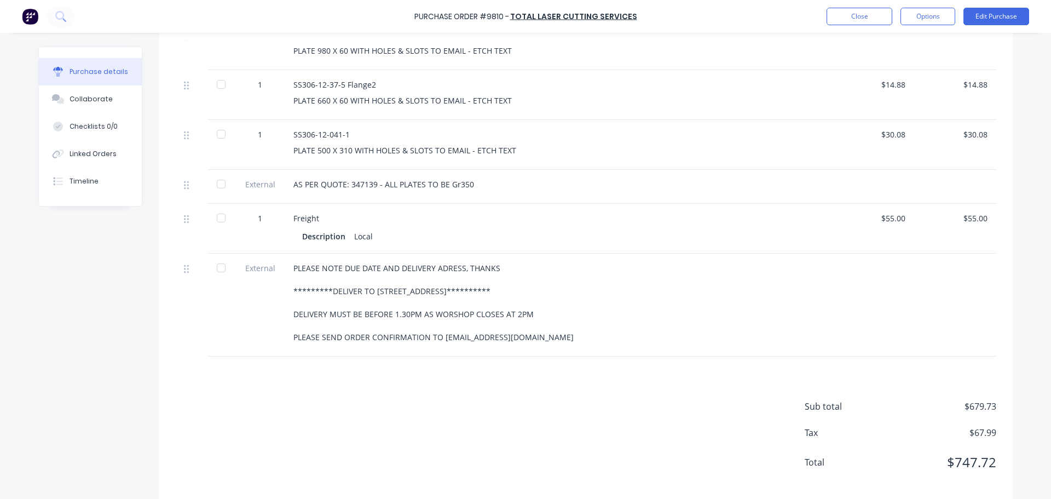
scroll to position [1423, 0]
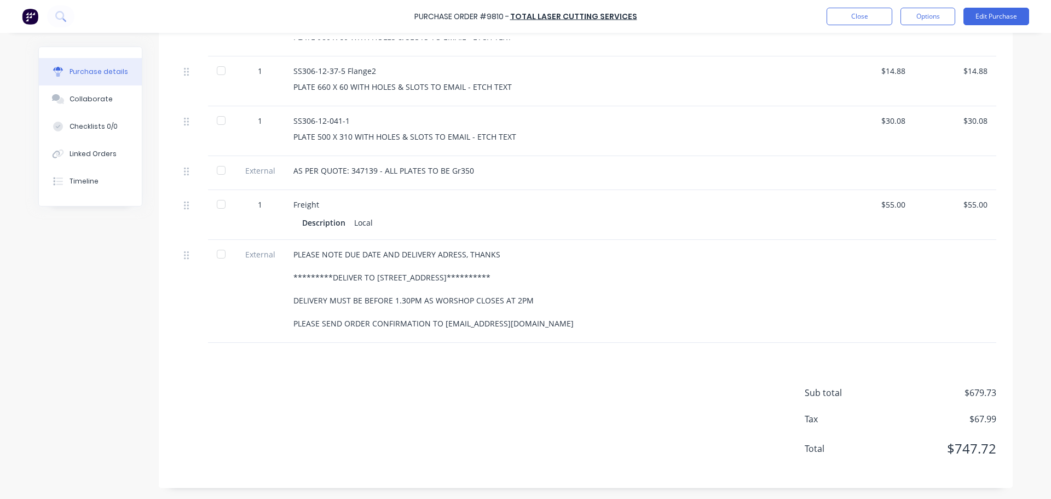
click at [443, 257] on div "**********" at bounding box center [558, 289] width 530 height 80
click at [1011, 19] on button "Edit Purchase" at bounding box center [997, 17] width 66 height 18
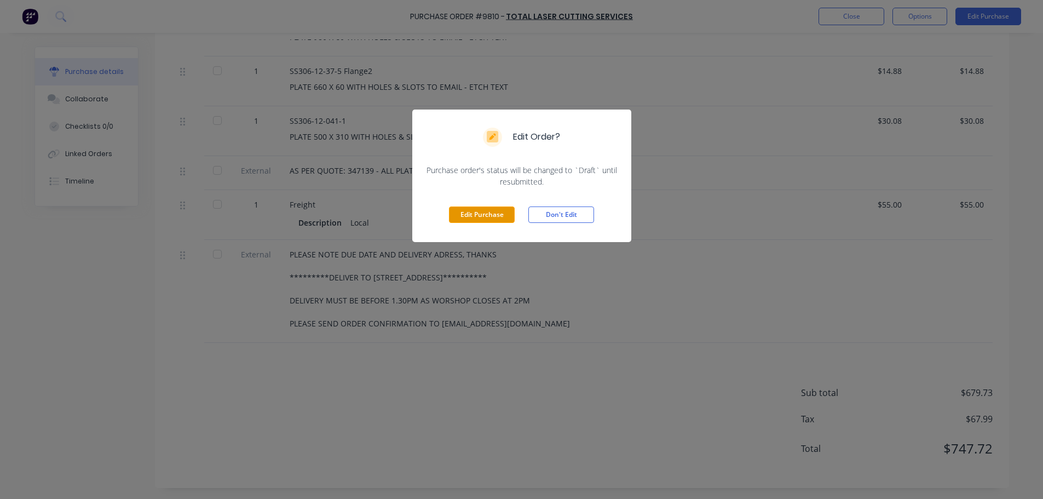
click at [486, 219] on button "Edit Purchase" at bounding box center [482, 214] width 66 height 16
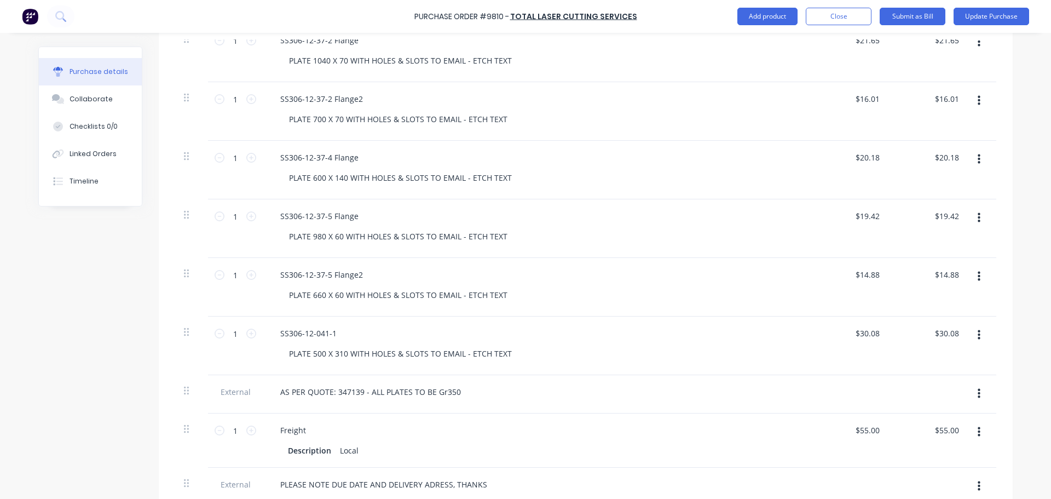
scroll to position [1713, 0]
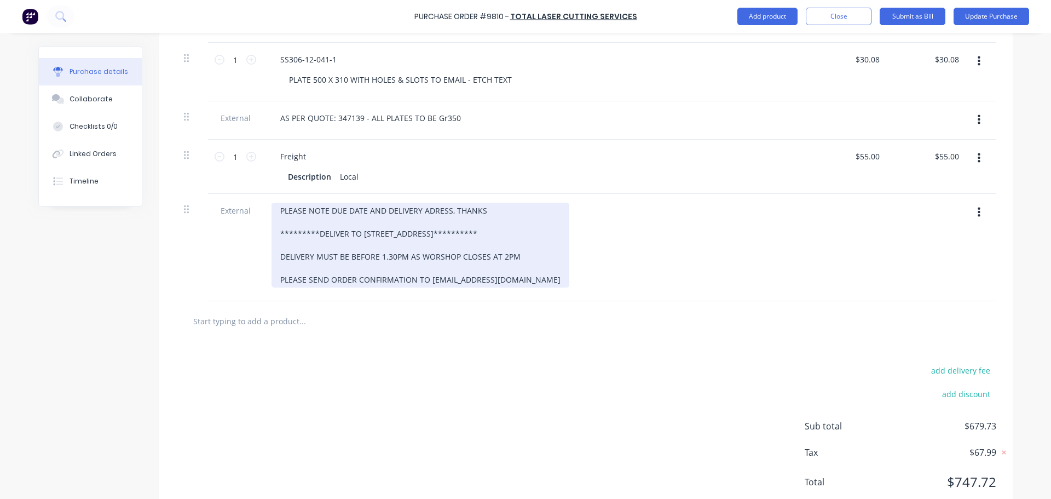
type textarea "x"
click at [428, 212] on div "**********" at bounding box center [421, 245] width 298 height 85
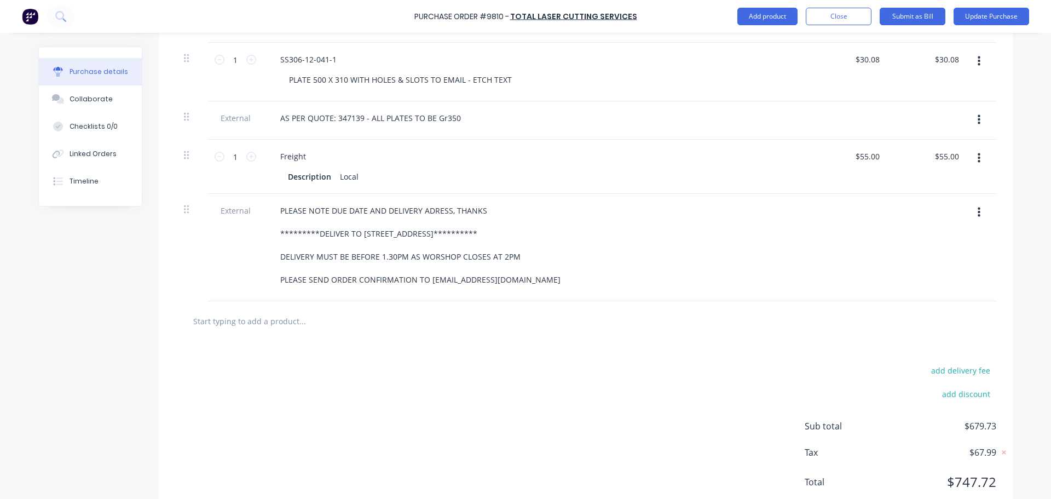
click at [663, 277] on div "**********" at bounding box center [537, 245] width 530 height 85
click at [986, 11] on button "Update Purchase" at bounding box center [992, 17] width 76 height 18
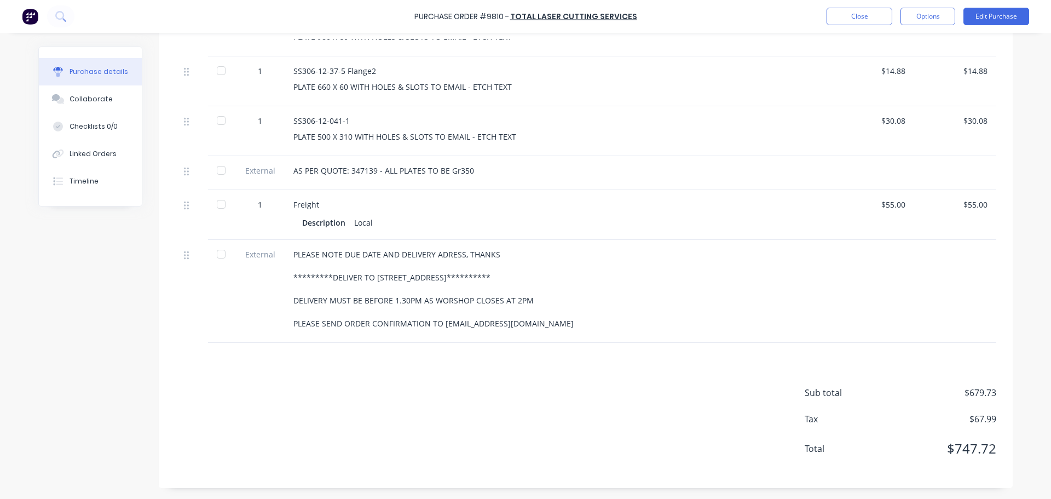
scroll to position [0, 0]
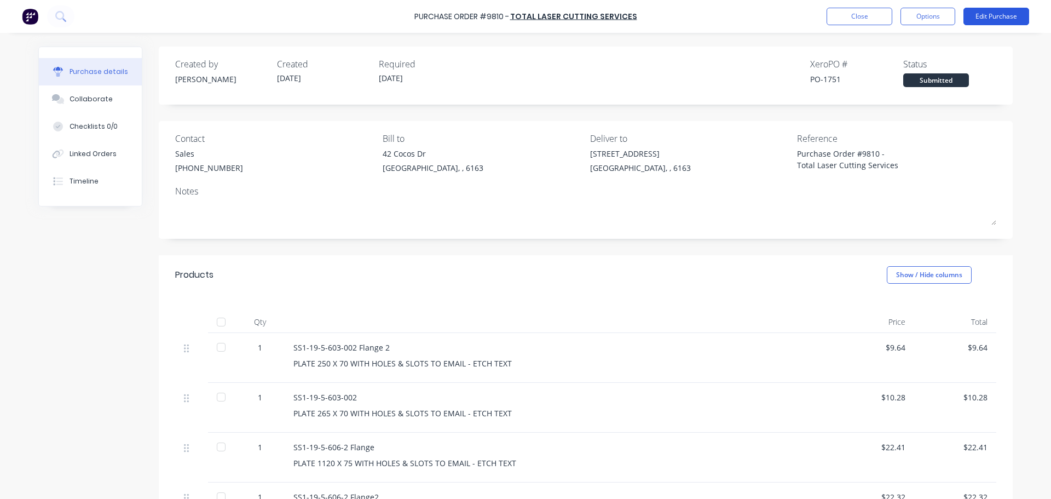
click at [997, 14] on button "Edit Purchase" at bounding box center [997, 17] width 66 height 18
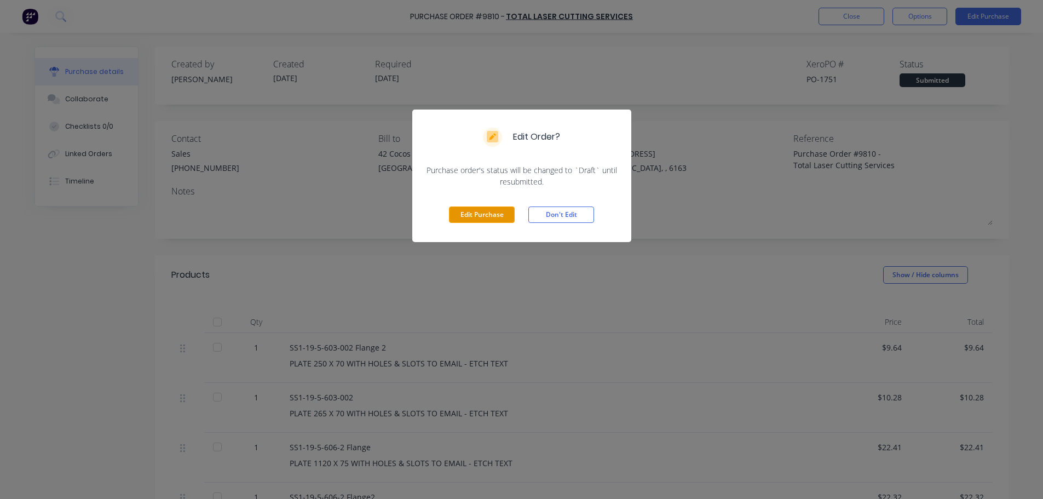
click at [494, 210] on button "Edit Purchase" at bounding box center [482, 214] width 66 height 16
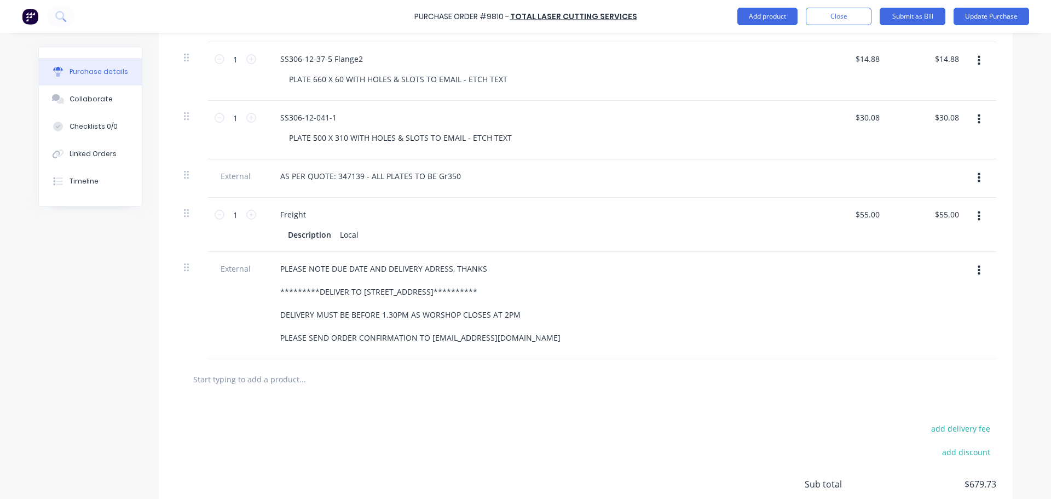
scroll to position [1747, 0]
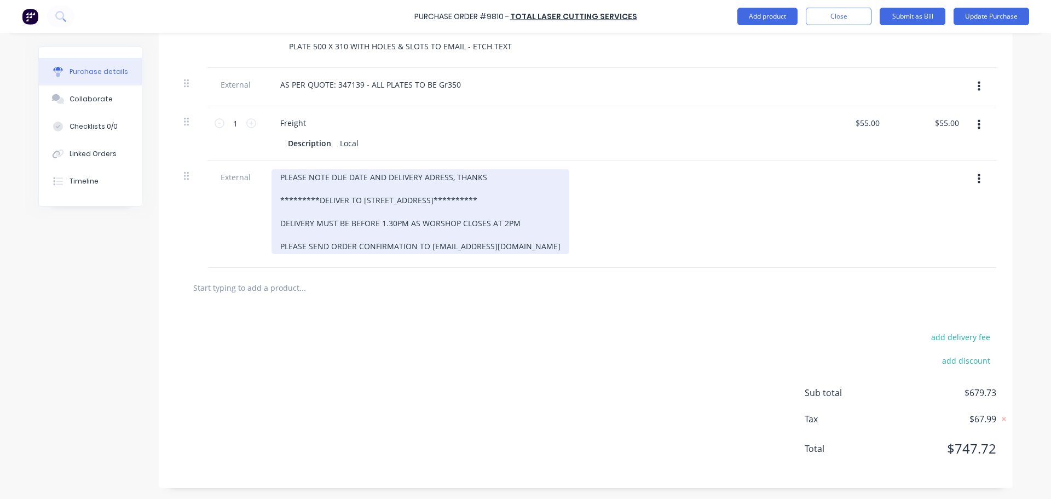
type textarea "x"
click at [428, 176] on div "**********" at bounding box center [421, 211] width 298 height 85
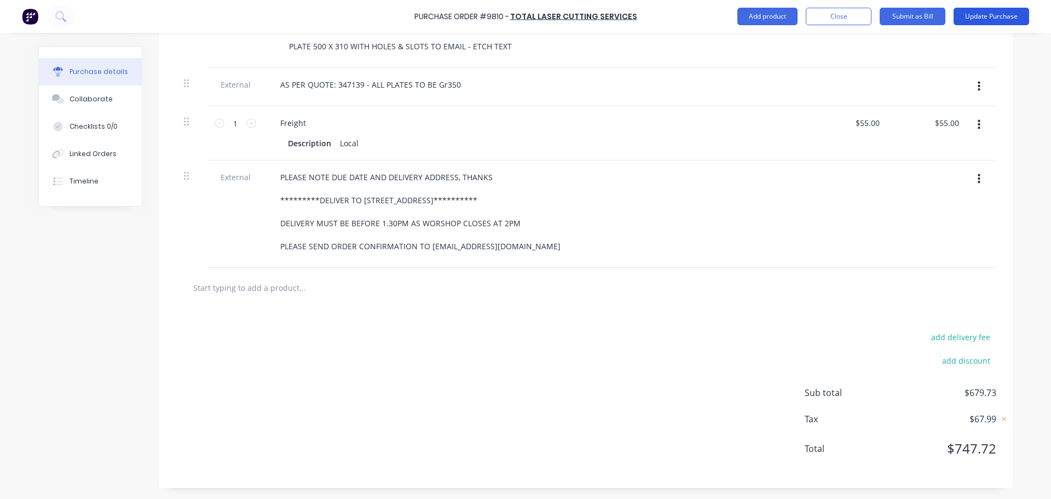
click at [983, 15] on button "Update Purchase" at bounding box center [992, 17] width 76 height 18
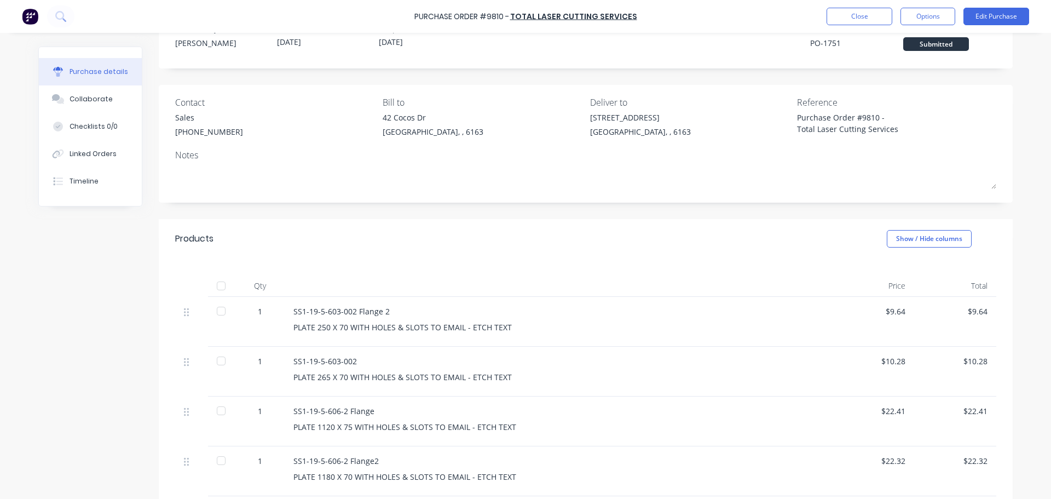
scroll to position [0, 0]
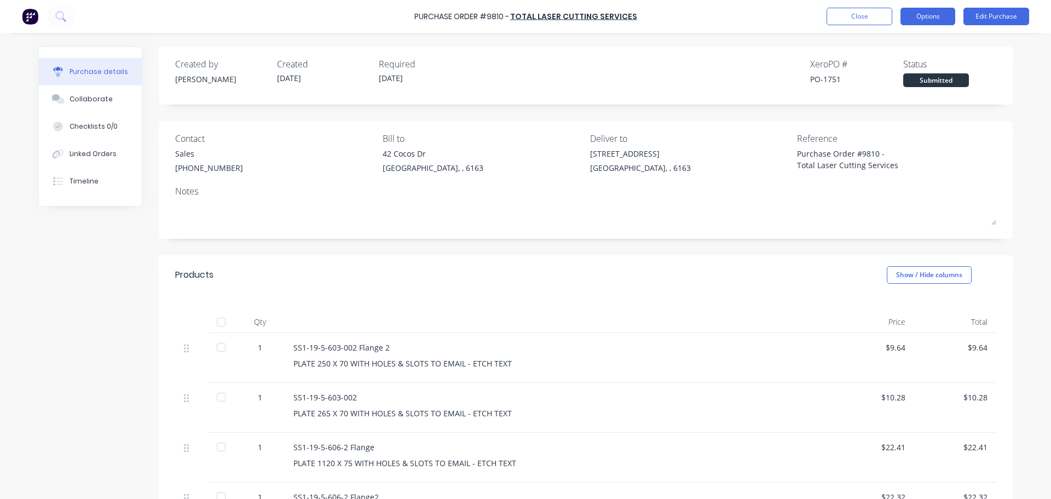
click at [923, 13] on button "Options" at bounding box center [928, 17] width 55 height 18
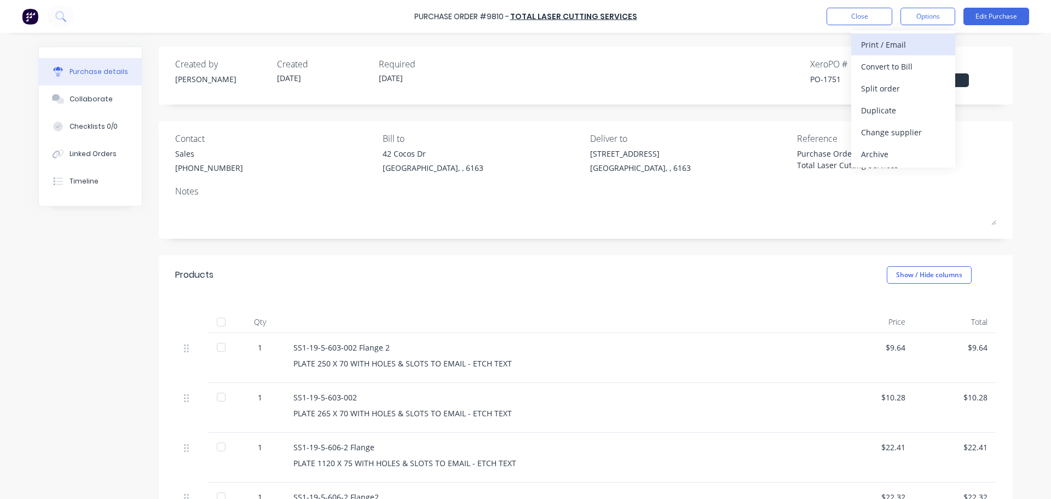
click at [893, 41] on div "Print / Email" at bounding box center [903, 45] width 84 height 16
click at [877, 67] on div "With pricing" at bounding box center [903, 67] width 84 height 16
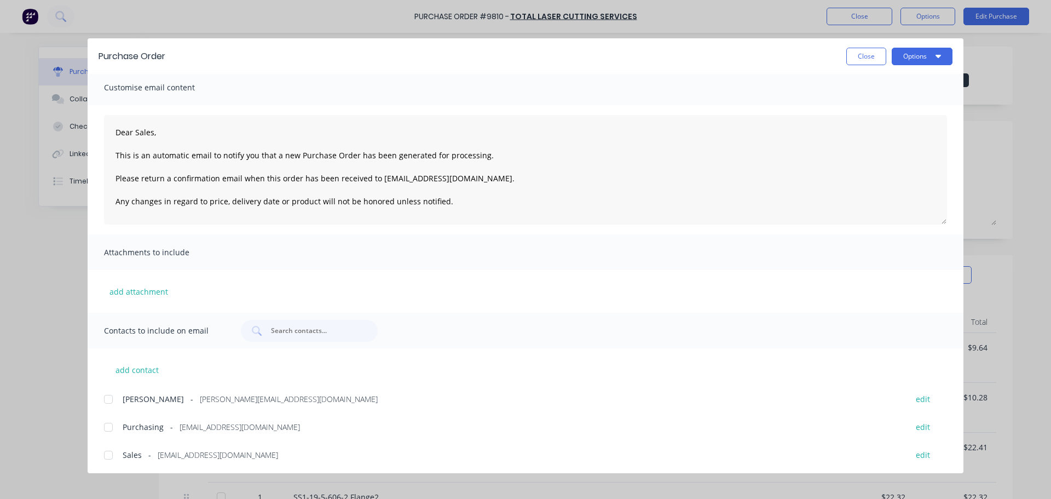
scroll to position [7, 0]
click at [108, 425] on div at bounding box center [108, 425] width 22 height 22
click at [106, 454] on div at bounding box center [108, 453] width 22 height 22
click at [906, 62] on button "Options" at bounding box center [922, 57] width 61 height 18
click at [879, 121] on div "Email" at bounding box center [901, 128] width 84 height 16
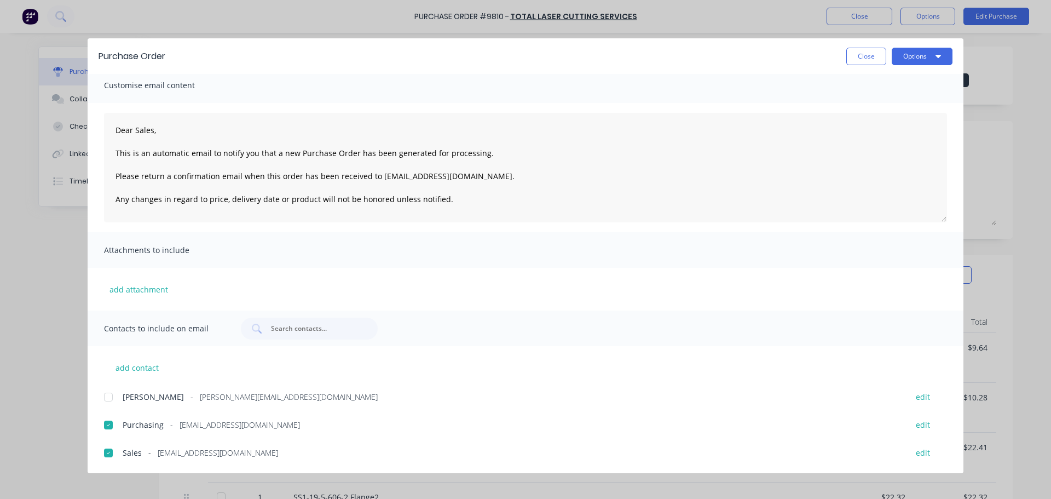
click at [864, 60] on button "Close" at bounding box center [867, 57] width 40 height 18
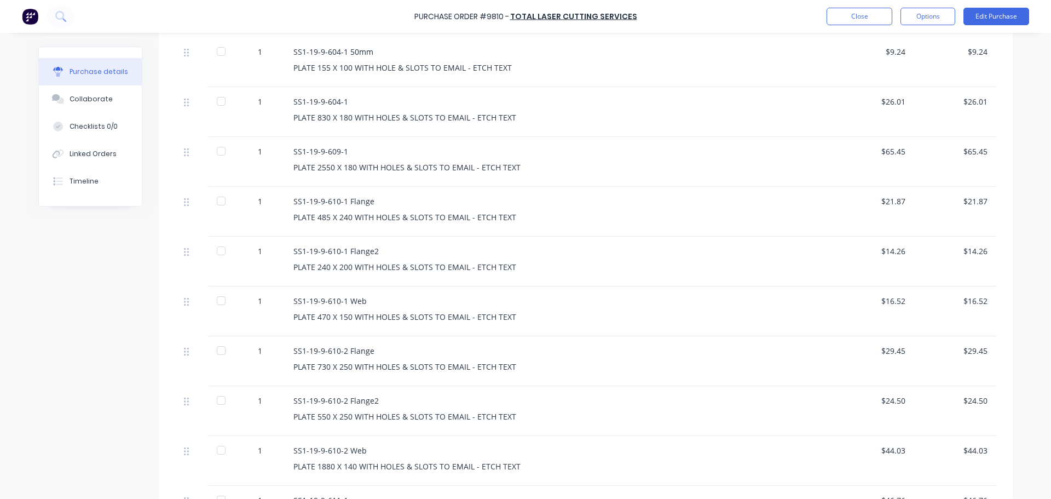
scroll to position [329, 0]
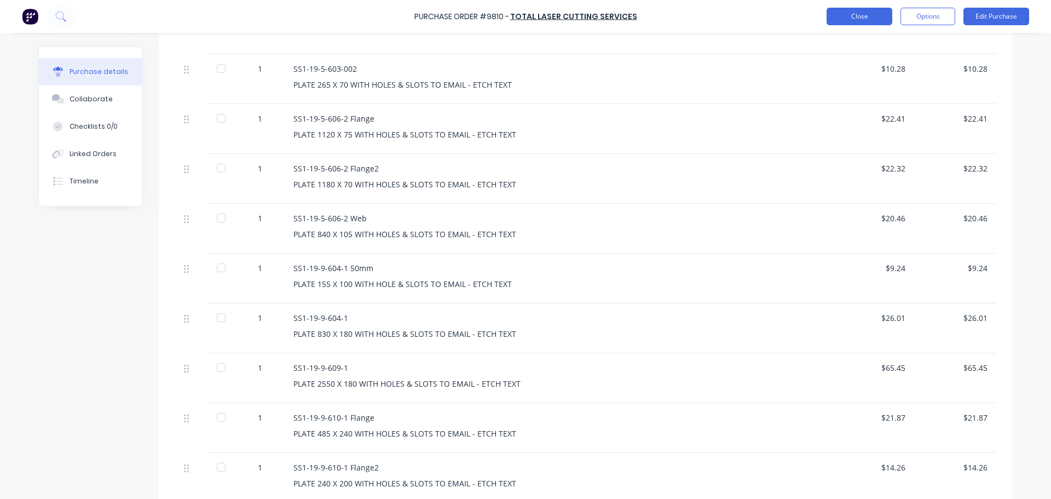
click at [844, 17] on button "Close" at bounding box center [860, 17] width 66 height 18
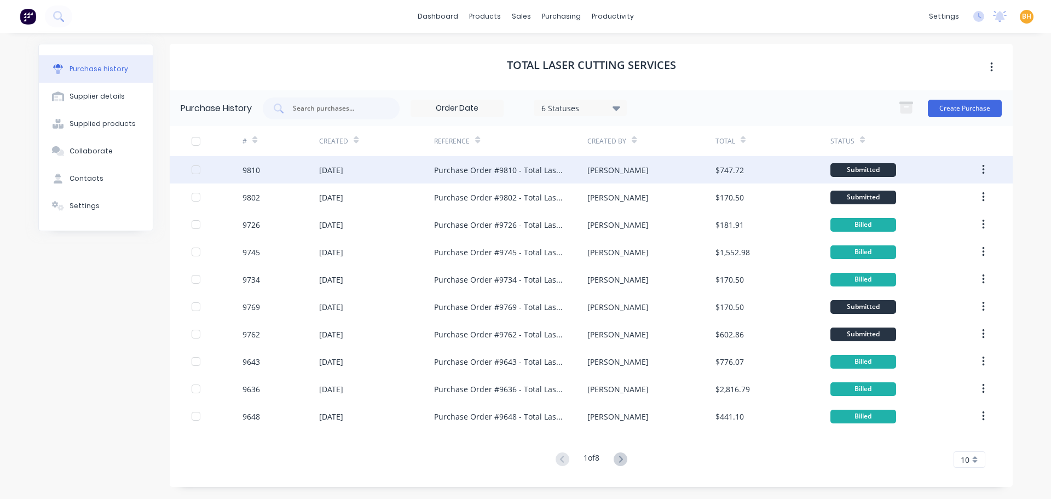
click at [343, 174] on div "[DATE]" at bounding box center [331, 169] width 24 height 11
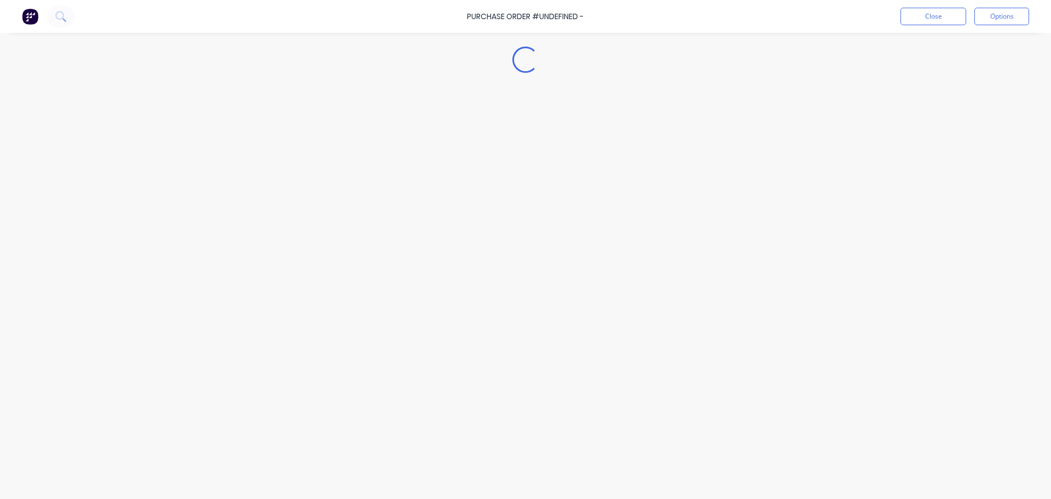
type textarea "x"
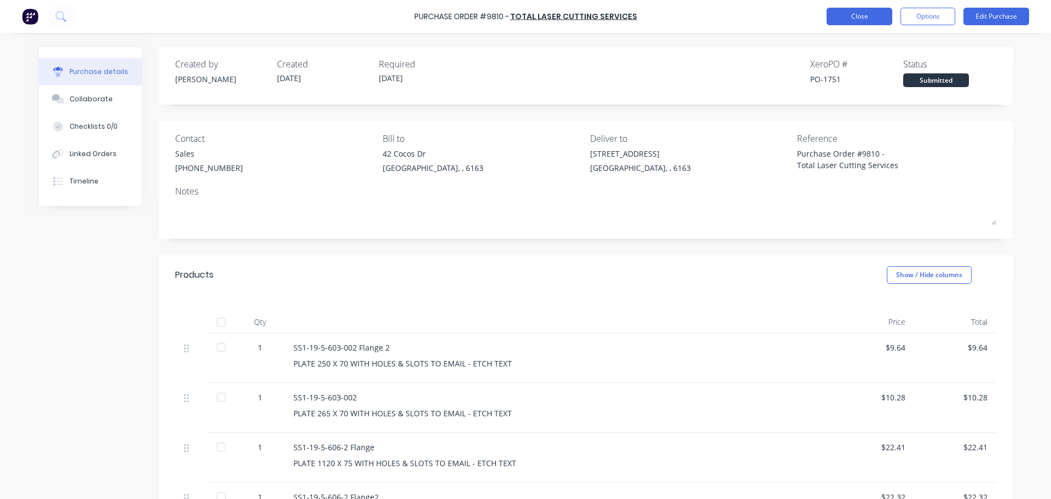
click at [856, 16] on button "Close" at bounding box center [860, 17] width 66 height 18
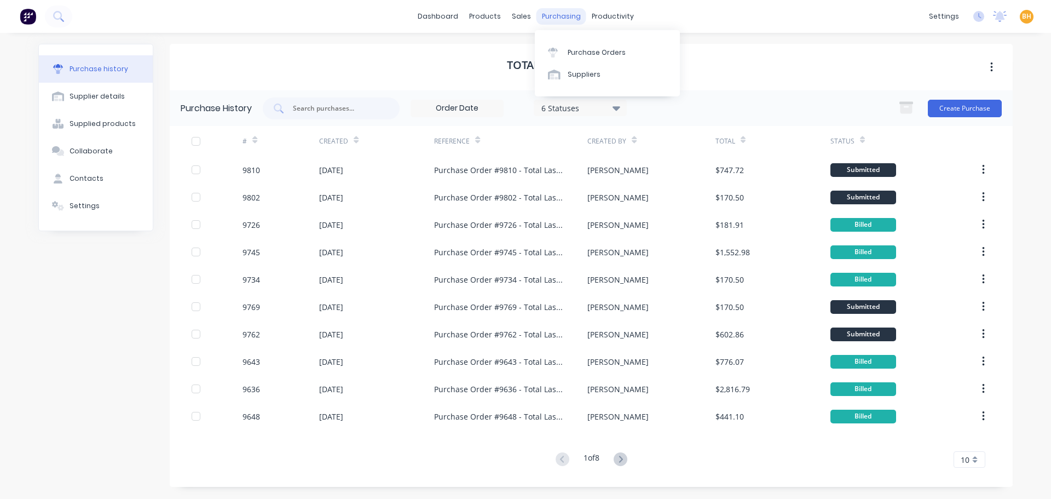
click at [556, 18] on div "purchasing" at bounding box center [562, 16] width 50 height 16
click at [565, 54] on link "Purchase Orders" at bounding box center [607, 52] width 145 height 22
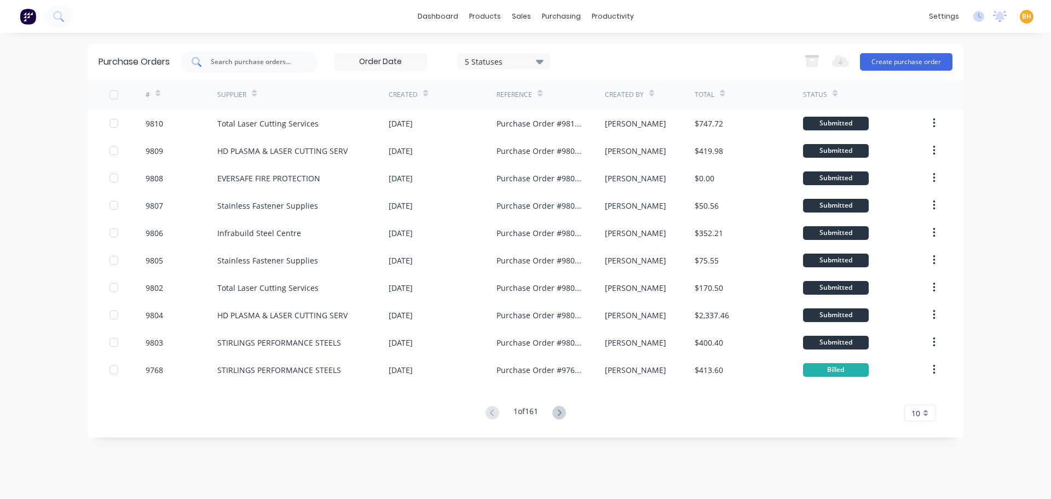
click at [237, 59] on input "text" at bounding box center [255, 61] width 91 height 11
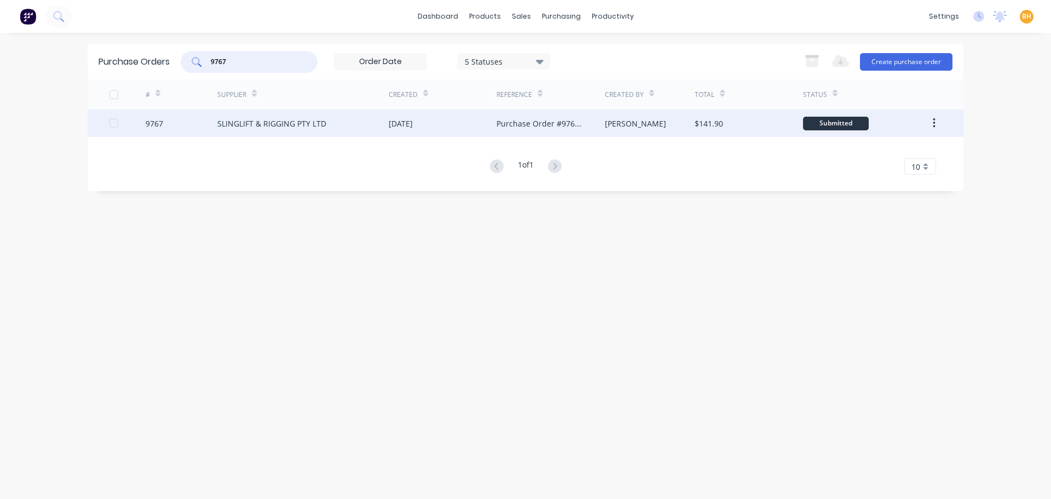
type input "9767"
click at [256, 124] on div "SLINGLIFT & RIGGING PTY LTD" at bounding box center [271, 123] width 109 height 11
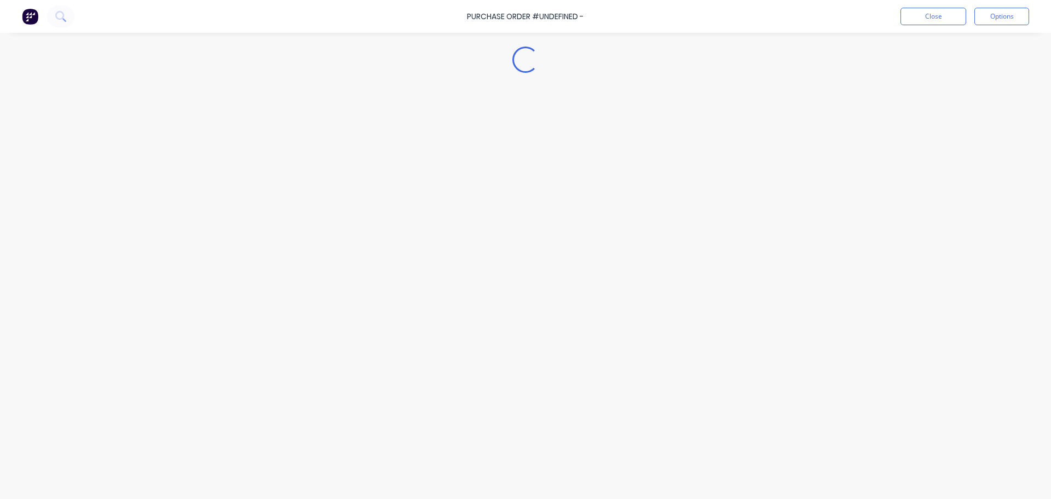
type textarea "x"
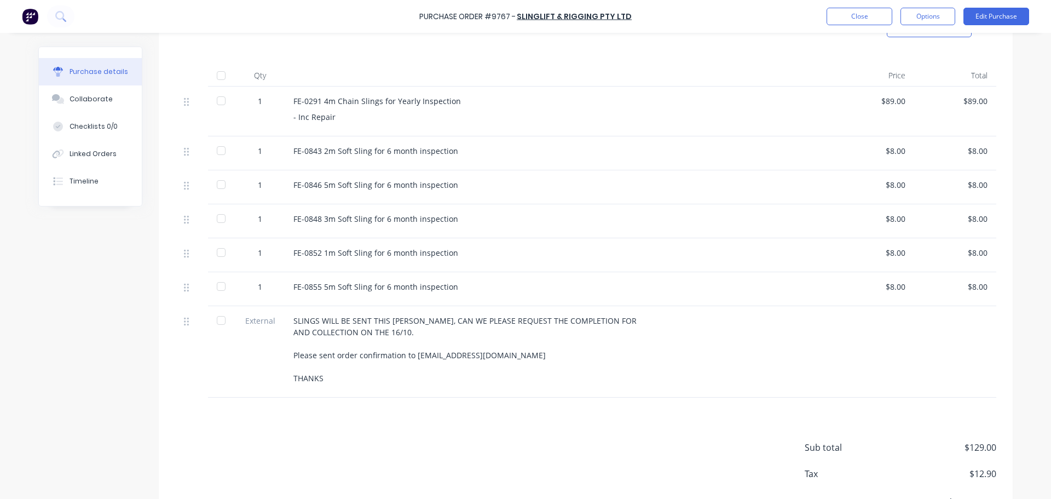
scroll to position [301, 0]
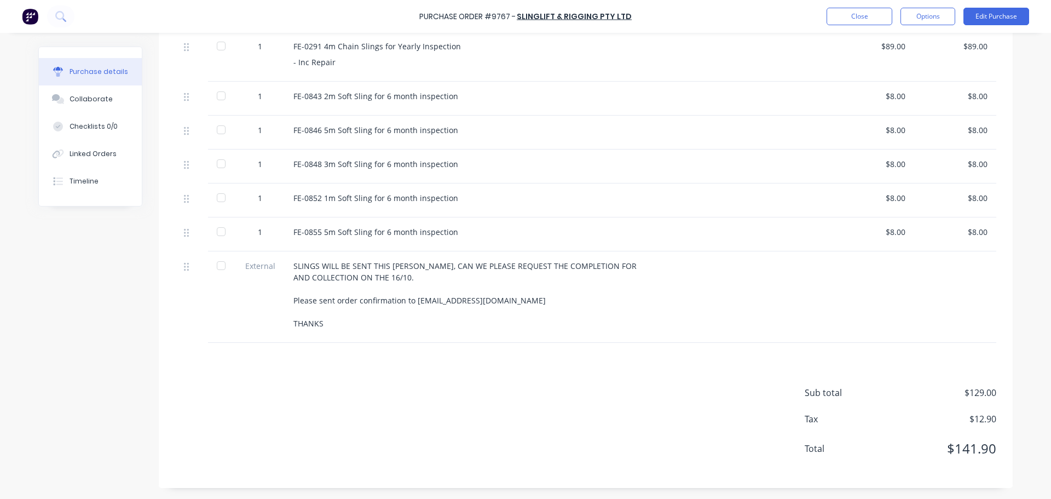
click at [869, 3] on div "Purchase Order #9767 - SLINGLIFT & RIGGING PTY LTD Close Options Edit Purchase" at bounding box center [525, 16] width 1051 height 33
click at [857, 13] on button "Close" at bounding box center [860, 17] width 66 height 18
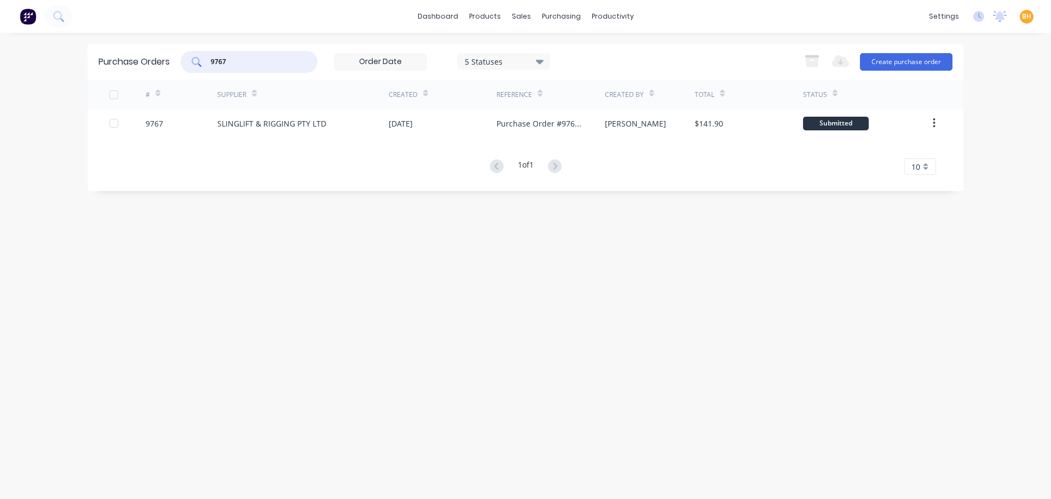
click at [226, 55] on div "9767" at bounding box center [249, 62] width 137 height 22
type input "9"
